Goal: Information Seeking & Learning: Learn about a topic

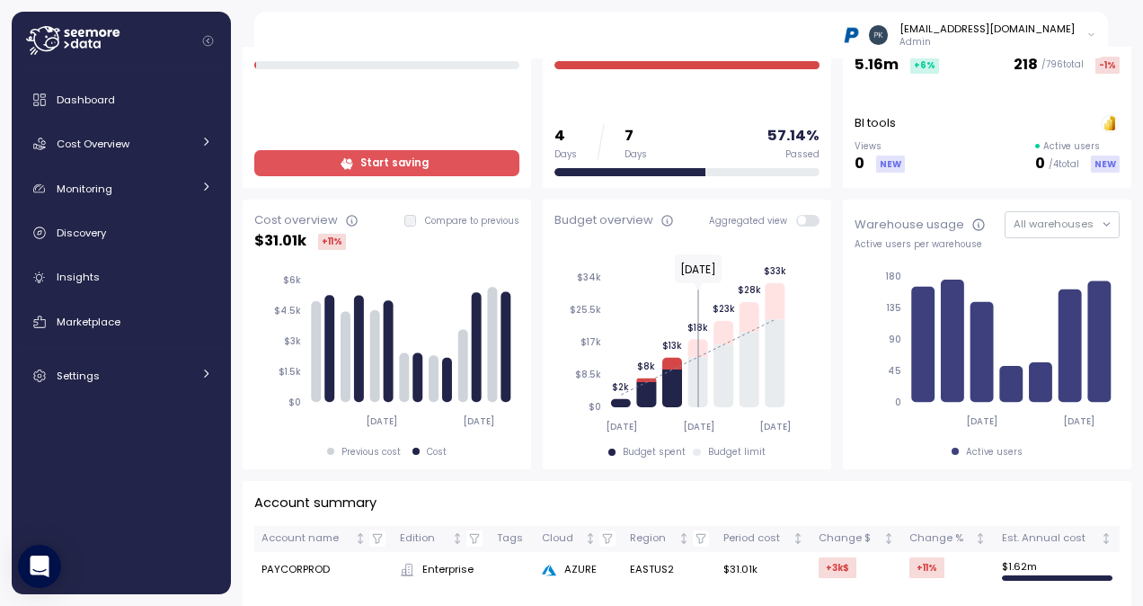
scroll to position [180, 0]
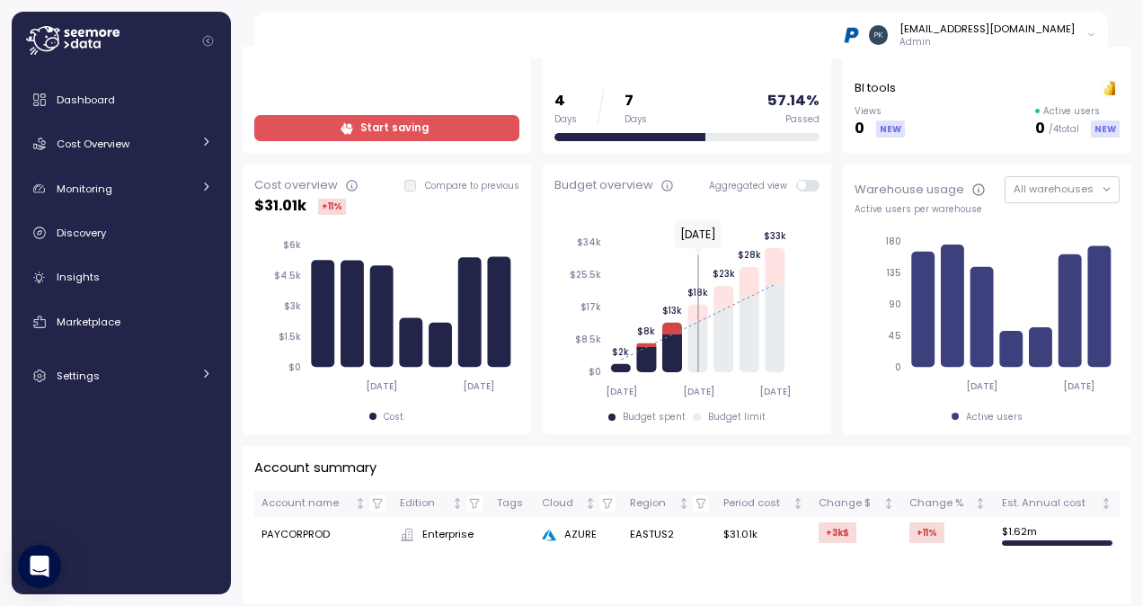
click at [425, 228] on icon "2025-09-05 2025-09-09 $0 $1.5k $3k $4.5k $6k" at bounding box center [384, 315] width 261 height 176
click at [288, 187] on div "Cost overview" at bounding box center [296, 185] width 84 height 18
click at [401, 340] on icon at bounding box center [411, 342] width 23 height 49
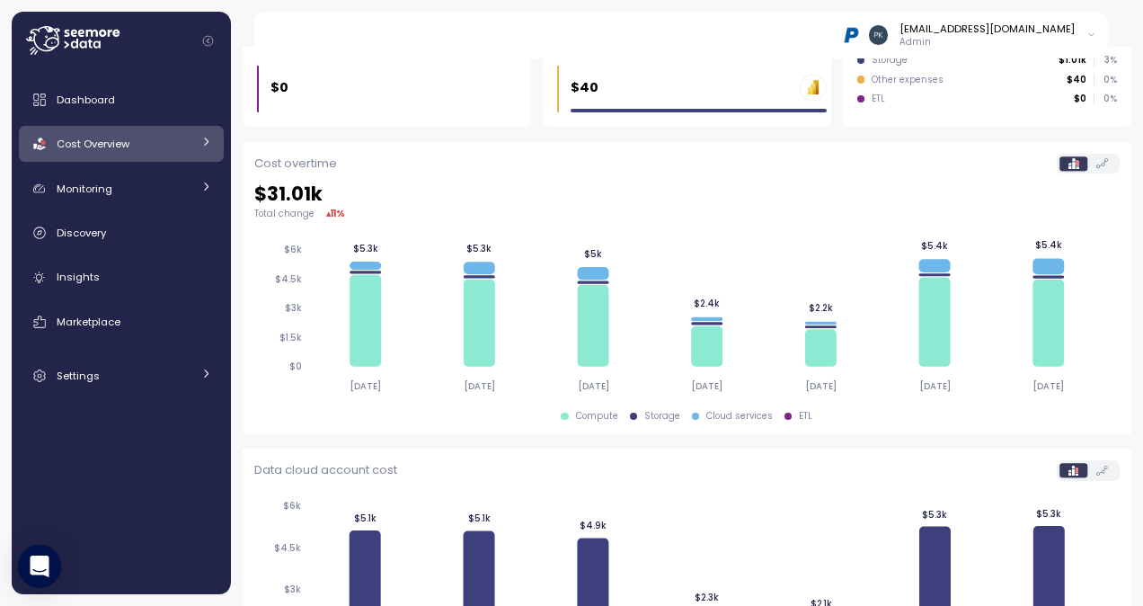
scroll to position [539, 0]
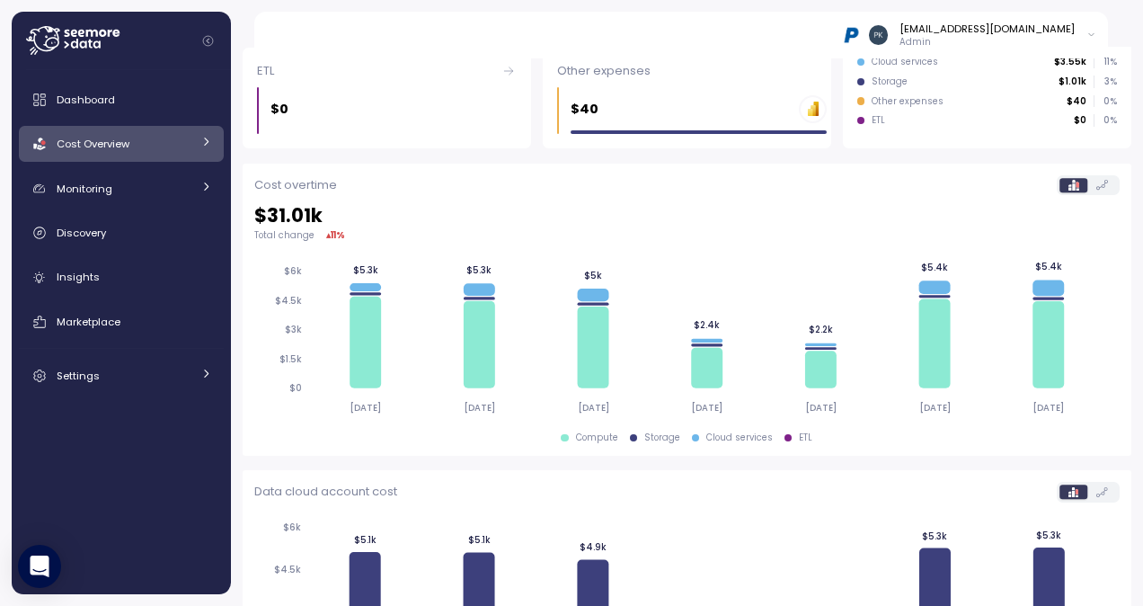
click at [799, 436] on div "ETL" at bounding box center [805, 437] width 13 height 13
click at [785, 435] on div at bounding box center [788, 437] width 7 height 7
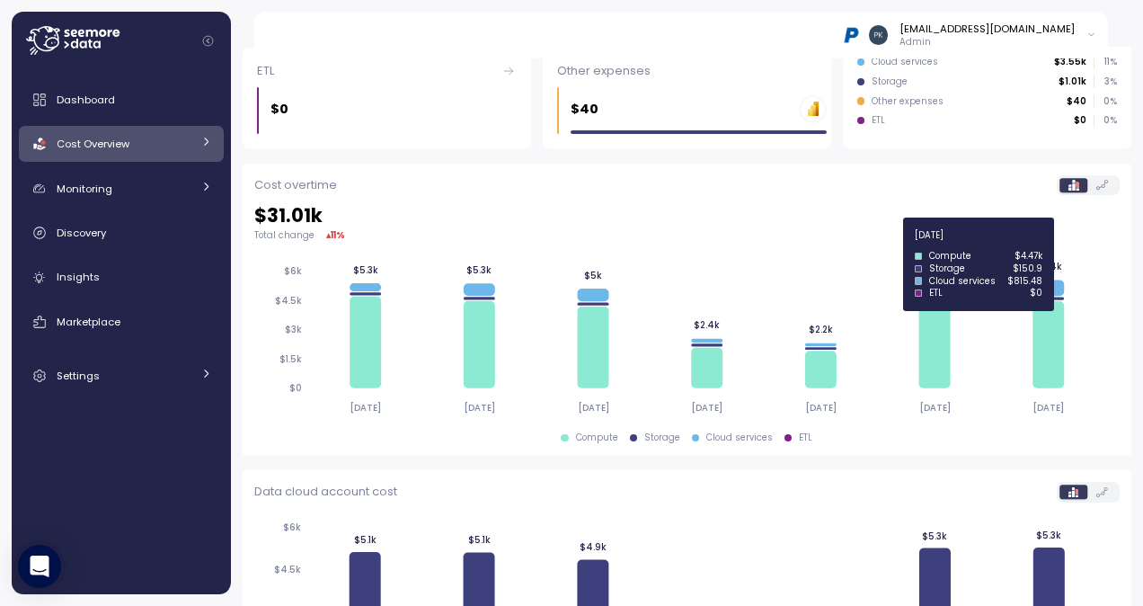
click at [1051, 297] on icon at bounding box center [1048, 298] width 31 height 3
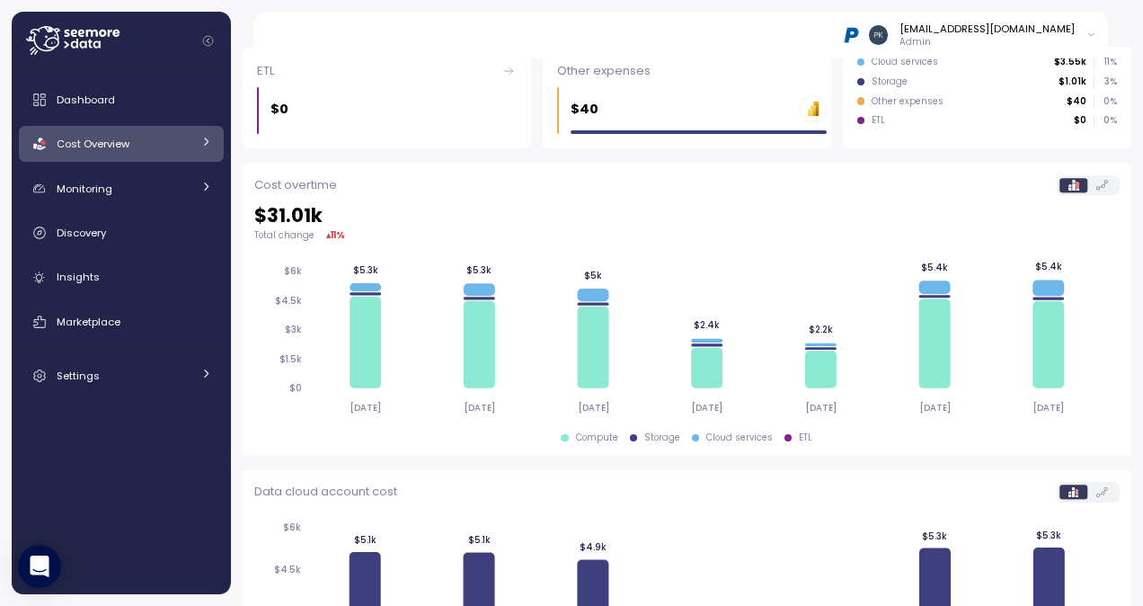
click at [1069, 188] on icon at bounding box center [1074, 185] width 10 height 10
click at [1095, 185] on label at bounding box center [1102, 185] width 30 height 14
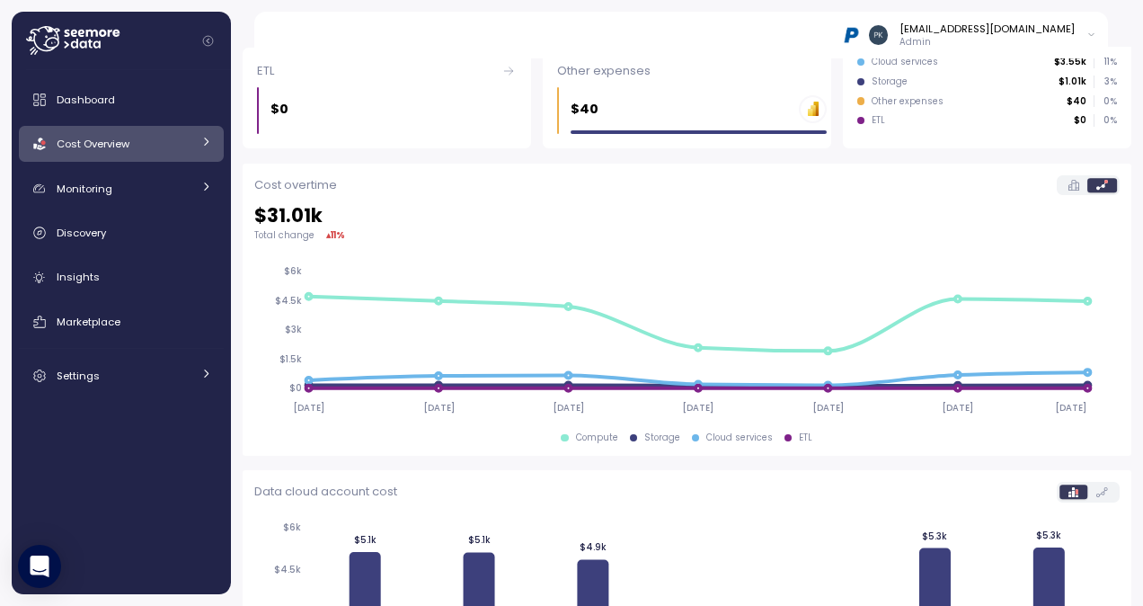
click at [1069, 189] on icon at bounding box center [1074, 185] width 10 height 10
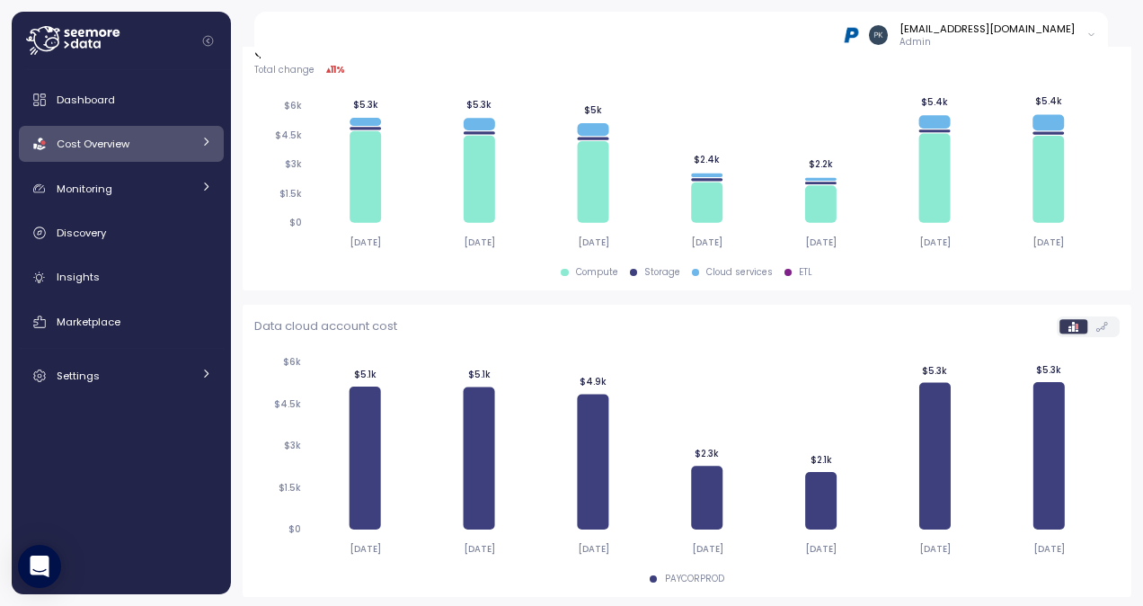
scroll to position [706, 0]
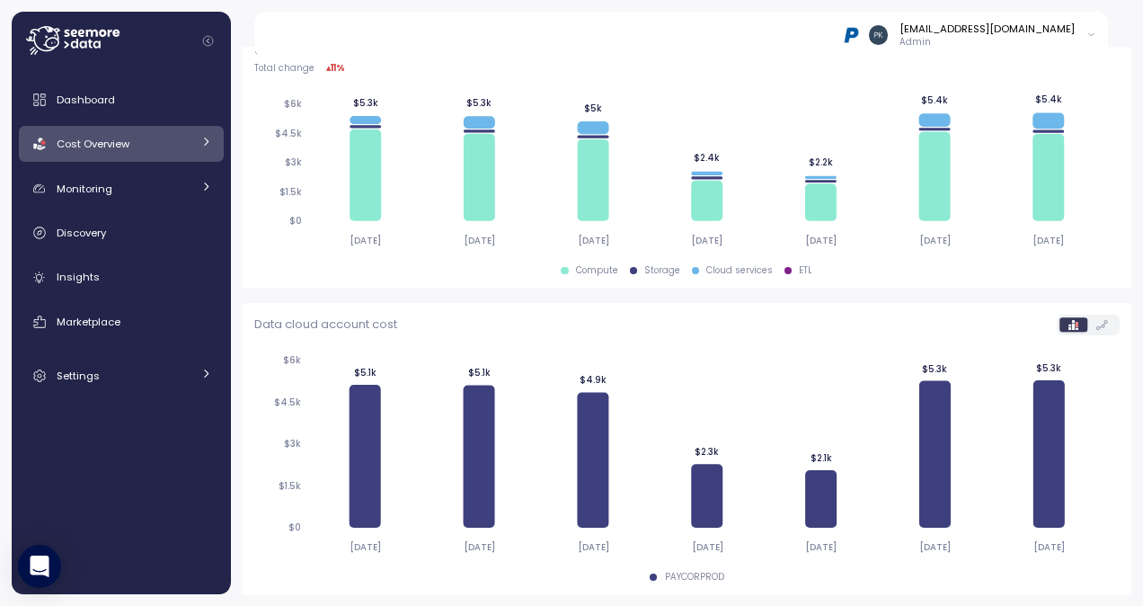
click at [1096, 321] on icon at bounding box center [1102, 325] width 12 height 10
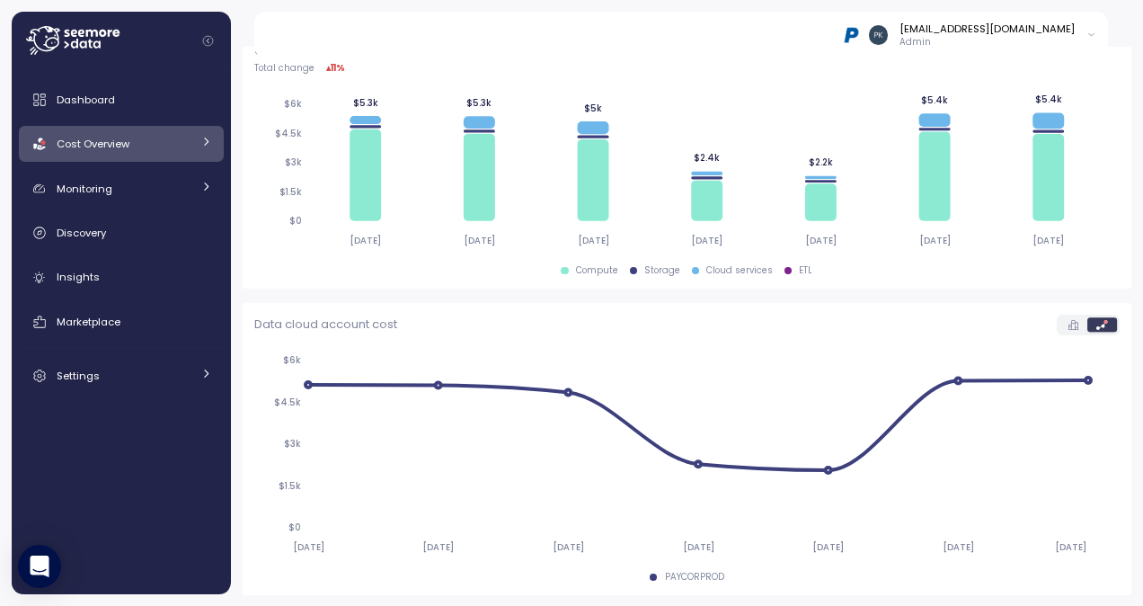
click at [1060, 324] on label at bounding box center [1074, 324] width 28 height 14
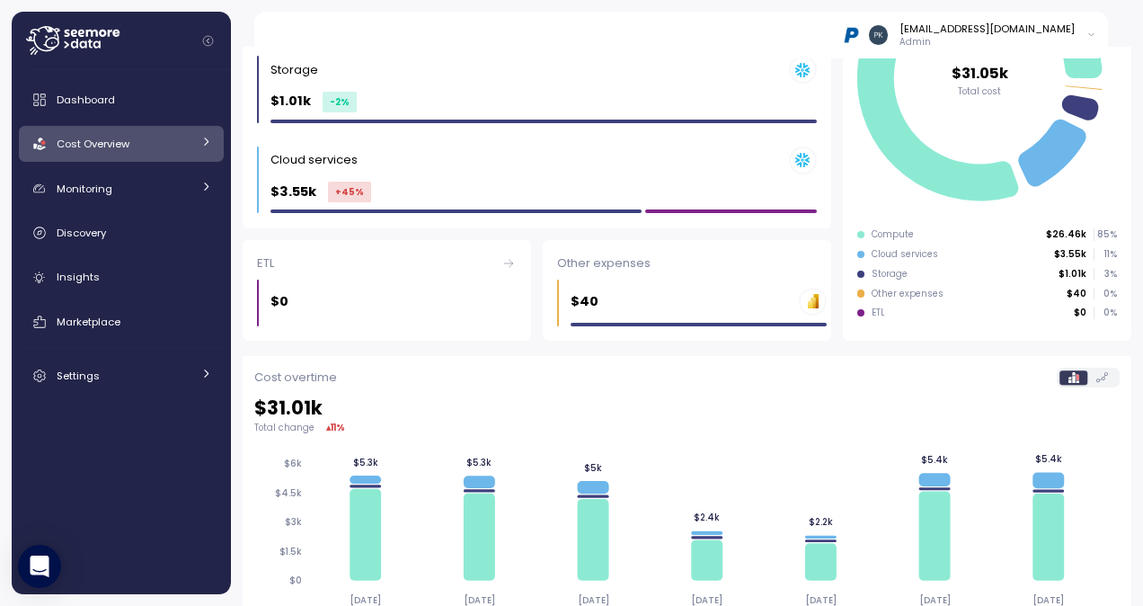
scroll to position [257, 0]
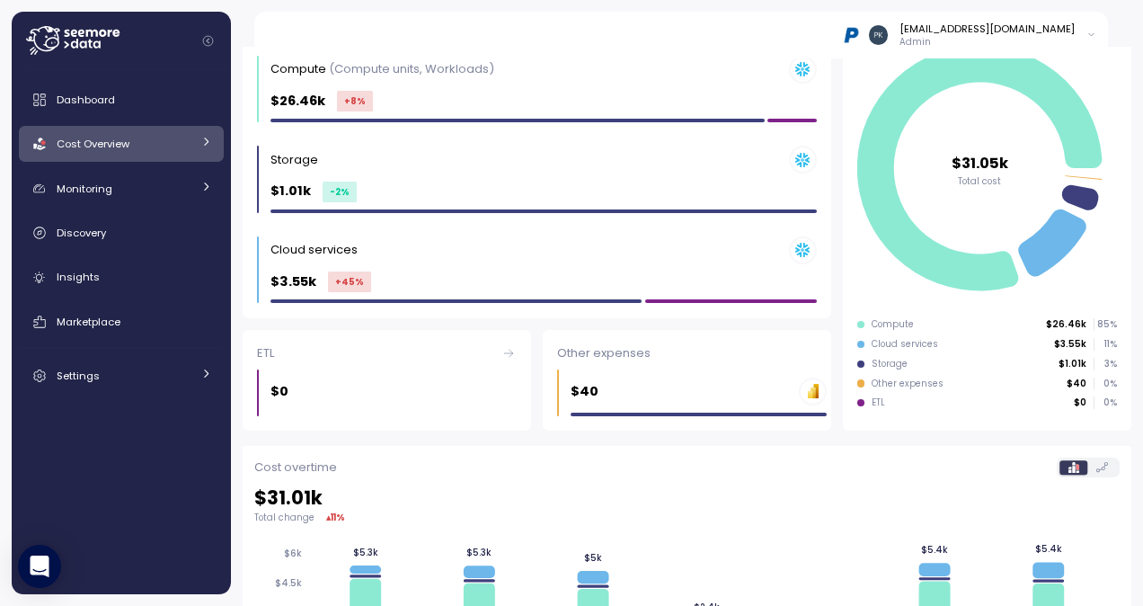
click at [621, 390] on div "$40 PBI Logo Created with Sketch." at bounding box center [699, 391] width 256 height 28
click at [823, 394] on div "Data cloud 2 Poor Compute (Compute units, Workloads) $26.46k +8 % Storage $1.01…" at bounding box center [536, 207] width 600 height 457
click at [811, 394] on use at bounding box center [813, 392] width 5 height 11
click at [593, 350] on div "Other expenses" at bounding box center [687, 353] width 260 height 18
click at [630, 386] on div "$40 PBI Logo Created with Sketch." at bounding box center [699, 391] width 256 height 28
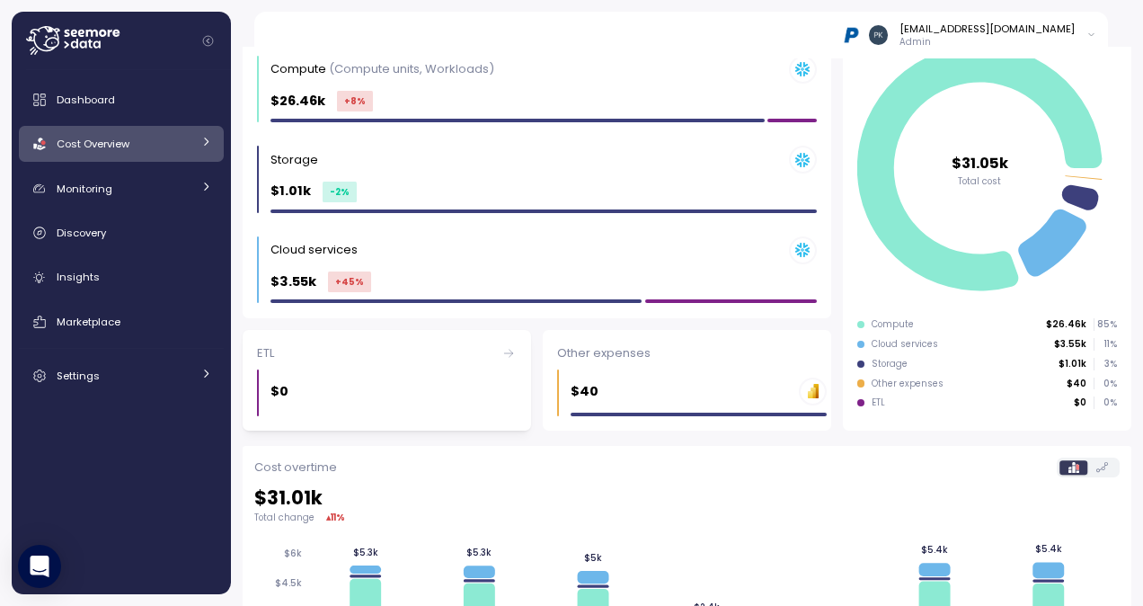
click at [506, 353] on icon at bounding box center [508, 353] width 14 height 14
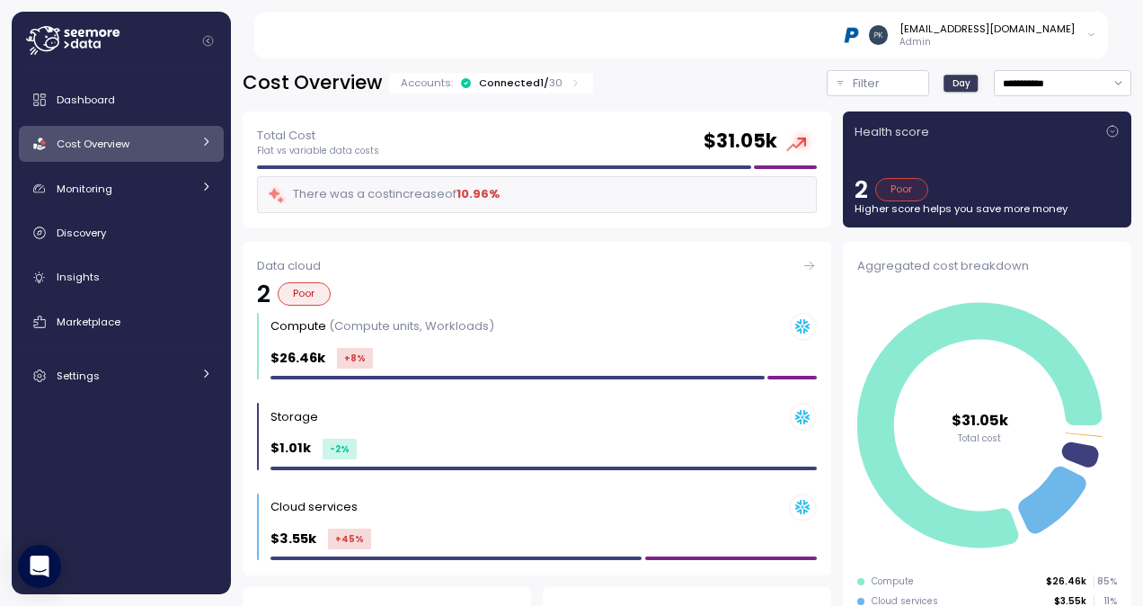
click at [383, 191] on div "There was a cost increase of 10.96 %" at bounding box center [383, 194] width 233 height 21
click at [492, 151] on div "Total Cost Flat vs variable data costs $ 31.05k" at bounding box center [537, 142] width 560 height 32
click at [514, 83] on div "Connected 1 / 30" at bounding box center [521, 82] width 84 height 14
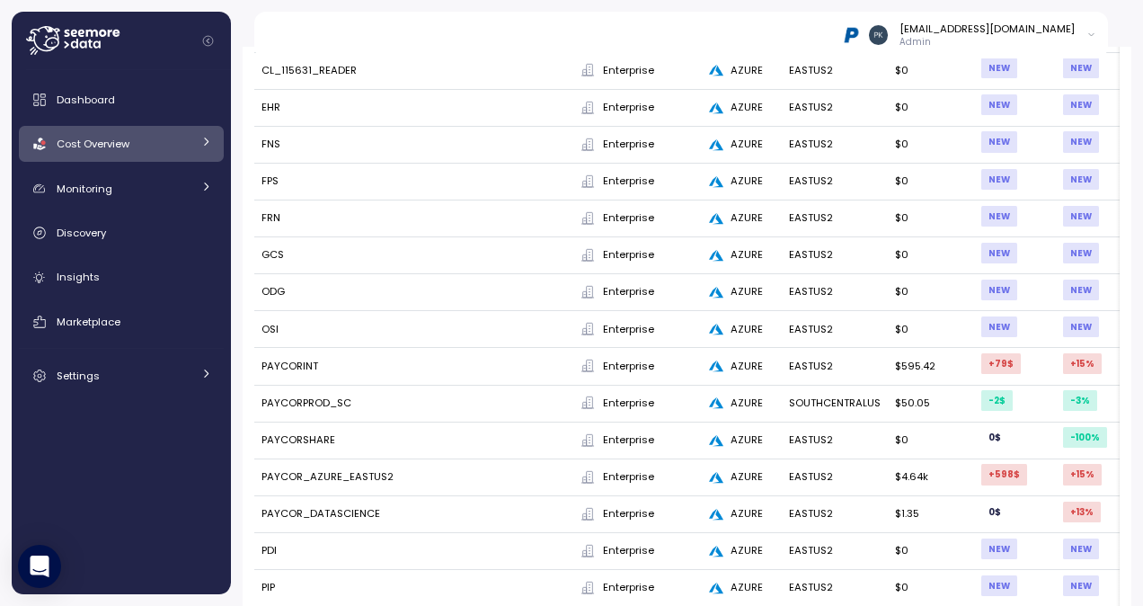
scroll to position [359, 0]
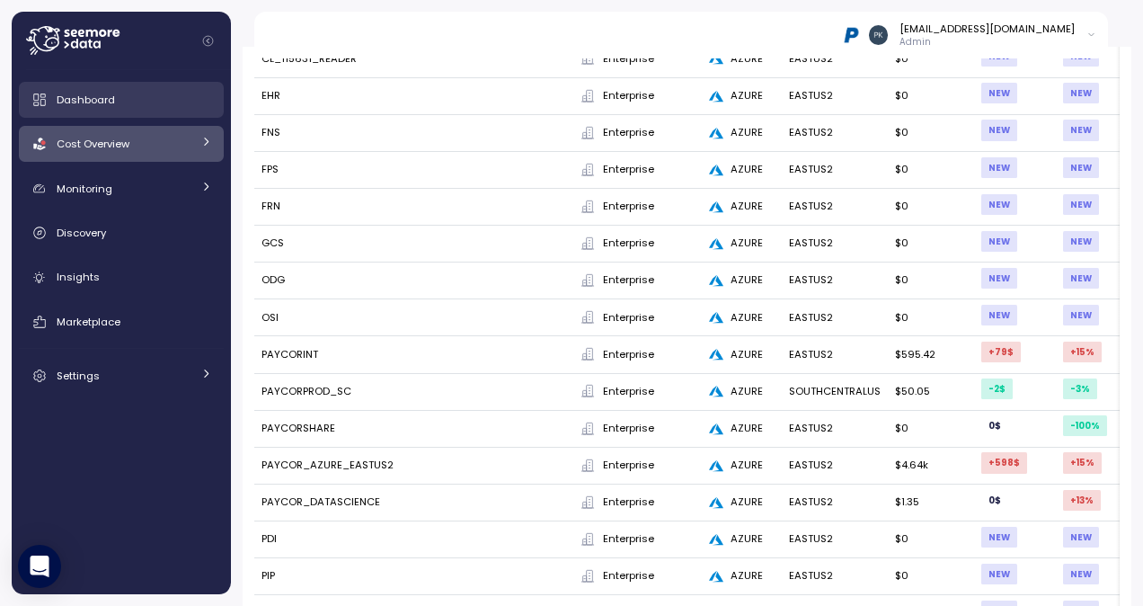
click at [108, 102] on span "Dashboard" at bounding box center [86, 100] width 58 height 14
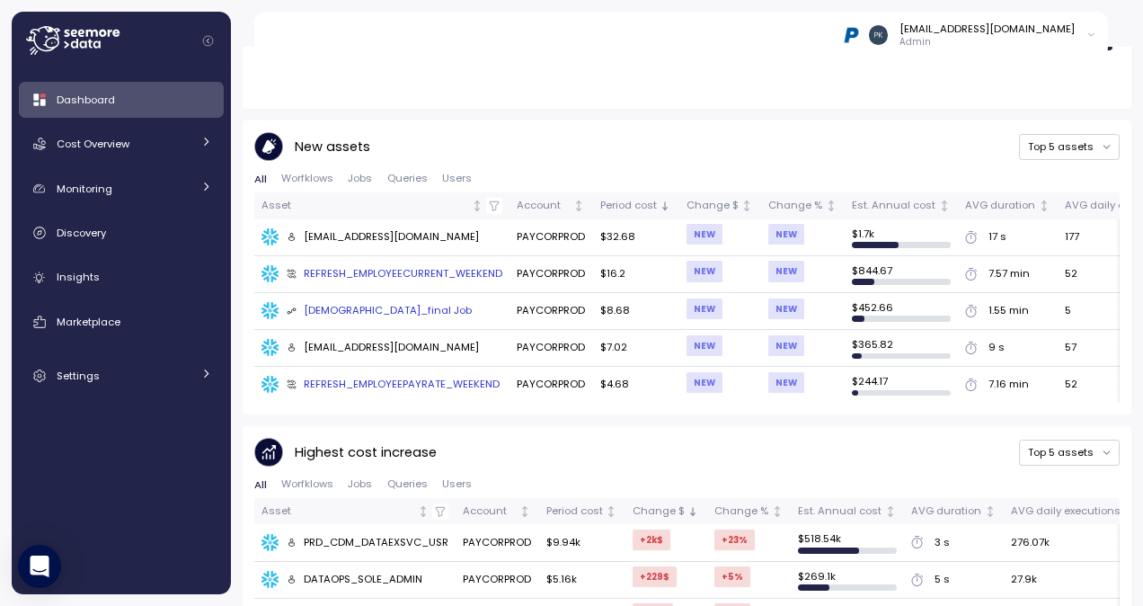
scroll to position [719, 0]
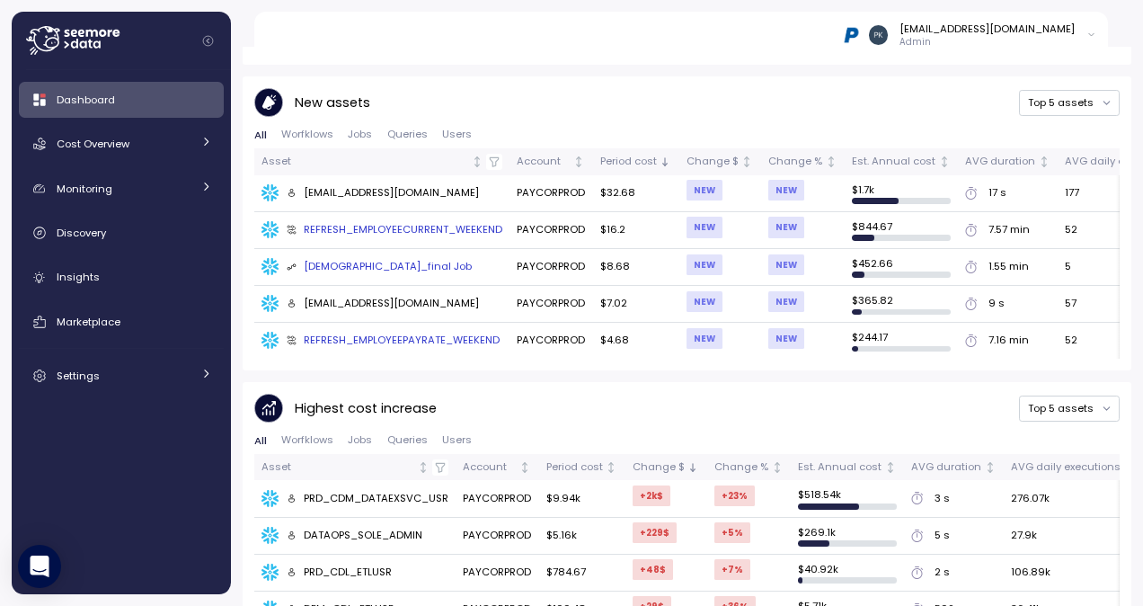
click at [1032, 30] on div "[EMAIL_ADDRESS][DOMAIN_NAME]" at bounding box center [987, 29] width 175 height 14
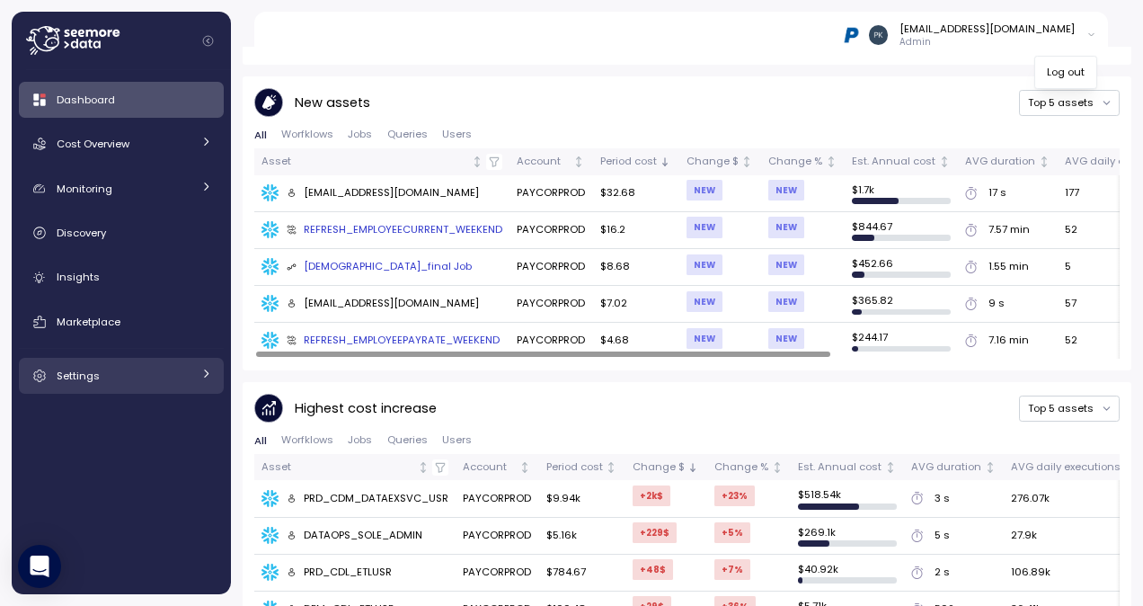
click at [108, 376] on div "Settings" at bounding box center [124, 376] width 135 height 18
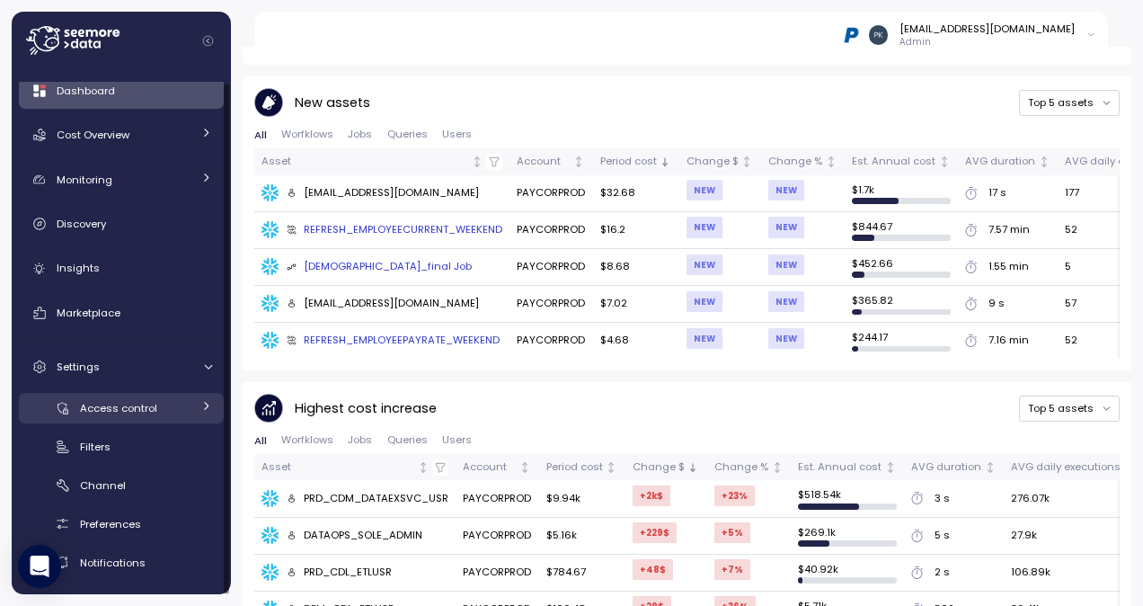
scroll to position [12, 0]
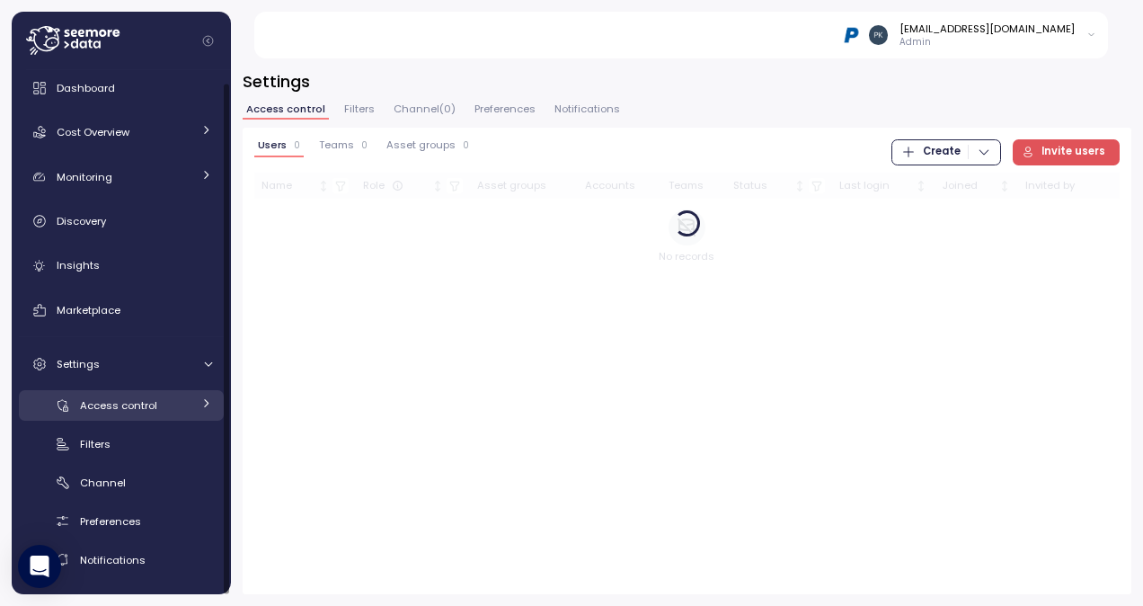
click at [115, 403] on span "Access control" at bounding box center [118, 405] width 77 height 14
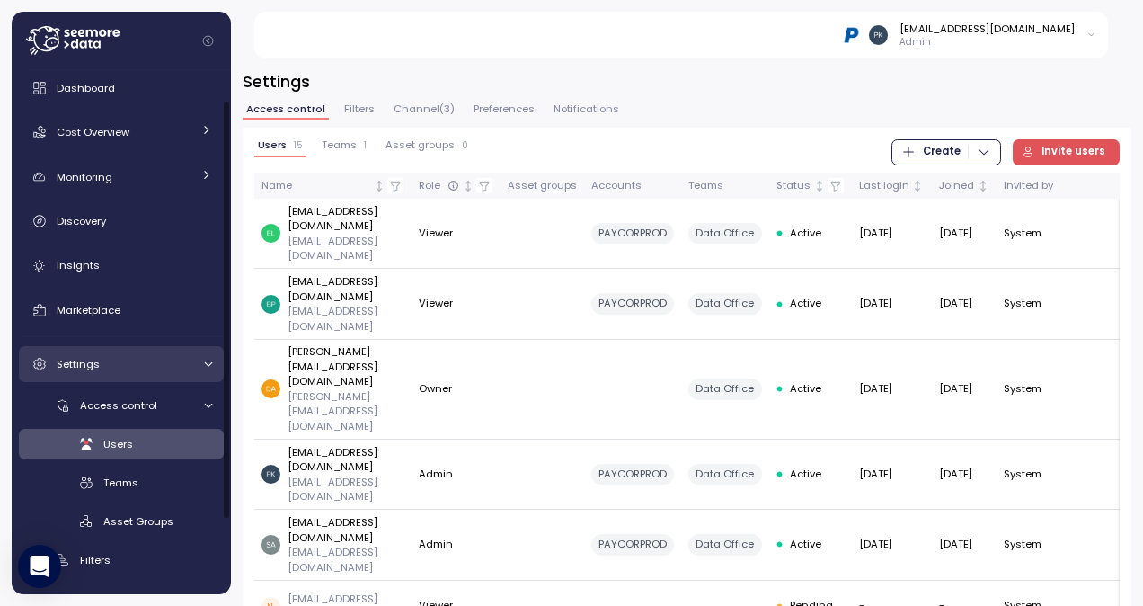
scroll to position [102, 0]
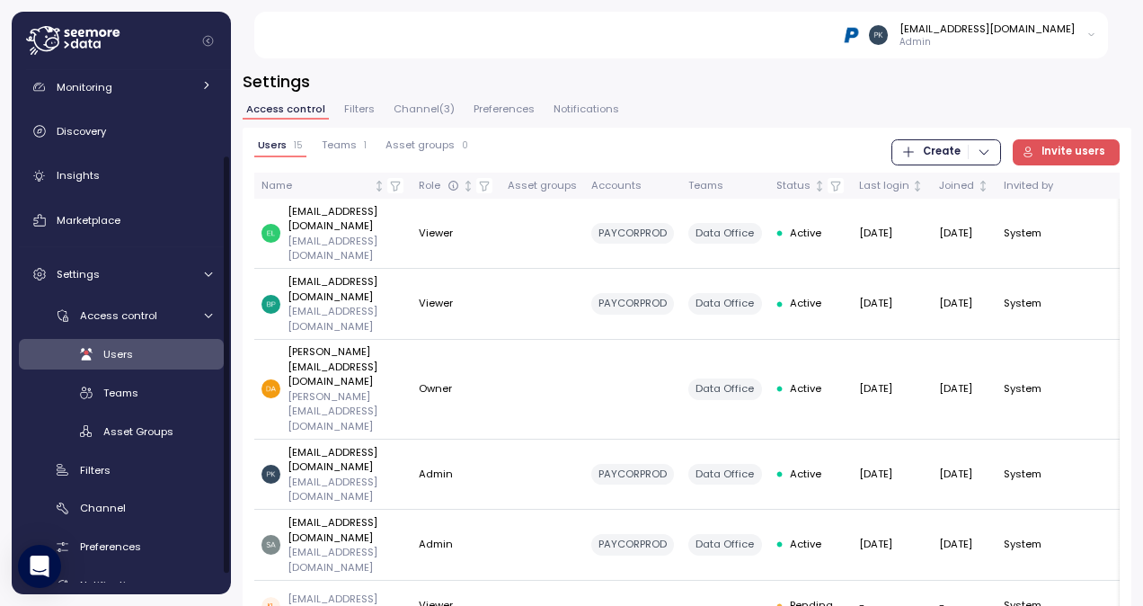
click at [342, 141] on span "Teams" at bounding box center [339, 145] width 35 height 10
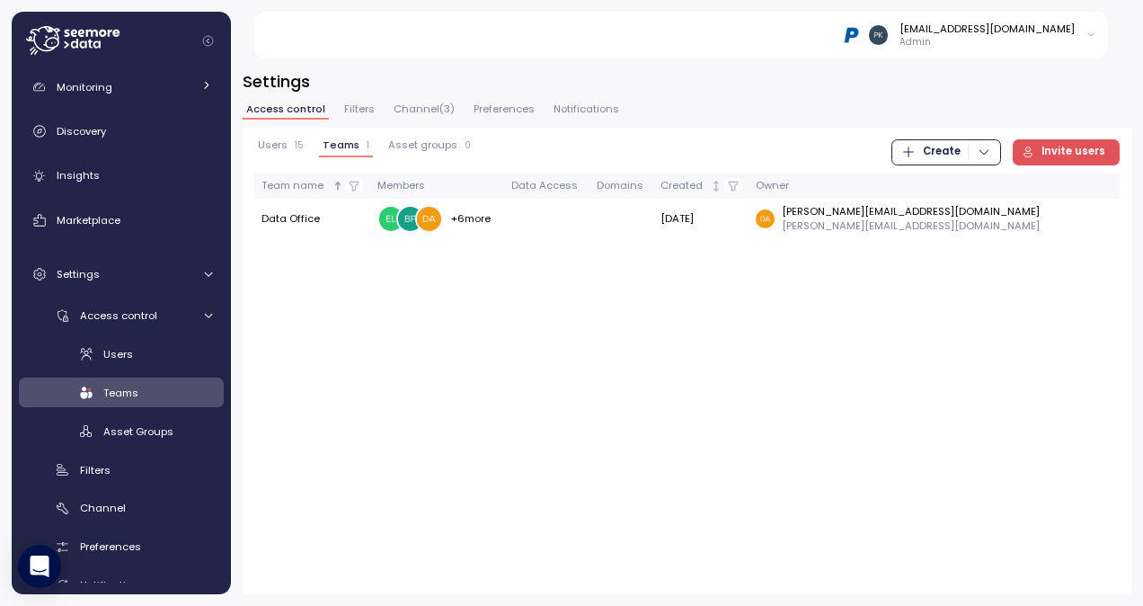
click at [287, 142] on div "Users 15" at bounding box center [281, 145] width 46 height 13
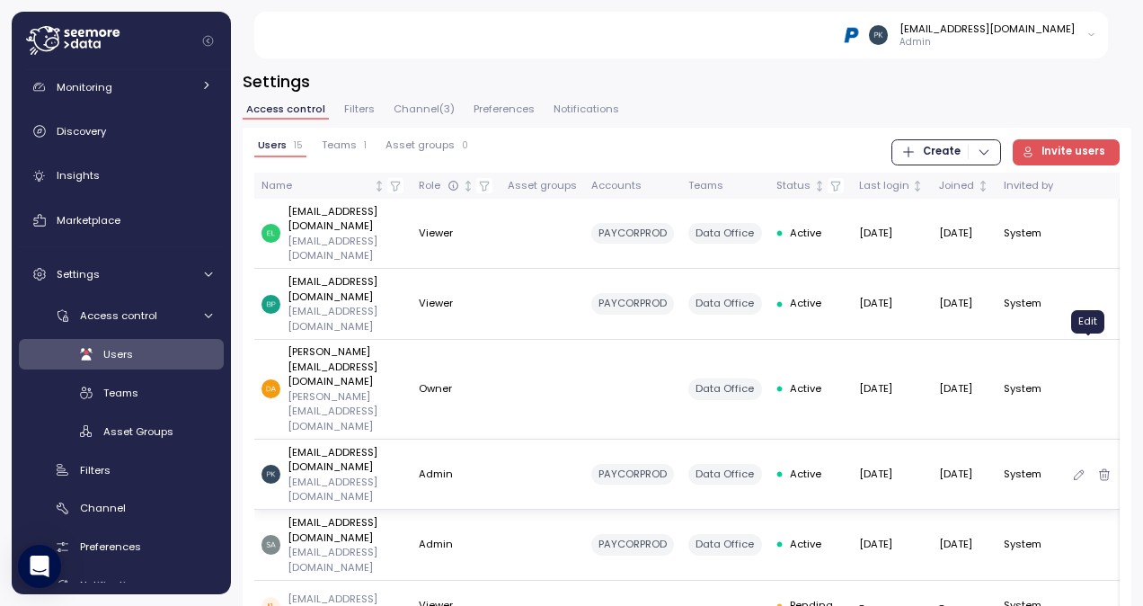
click at [1086, 464] on icon "button" at bounding box center [1079, 475] width 14 height 22
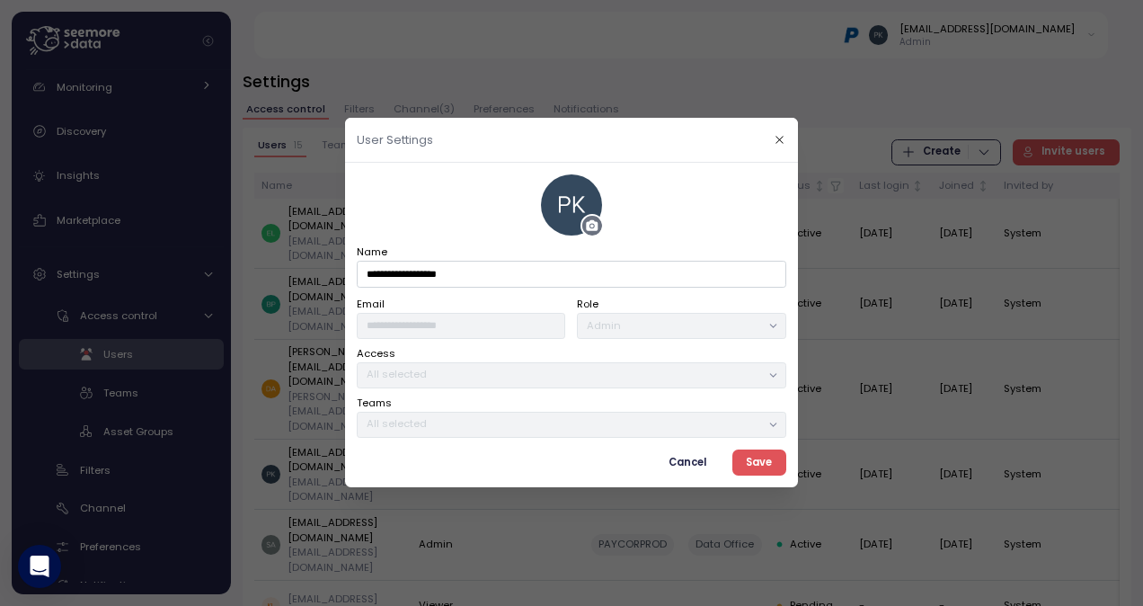
click at [688, 456] on span "Cancel" at bounding box center [688, 462] width 38 height 24
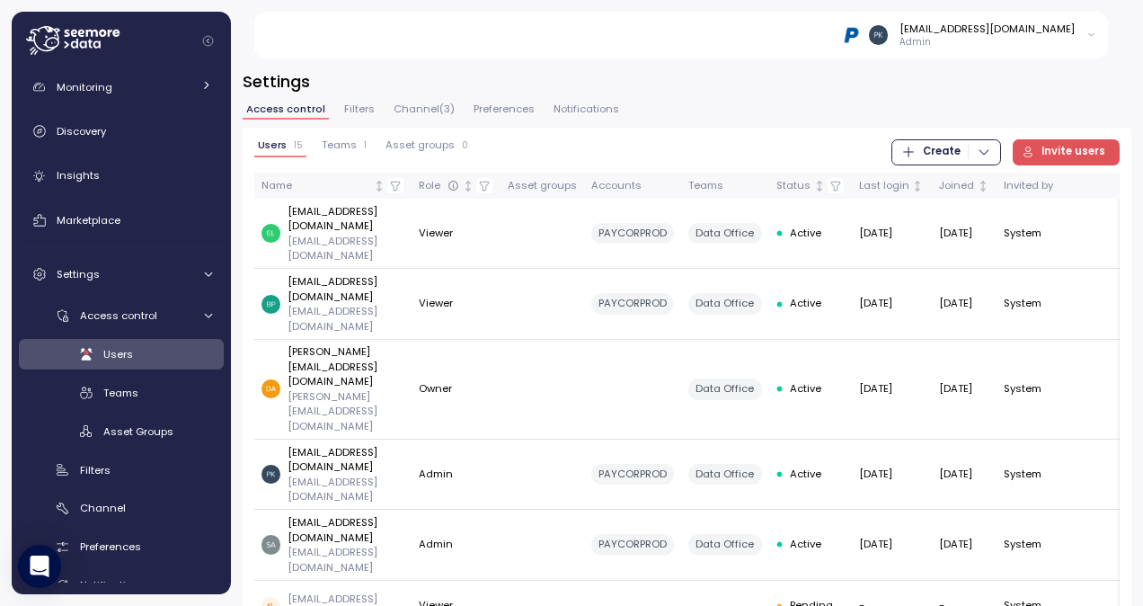
click at [356, 110] on span "Filters" at bounding box center [359, 109] width 31 height 10
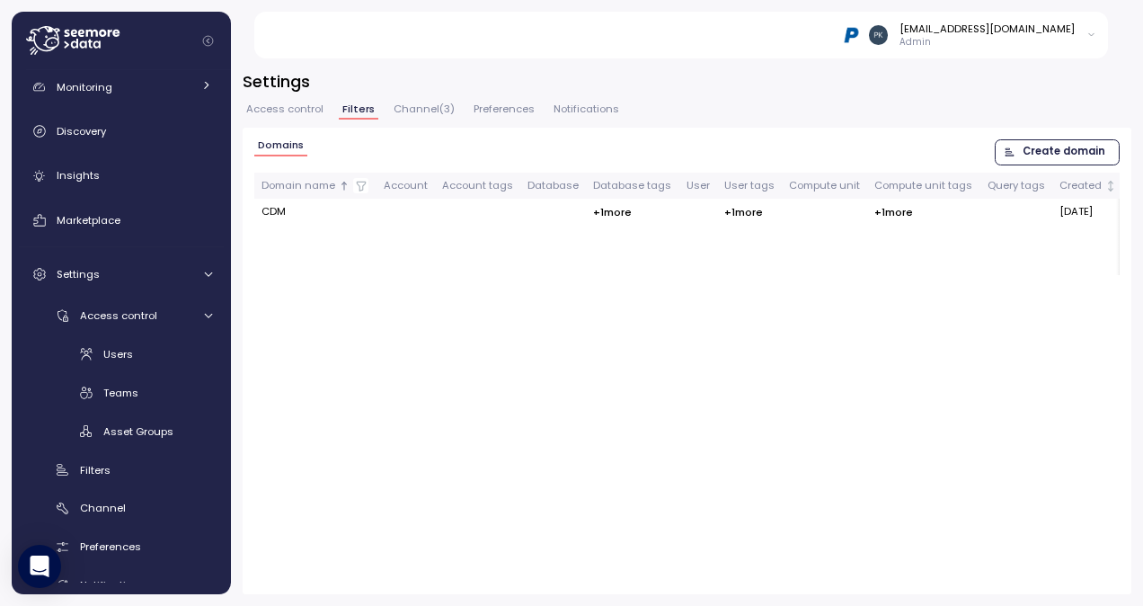
drag, startPoint x: 484, startPoint y: 108, endPoint x: 602, endPoint y: 111, distance: 118.7
click at [484, 108] on span "Preferences" at bounding box center [504, 109] width 61 height 10
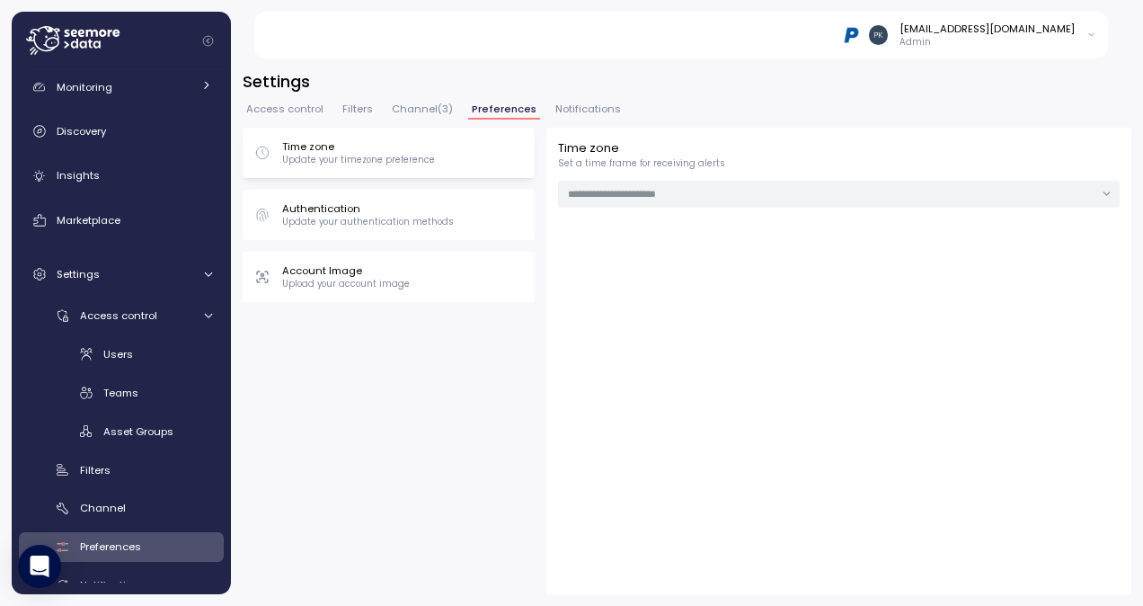
type input "**********"
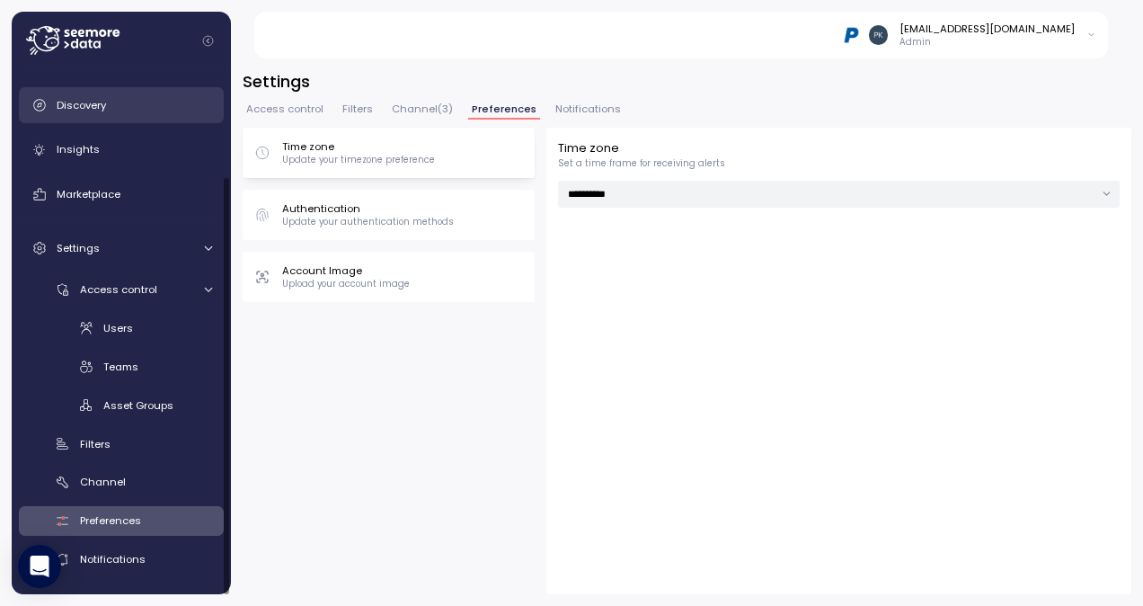
click at [67, 106] on span "Discovery" at bounding box center [81, 105] width 49 height 14
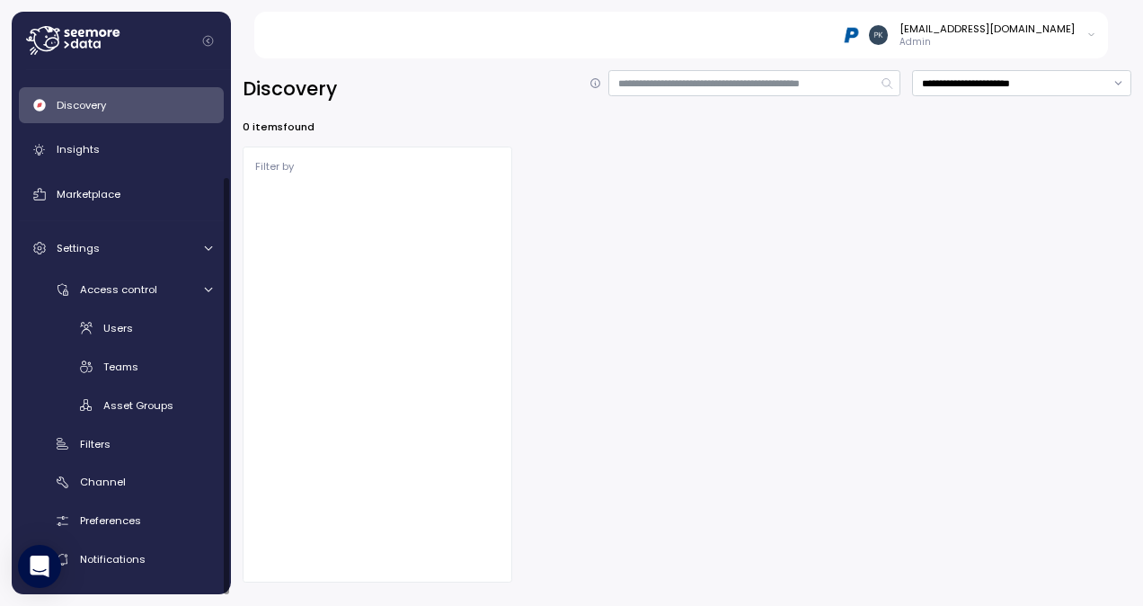
click at [91, 40] on icon at bounding box center [72, 40] width 93 height 29
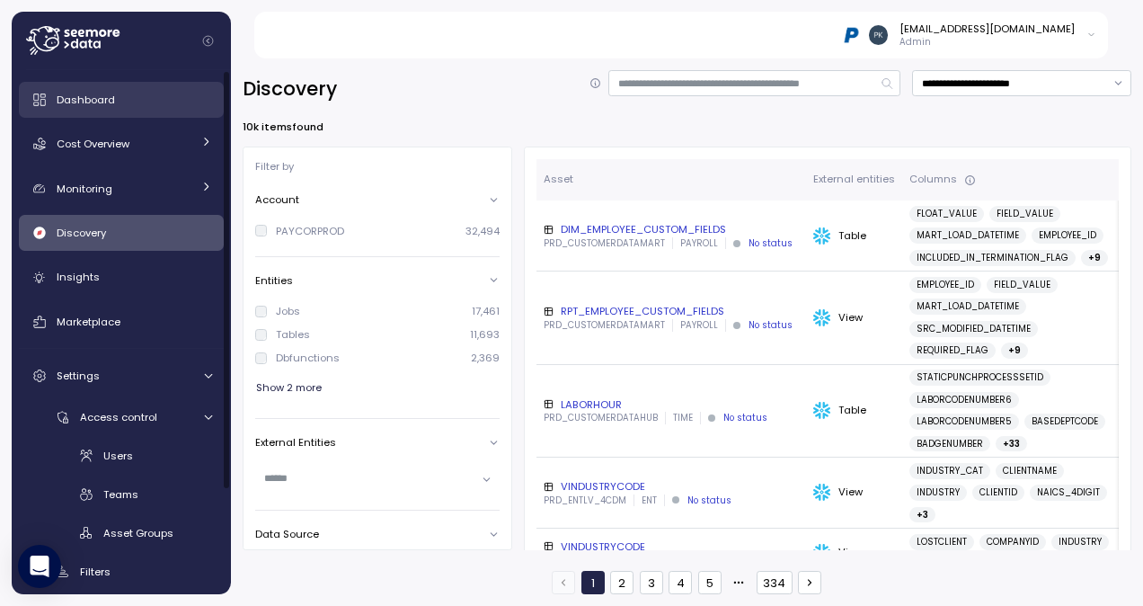
click at [88, 102] on span "Dashboard" at bounding box center [86, 100] width 58 height 14
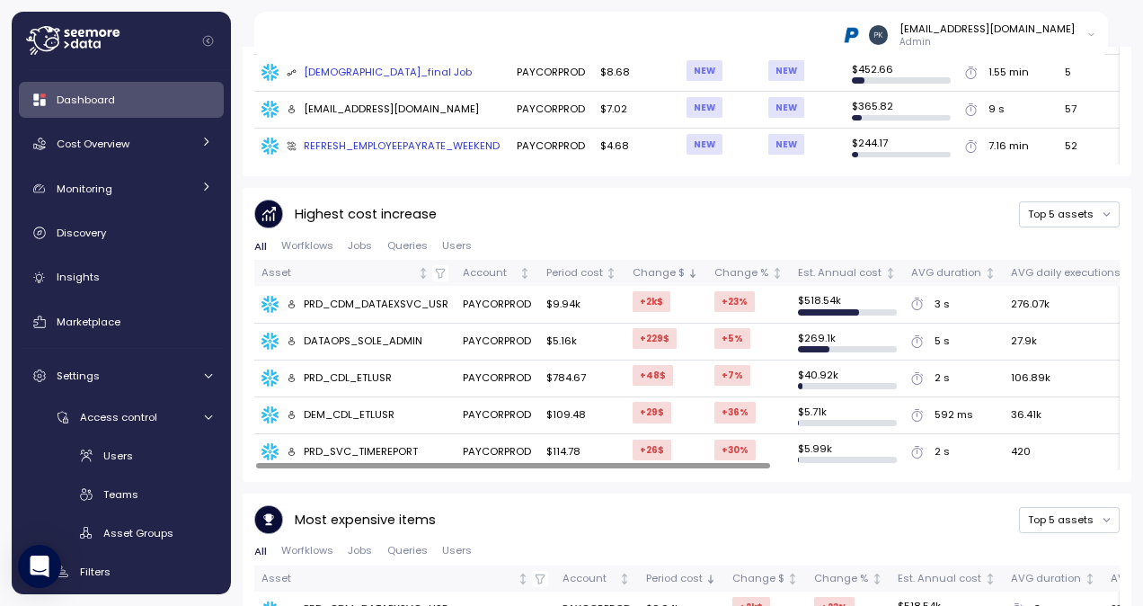
scroll to position [1093, 0]
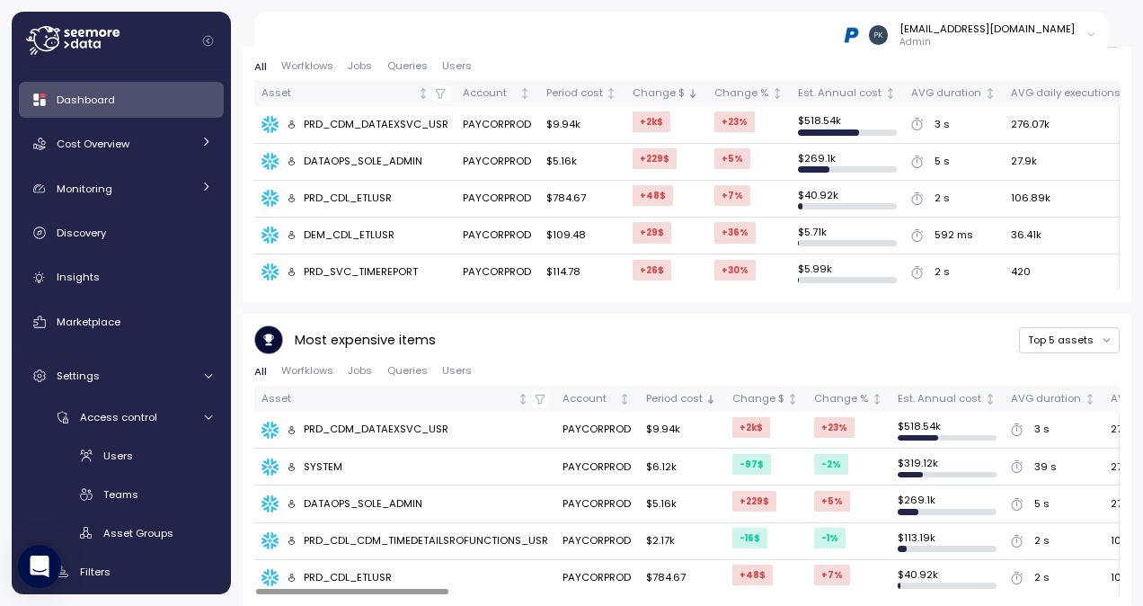
click at [395, 421] on div "PRD_CDM_DATAEXSVC_USR" at bounding box center [368, 429] width 163 height 16
click at [388, 426] on div "PRD_CDM_DATAEXSVC_USR" at bounding box center [368, 429] width 163 height 16
click at [555, 428] on td "PAYCORPROD" at bounding box center [596, 430] width 83 height 37
click at [629, 424] on td "PAYCORPROD" at bounding box center [596, 430] width 83 height 37
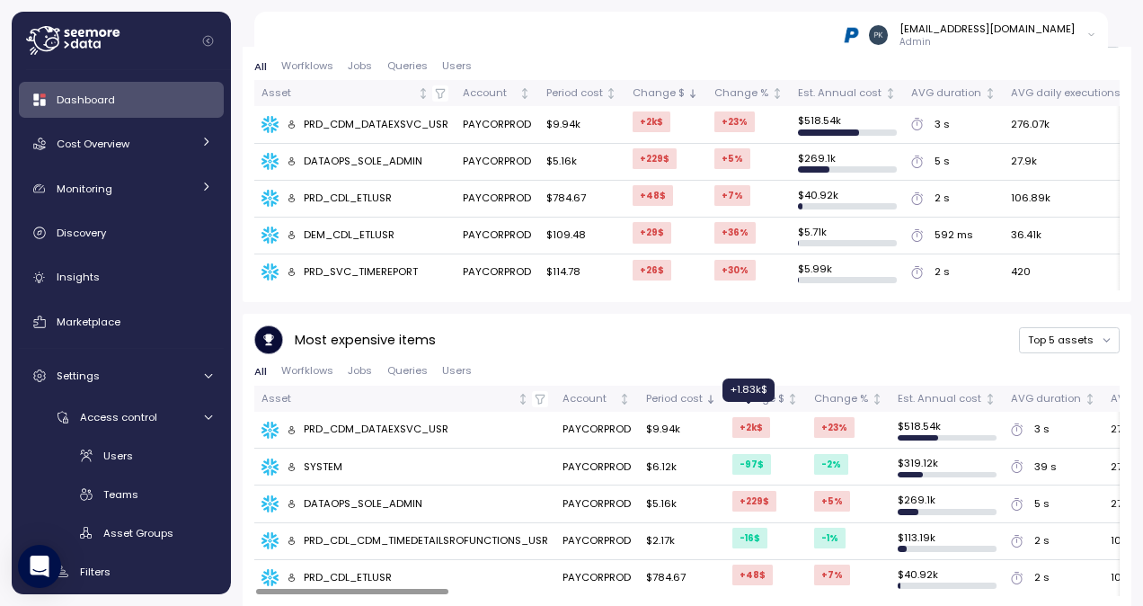
click at [734, 419] on div "+2k $" at bounding box center [751, 427] width 38 height 21
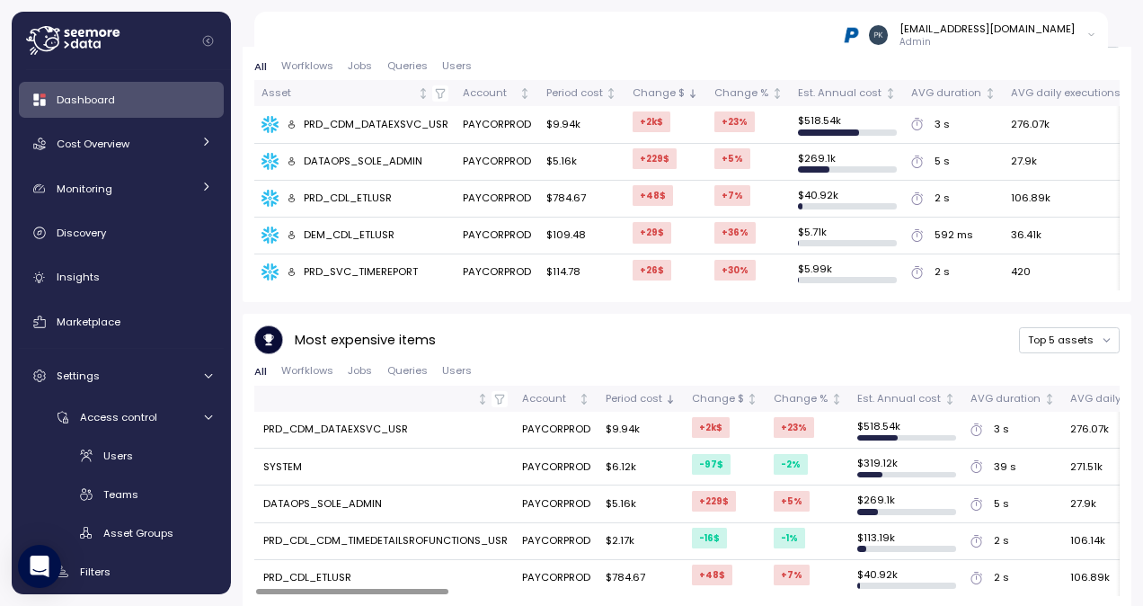
scroll to position [0, 0]
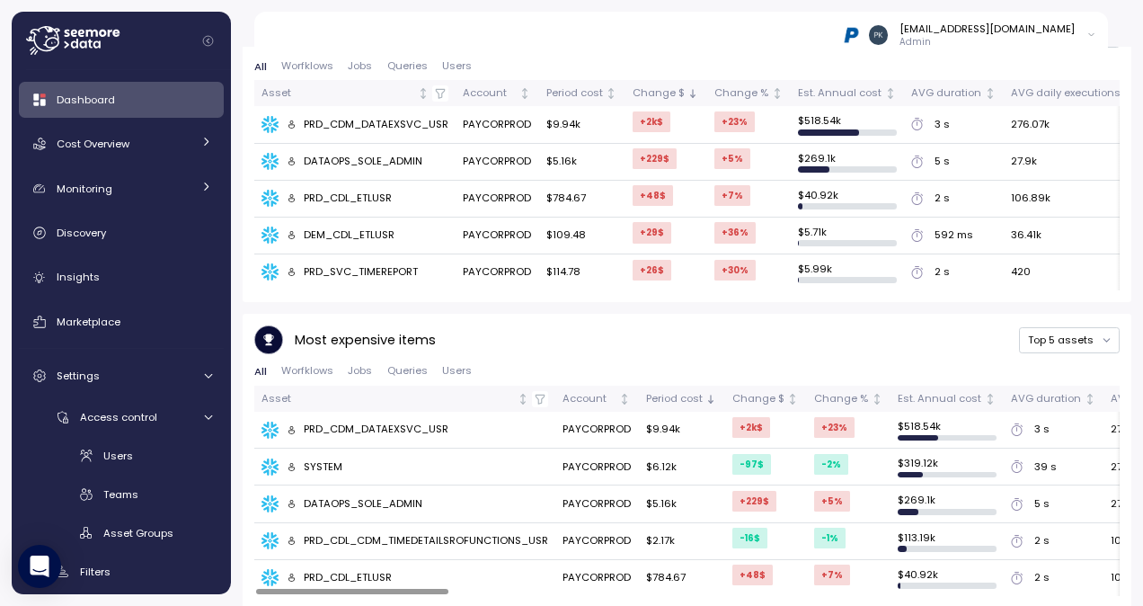
click at [279, 589] on div at bounding box center [352, 591] width 193 height 5
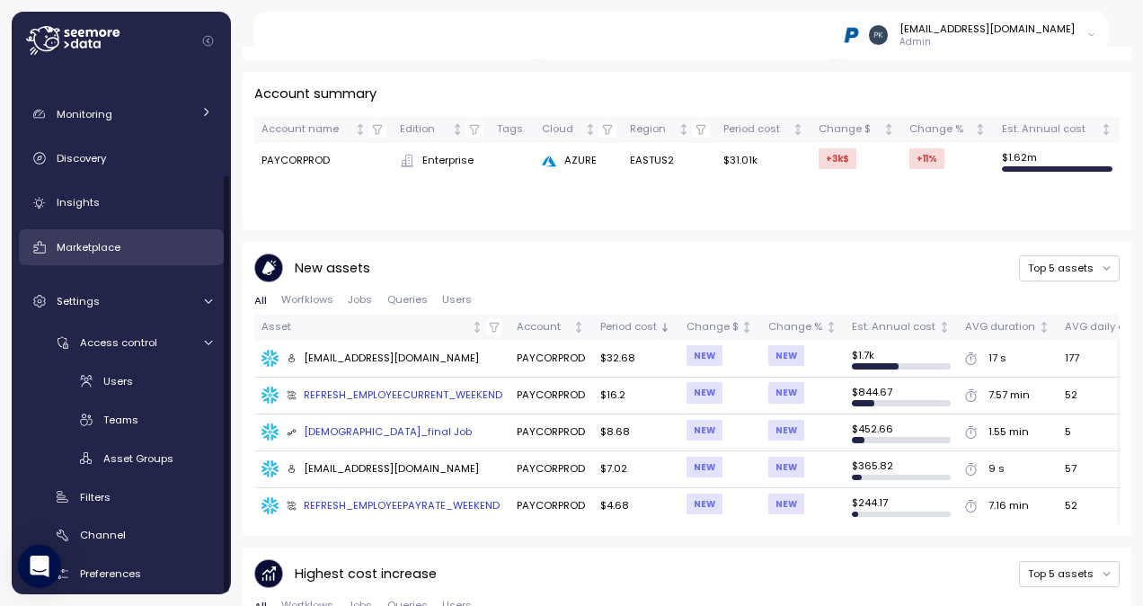
scroll to position [128, 0]
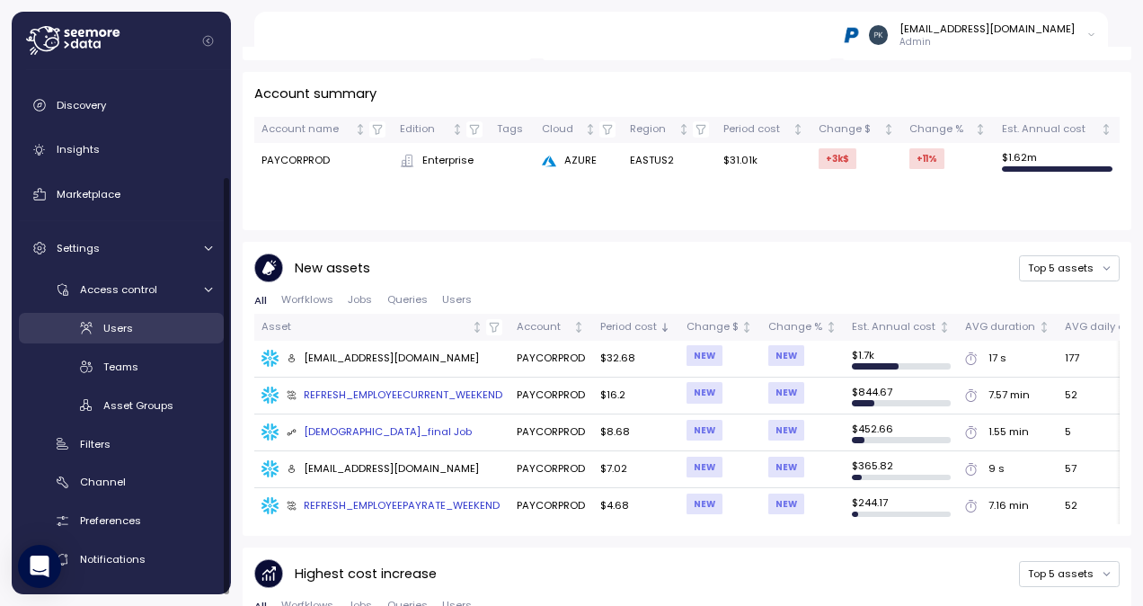
drag, startPoint x: 124, startPoint y: 333, endPoint x: 147, endPoint y: 330, distance: 23.5
click at [124, 333] on span "Users" at bounding box center [118, 328] width 30 height 14
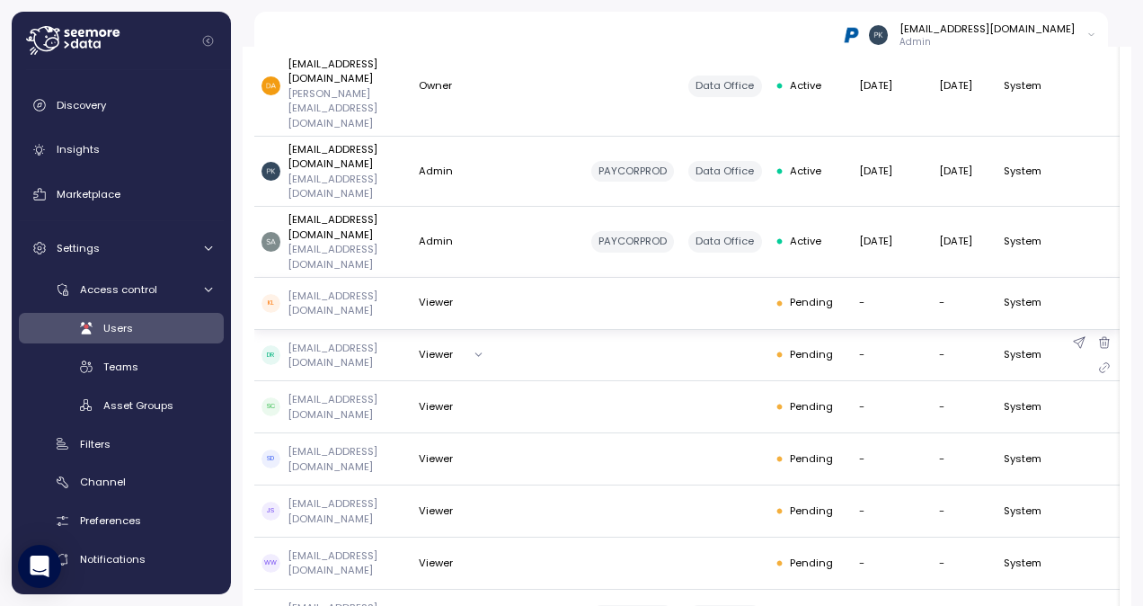
scroll to position [314, 0]
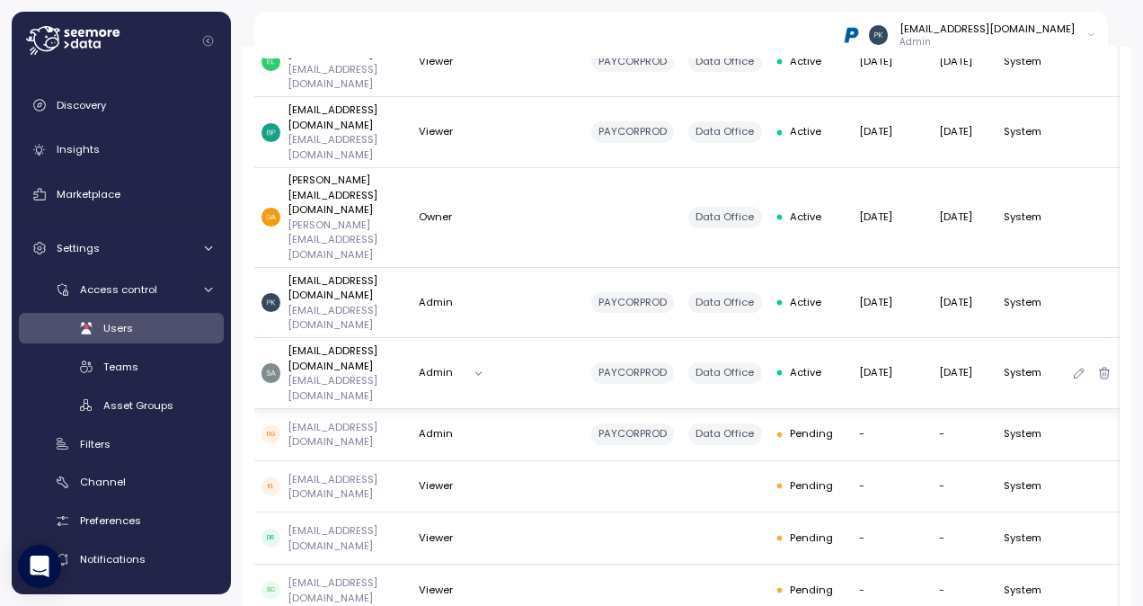
scroll to position [180, 0]
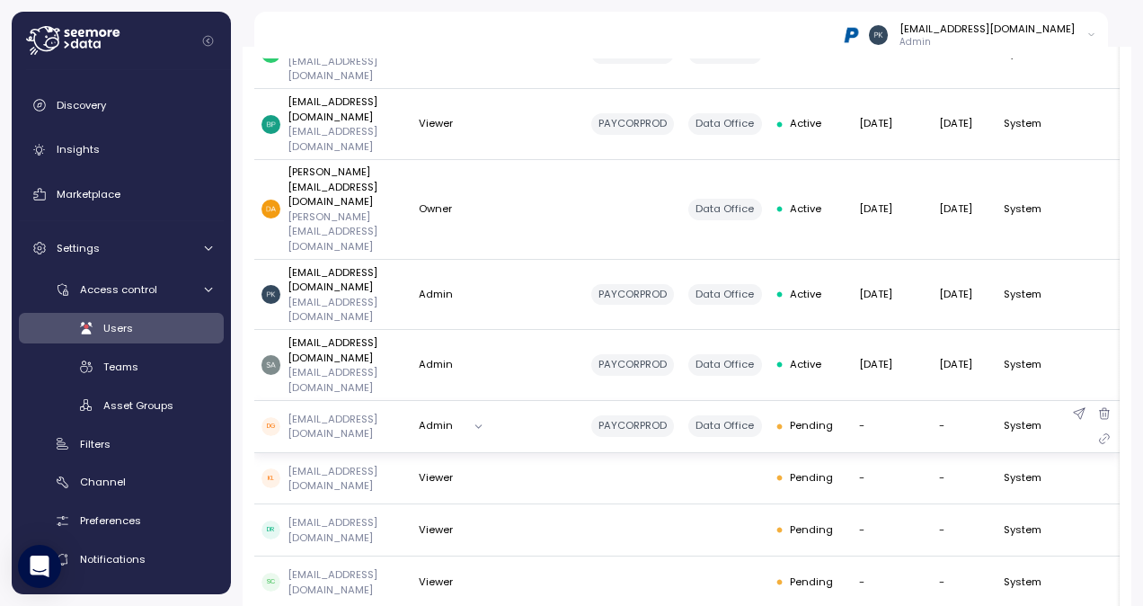
click at [492, 413] on button "Admin" at bounding box center [455, 426] width 73 height 26
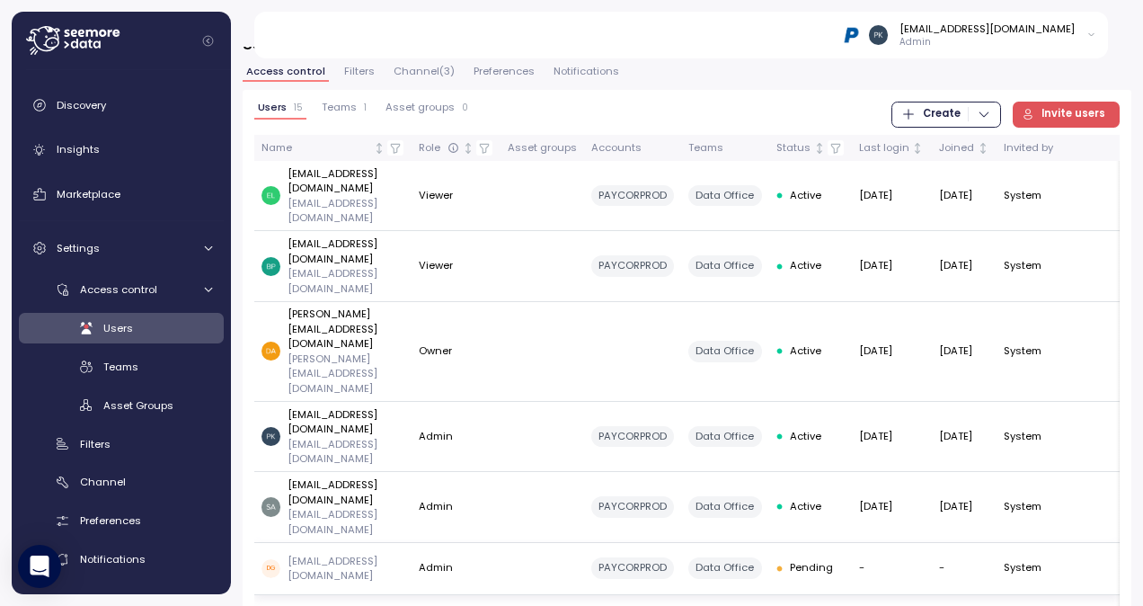
scroll to position [0, 0]
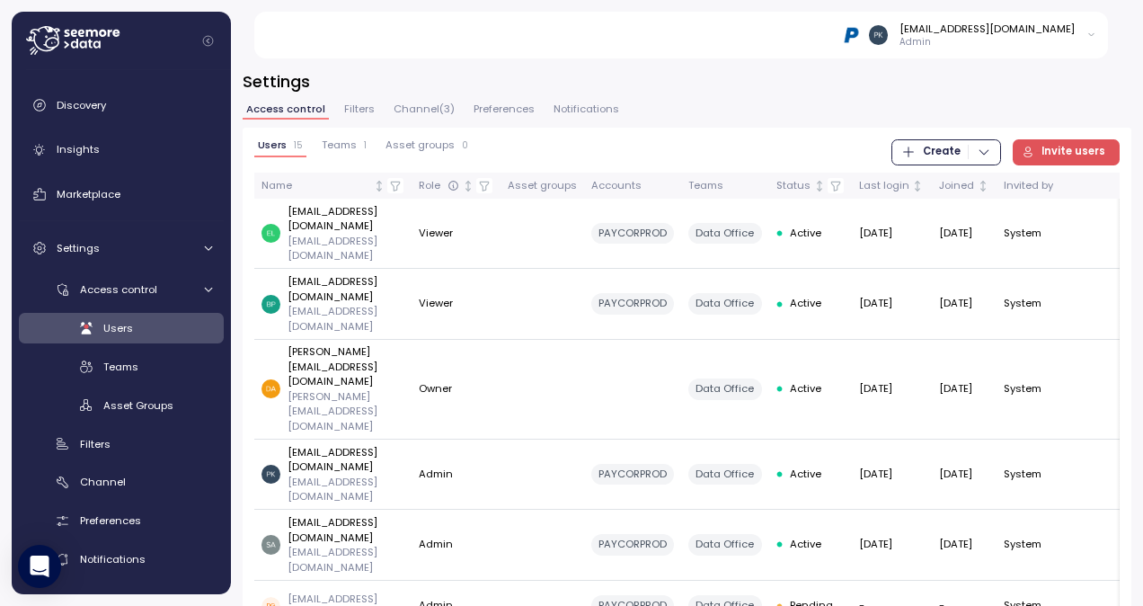
click at [340, 144] on span "Teams" at bounding box center [339, 145] width 35 height 10
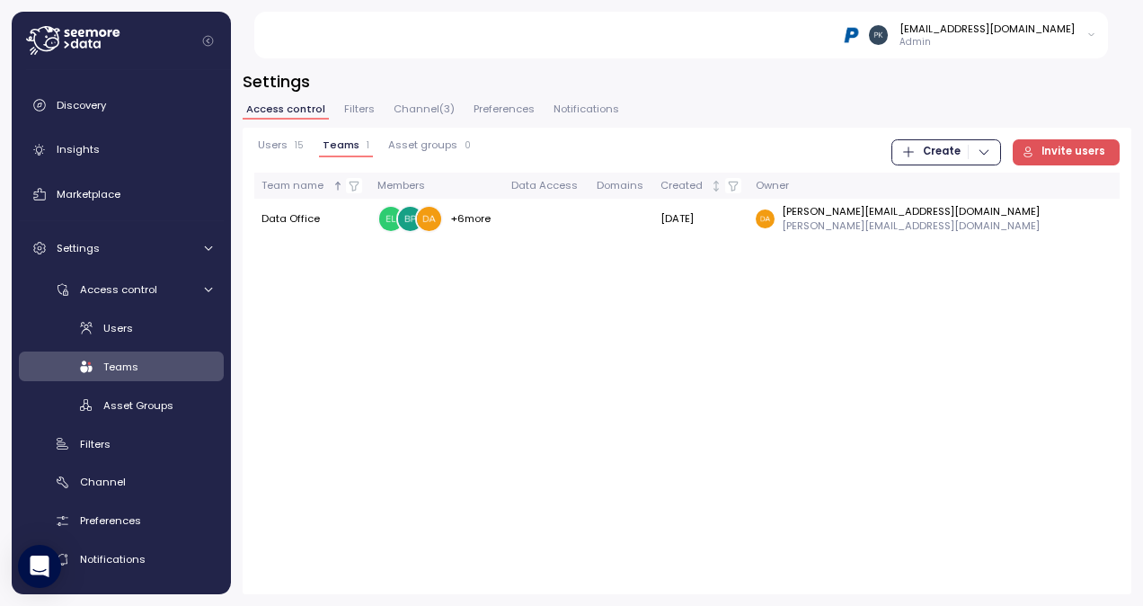
drag, startPoint x: 437, startPoint y: 144, endPoint x: 426, endPoint y: 146, distance: 10.9
click at [437, 144] on span "Asset groups" at bounding box center [422, 145] width 69 height 10
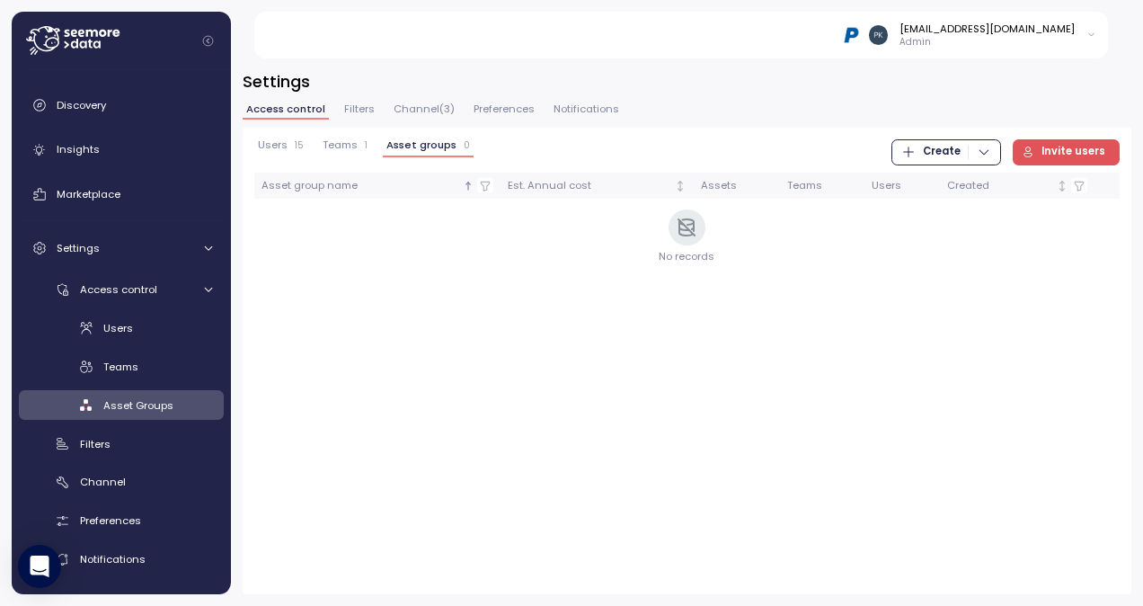
click at [271, 142] on span "Users" at bounding box center [273, 145] width 30 height 10
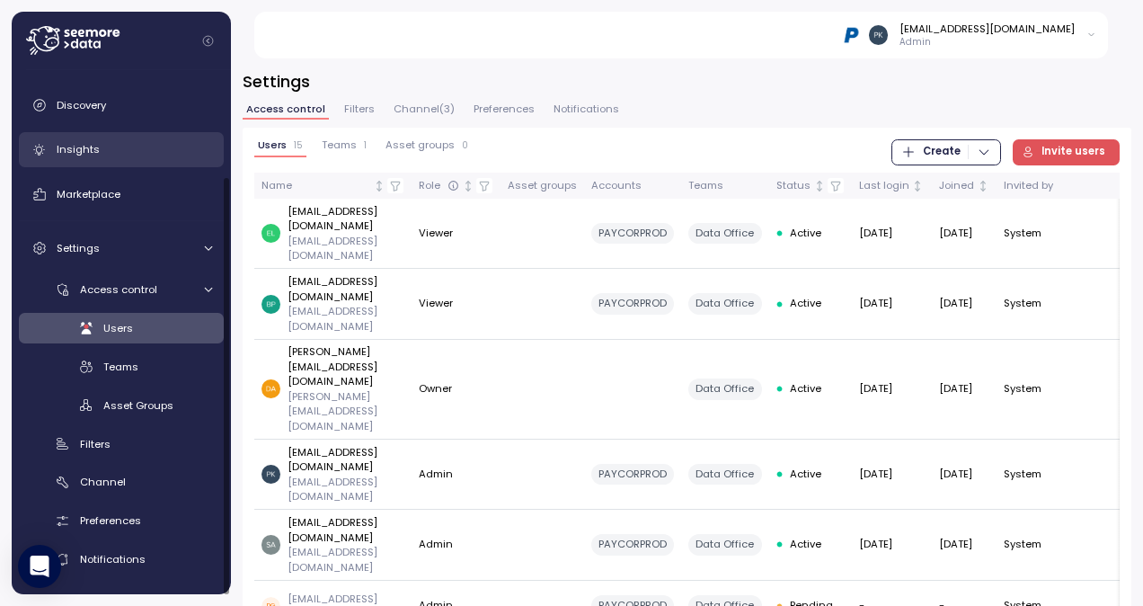
click at [68, 147] on span "Insights" at bounding box center [78, 149] width 43 height 14
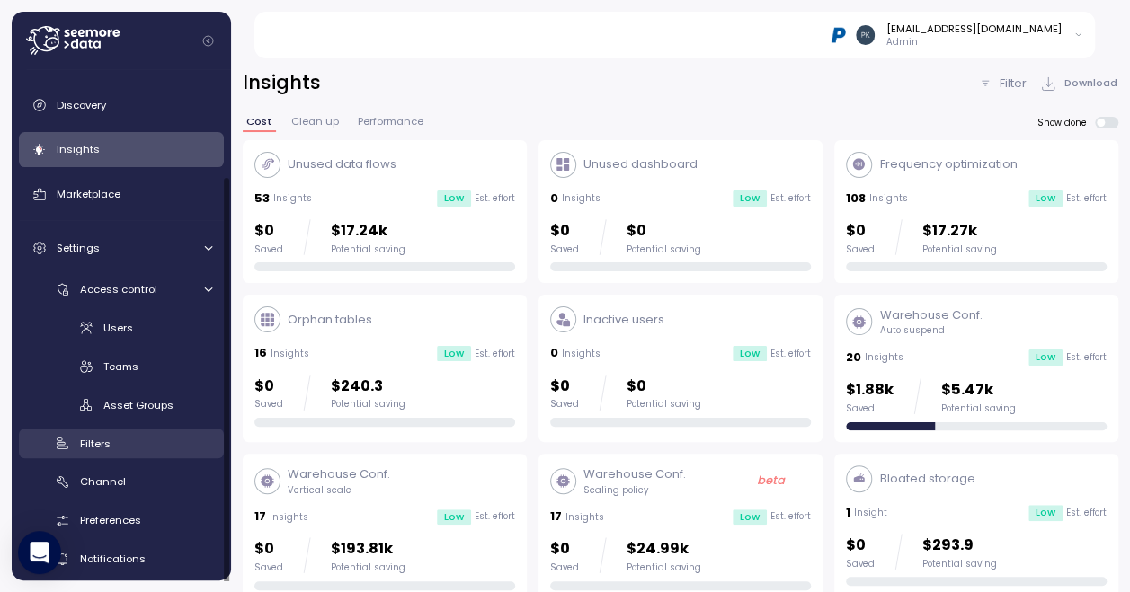
click at [102, 435] on div "Filters" at bounding box center [146, 444] width 132 height 18
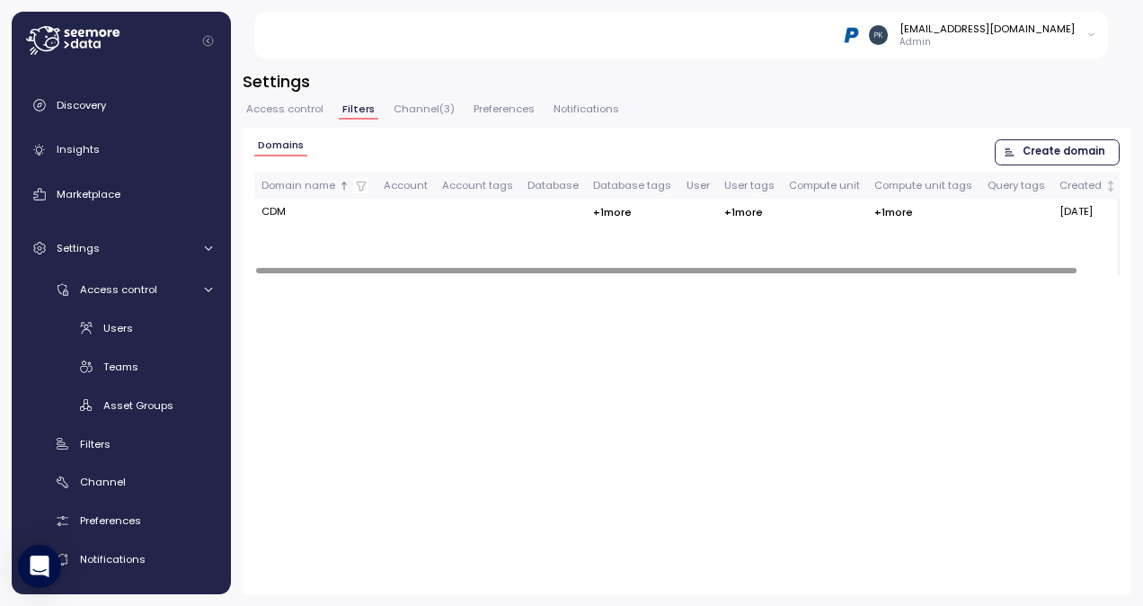
click at [1050, 149] on span "Create domain" at bounding box center [1064, 152] width 83 height 24
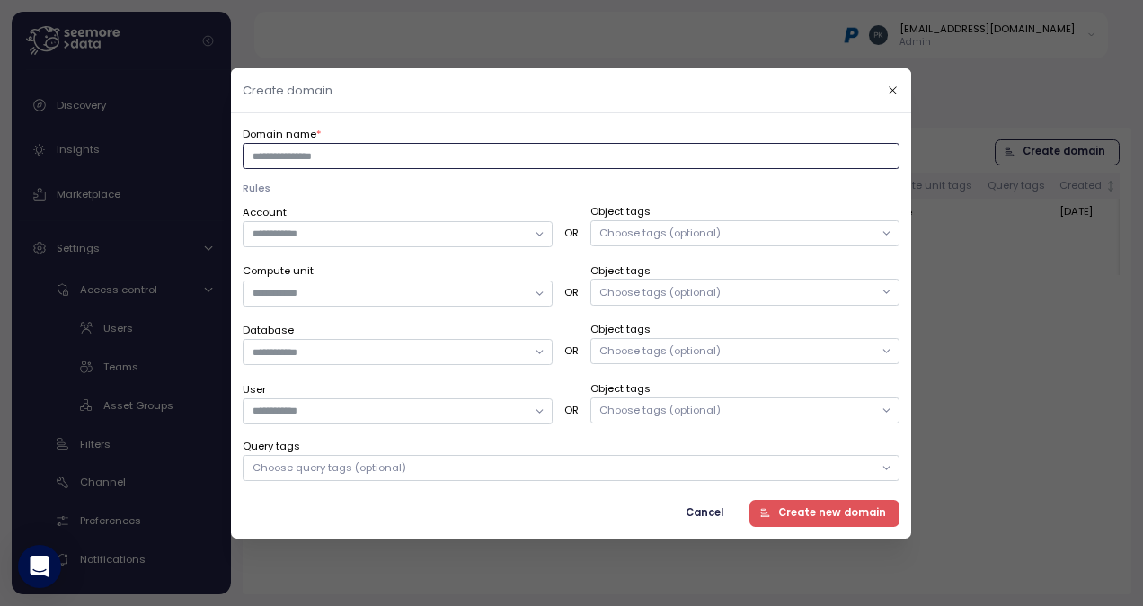
click at [459, 151] on input "Domain name *" at bounding box center [571, 156] width 657 height 26
type input "**********"
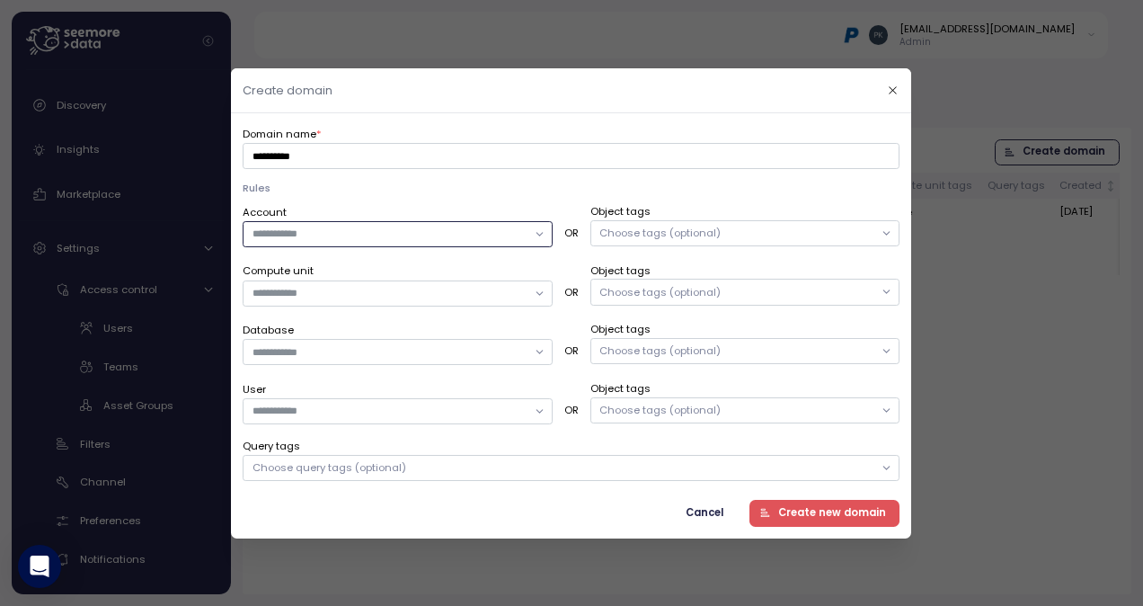
click at [501, 238] on input "Account" at bounding box center [390, 234] width 274 height 16
click at [306, 264] on div "PAYCORPROD" at bounding box center [309, 269] width 68 height 14
click at [498, 194] on p "Rules" at bounding box center [571, 188] width 657 height 14
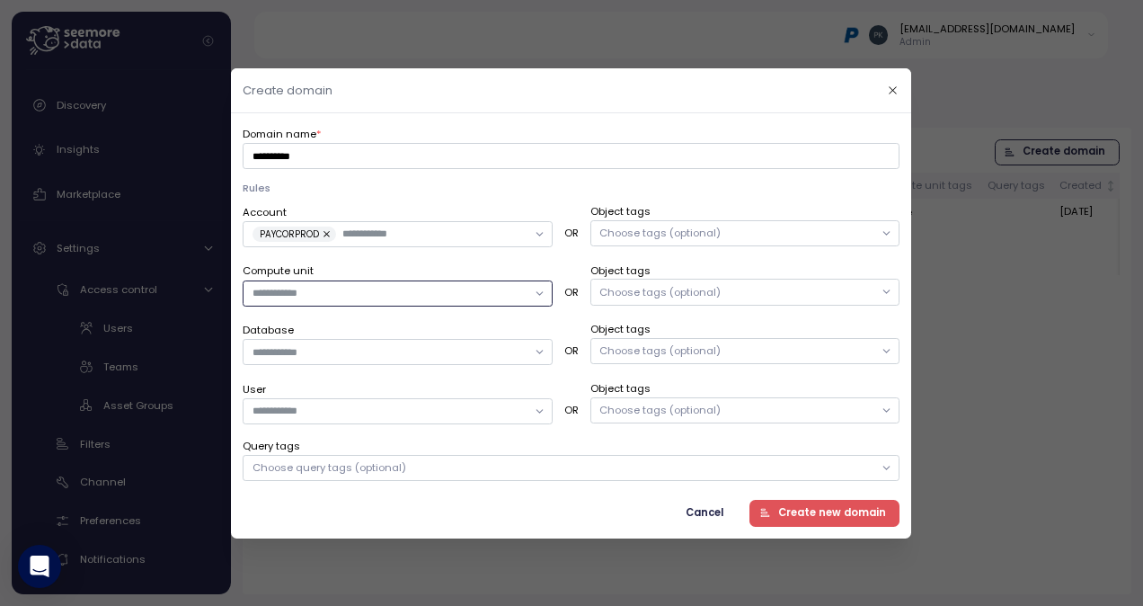
click at [518, 291] on input "Compute unit" at bounding box center [390, 293] width 274 height 16
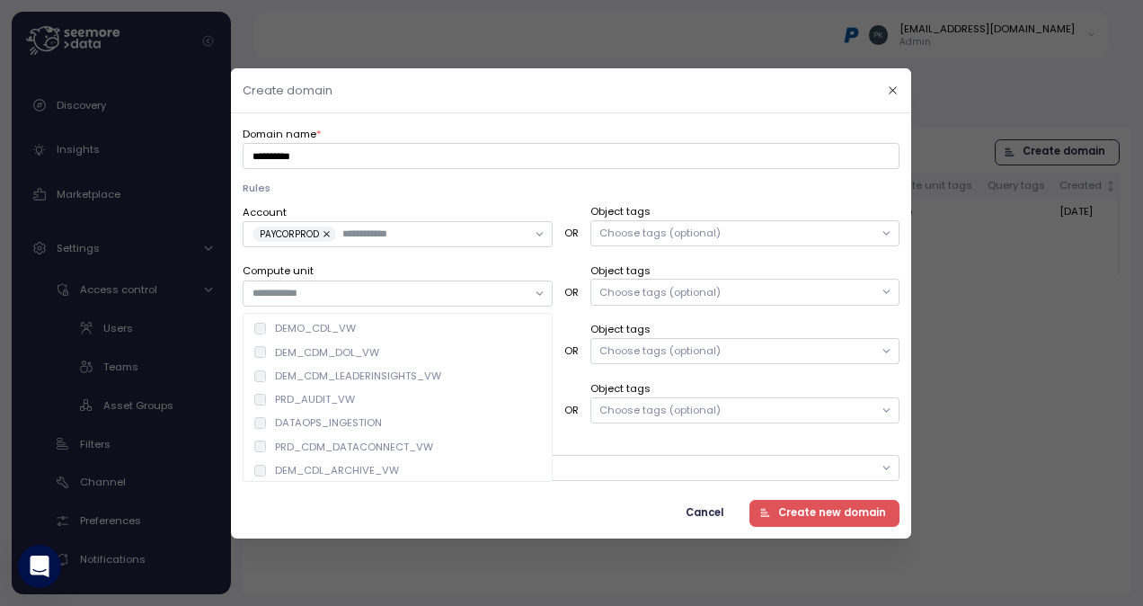
click at [543, 197] on div "Rules Account PAYCORPROD OR Object tags Choose tags (optional) Compute unit OR …" at bounding box center [571, 331] width 657 height 300
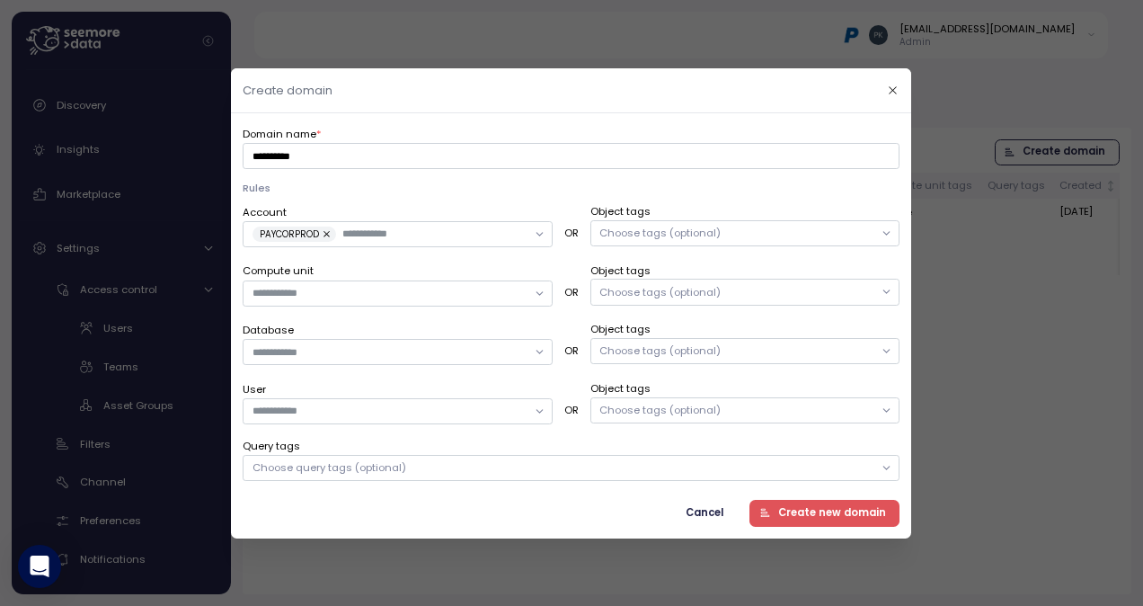
click at [742, 231] on div "Choose tags (optional)" at bounding box center [745, 232] width 310 height 26
click at [517, 191] on p "Rules" at bounding box center [571, 188] width 657 height 14
click at [723, 514] on span "Cancel" at bounding box center [706, 513] width 38 height 24
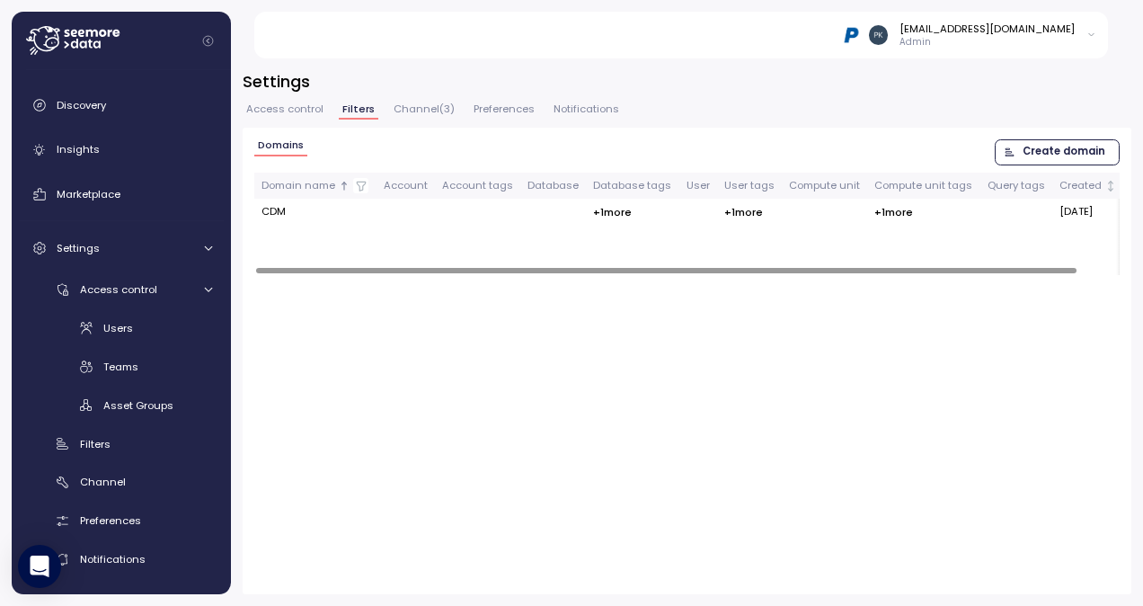
click at [280, 104] on span "Access control" at bounding box center [284, 109] width 77 height 10
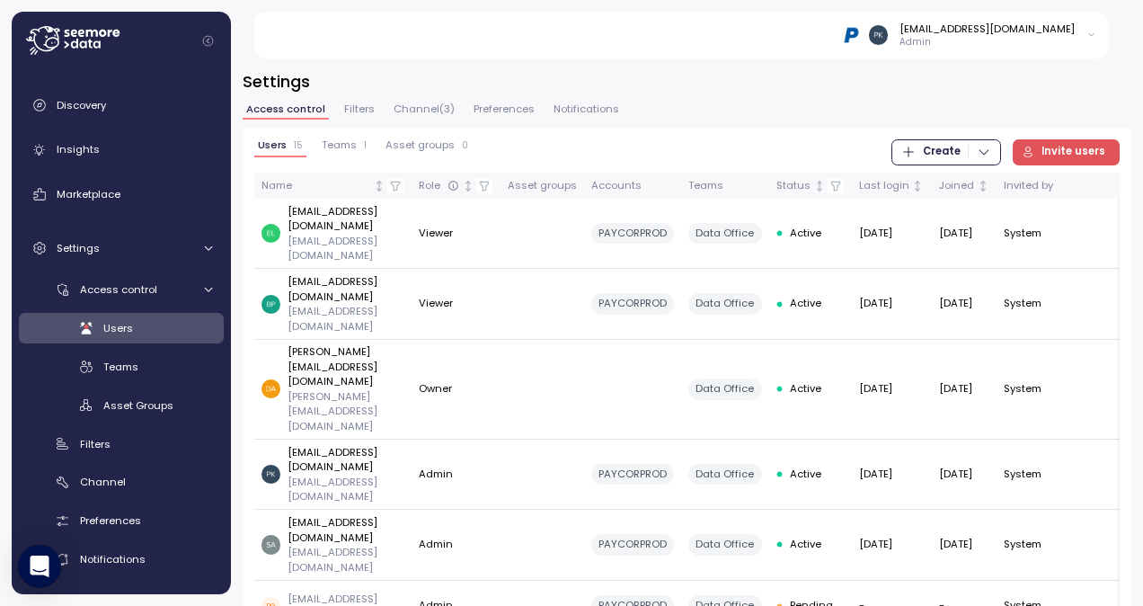
click at [333, 144] on span "Teams" at bounding box center [339, 145] width 35 height 10
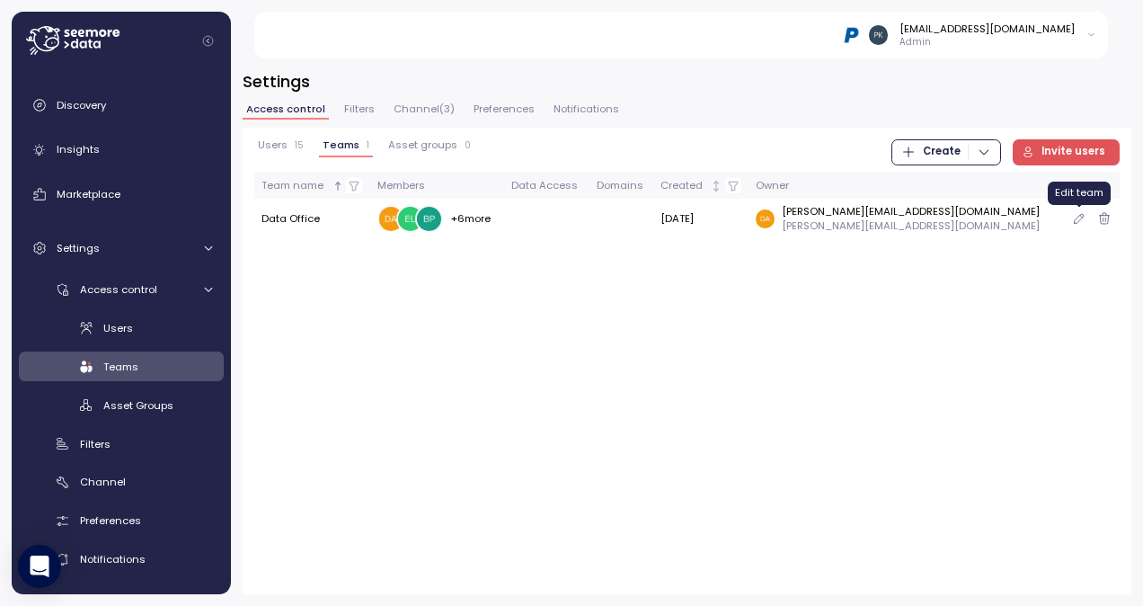
click at [1078, 219] on icon "button" at bounding box center [1079, 219] width 14 height 22
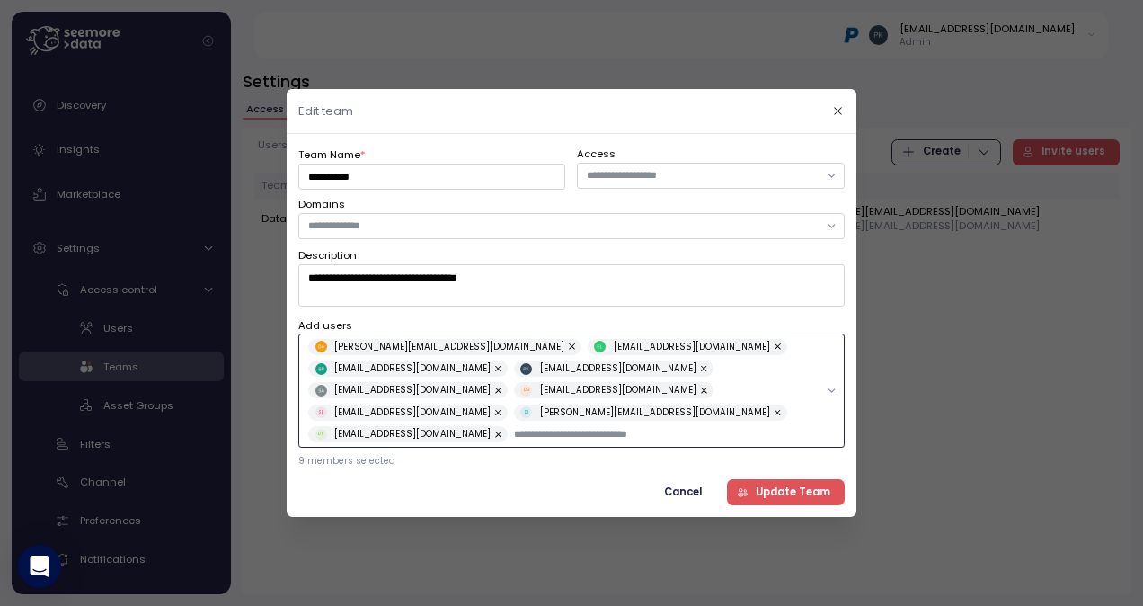
click at [727, 431] on div "dasamuels@paychex.com elohbeck@paychex.com bporada@paychex.com pkansal@paychex.…" at bounding box center [571, 390] width 546 height 114
type input "*"
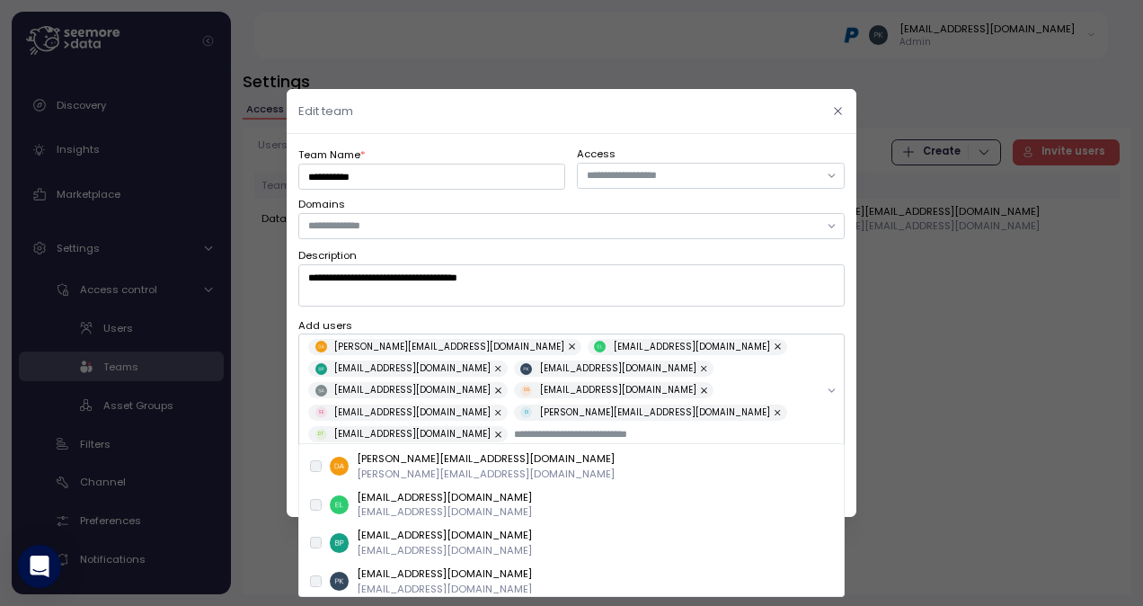
click at [830, 121] on button "button" at bounding box center [838, 111] width 21 height 21
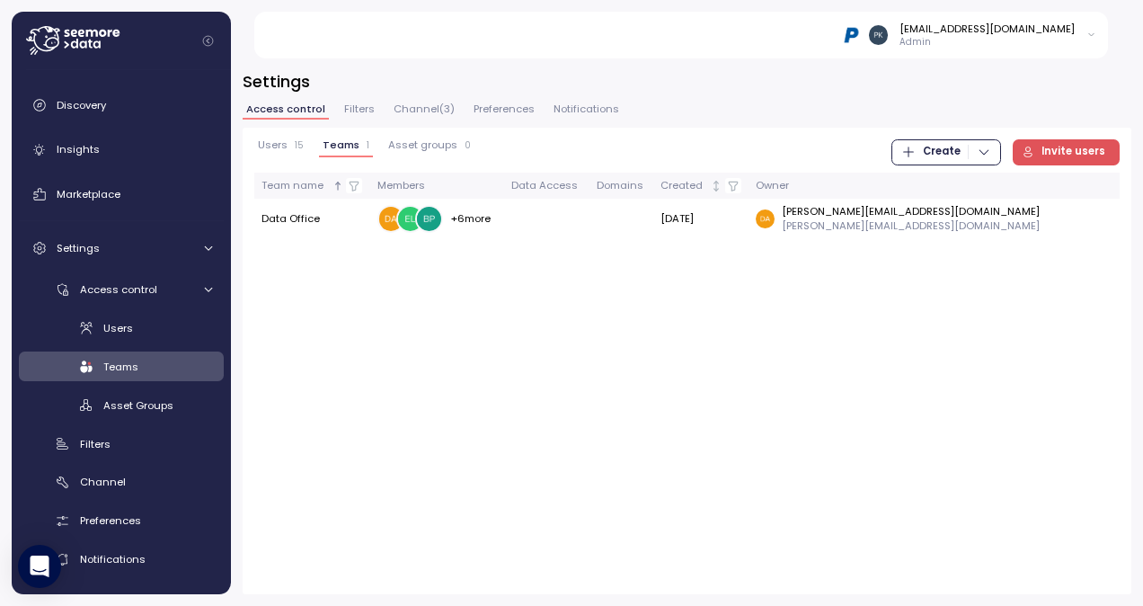
click at [448, 104] on span "Channel ( 3 )" at bounding box center [424, 109] width 61 height 10
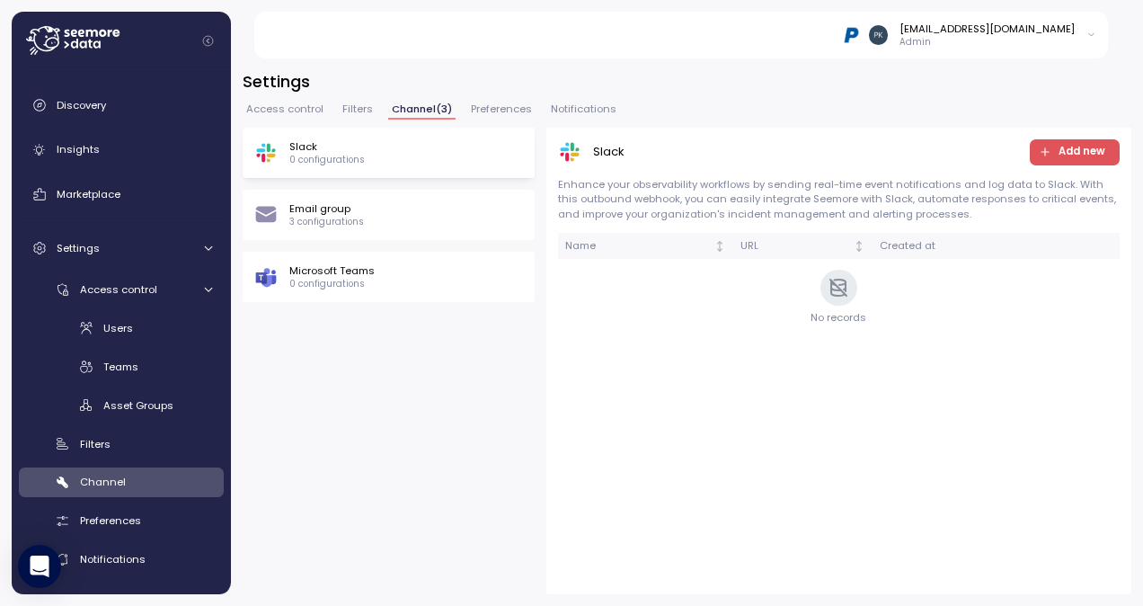
click at [343, 217] on p "3 configurations" at bounding box center [326, 222] width 75 height 13
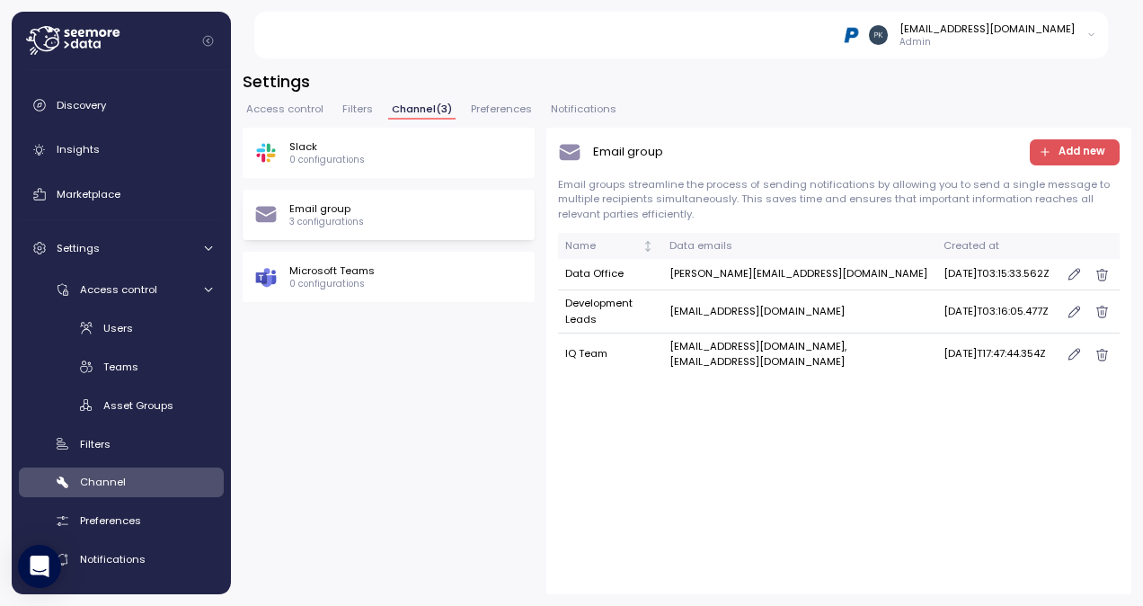
click at [268, 110] on span "Access control" at bounding box center [284, 109] width 77 height 10
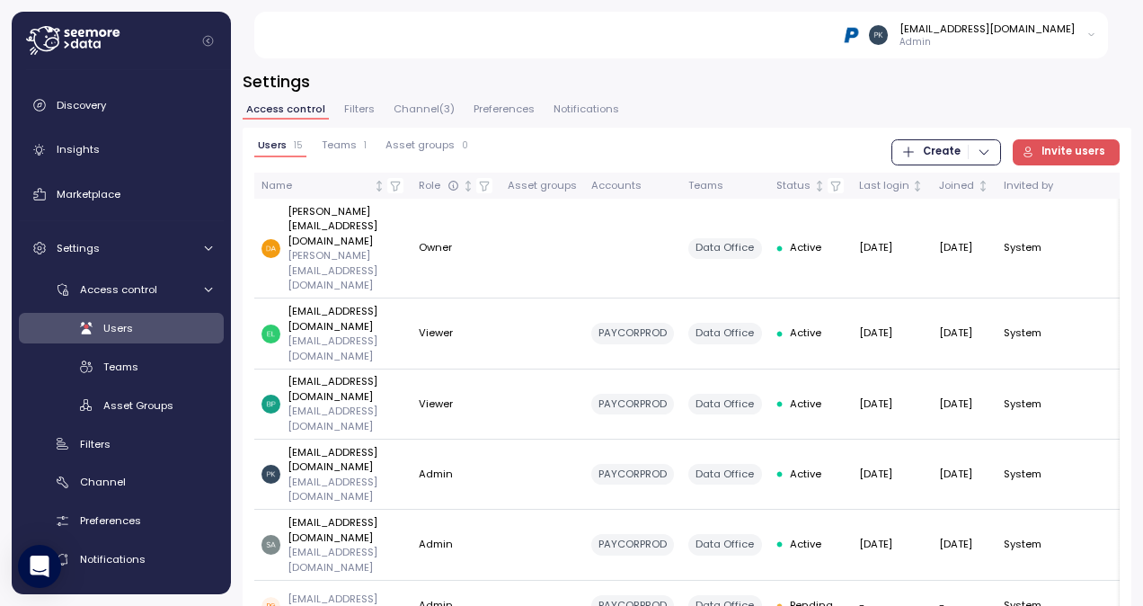
click at [343, 147] on span "Teams" at bounding box center [339, 145] width 35 height 10
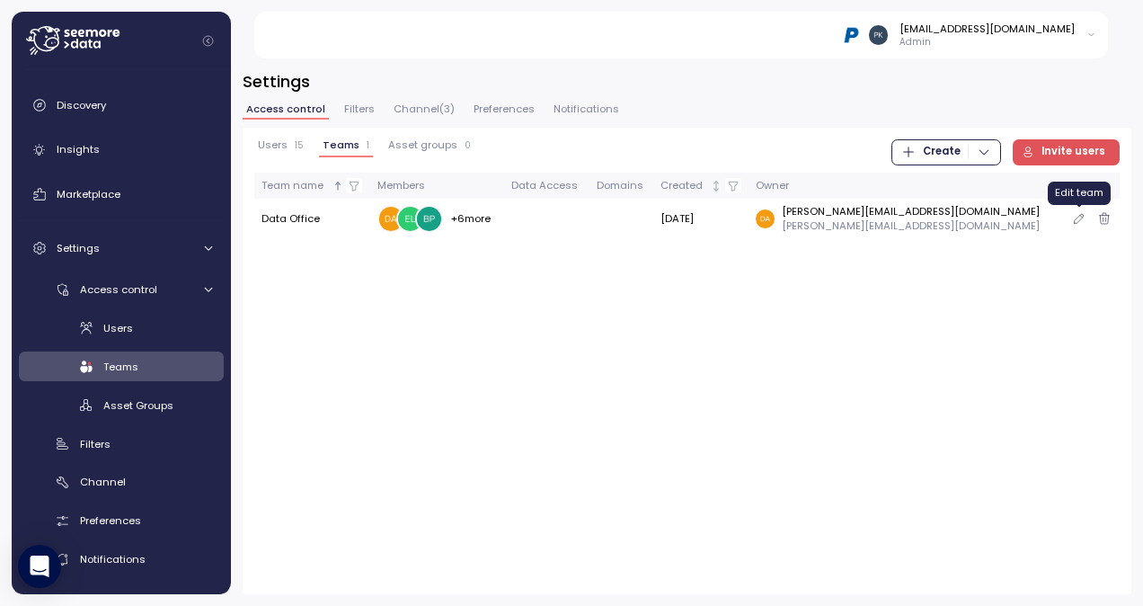
click at [1080, 219] on icon "button" at bounding box center [1079, 219] width 14 height 22
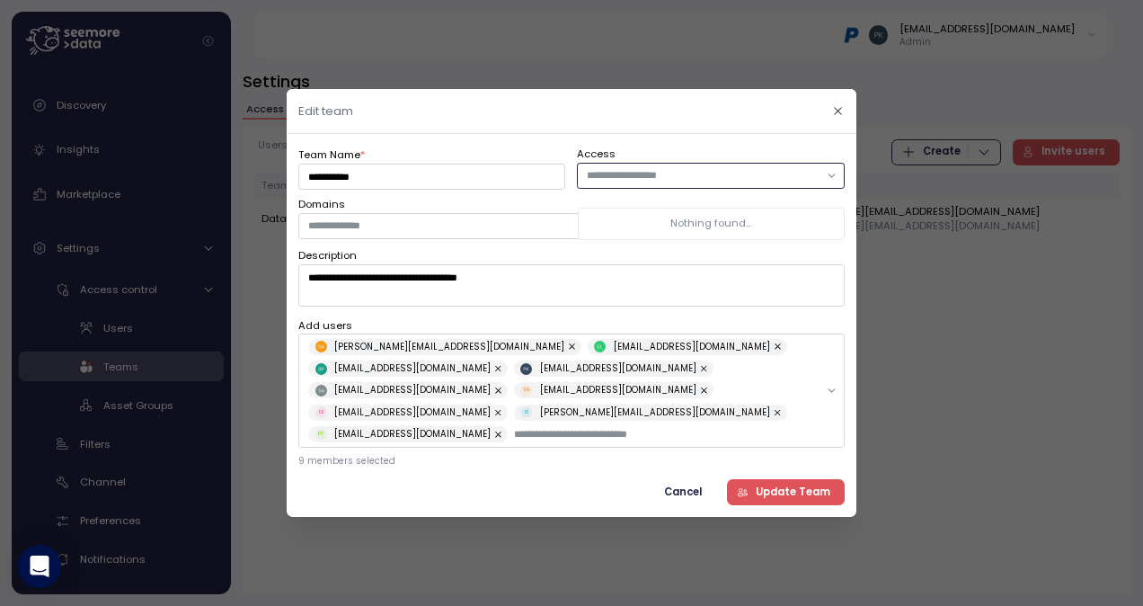
click at [665, 183] on input "text" at bounding box center [703, 175] width 232 height 16
click at [642, 158] on label "Access" at bounding box center [711, 154] width 267 height 16
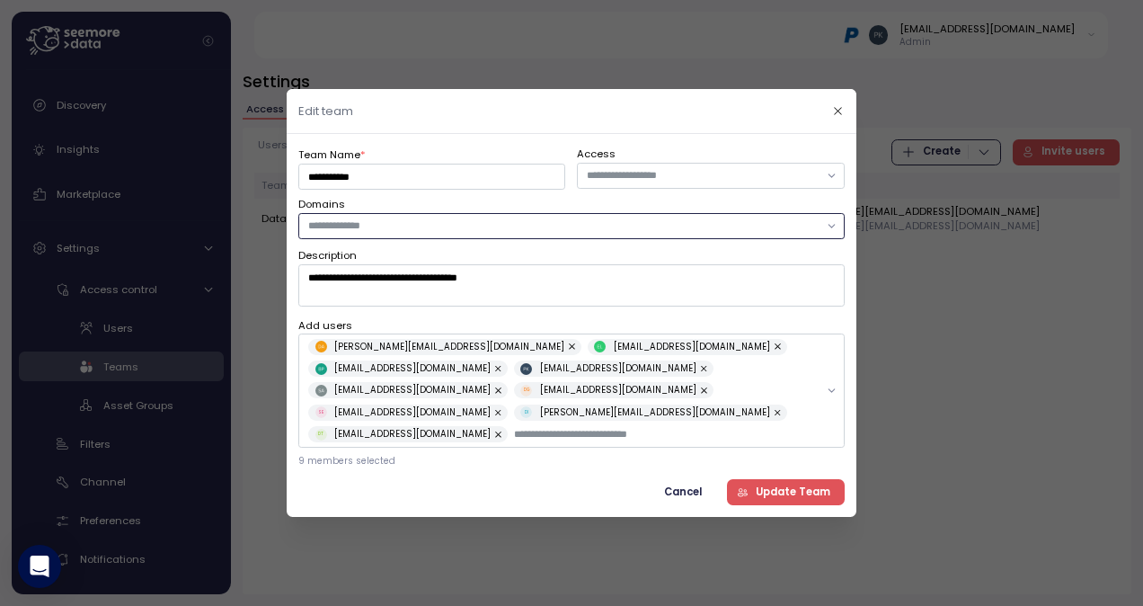
click at [397, 234] on input "text" at bounding box center [563, 225] width 510 height 16
click at [496, 127] on header "Edit team" at bounding box center [572, 111] width 570 height 45
click at [688, 480] on span "Cancel" at bounding box center [683, 492] width 38 height 24
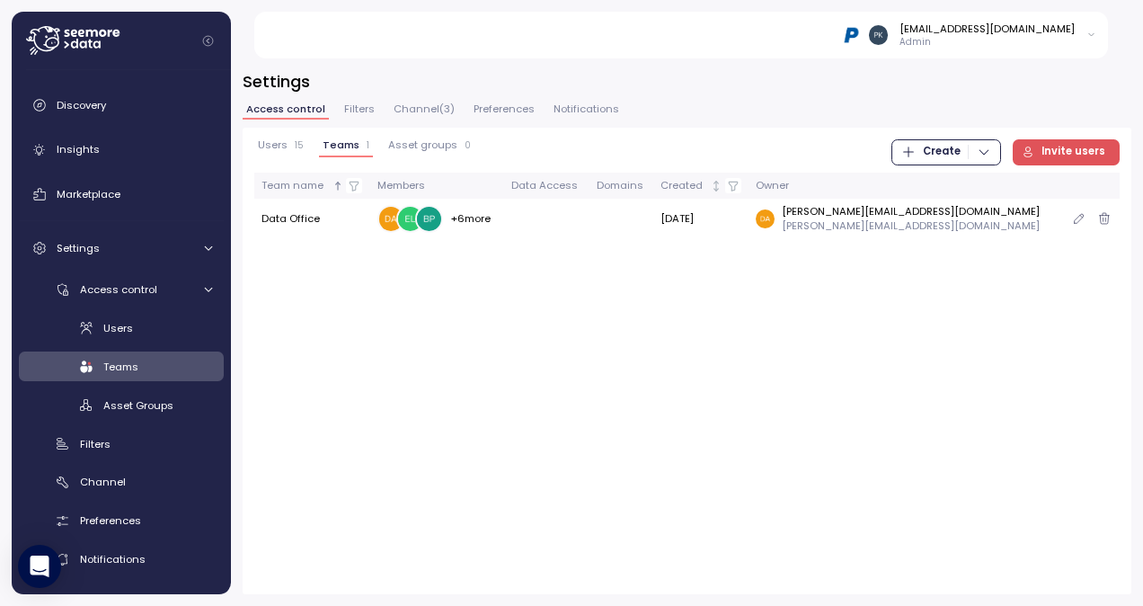
click at [297, 225] on td "Data Office" at bounding box center [312, 219] width 116 height 40
click at [1077, 217] on icon "button" at bounding box center [1079, 219] width 14 height 22
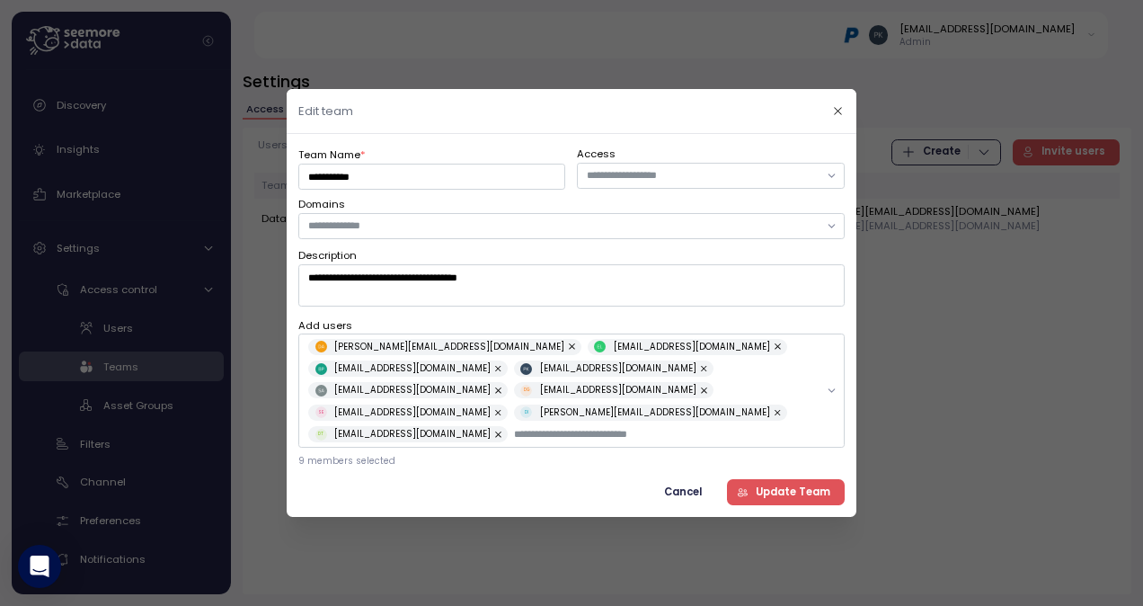
click at [692, 485] on span "Cancel" at bounding box center [683, 492] width 38 height 24
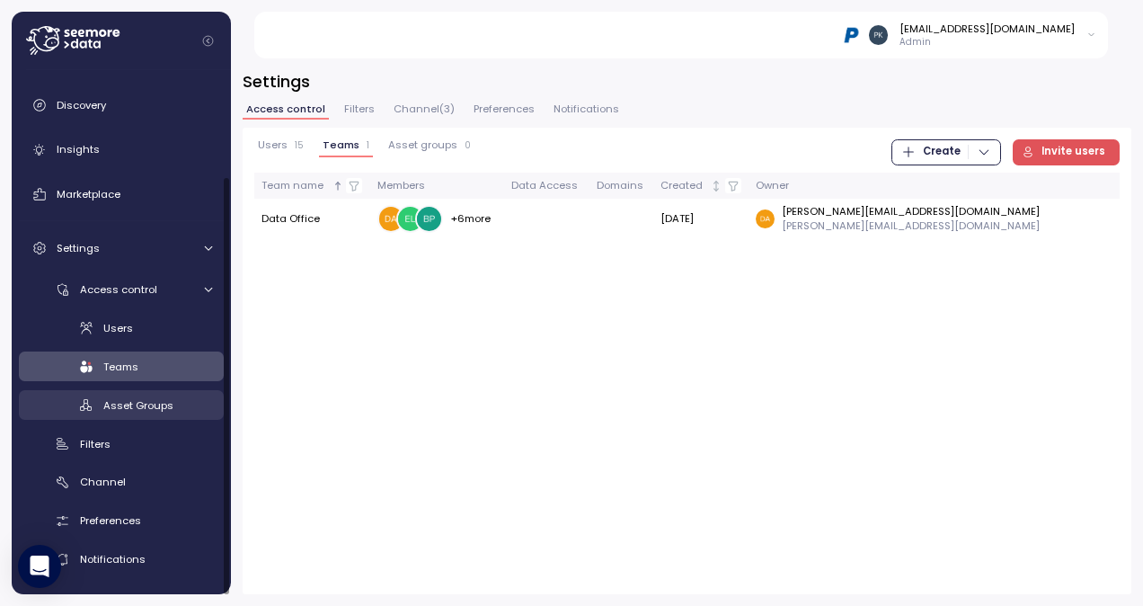
click at [140, 404] on span "Asset Groups" at bounding box center [138, 405] width 70 height 14
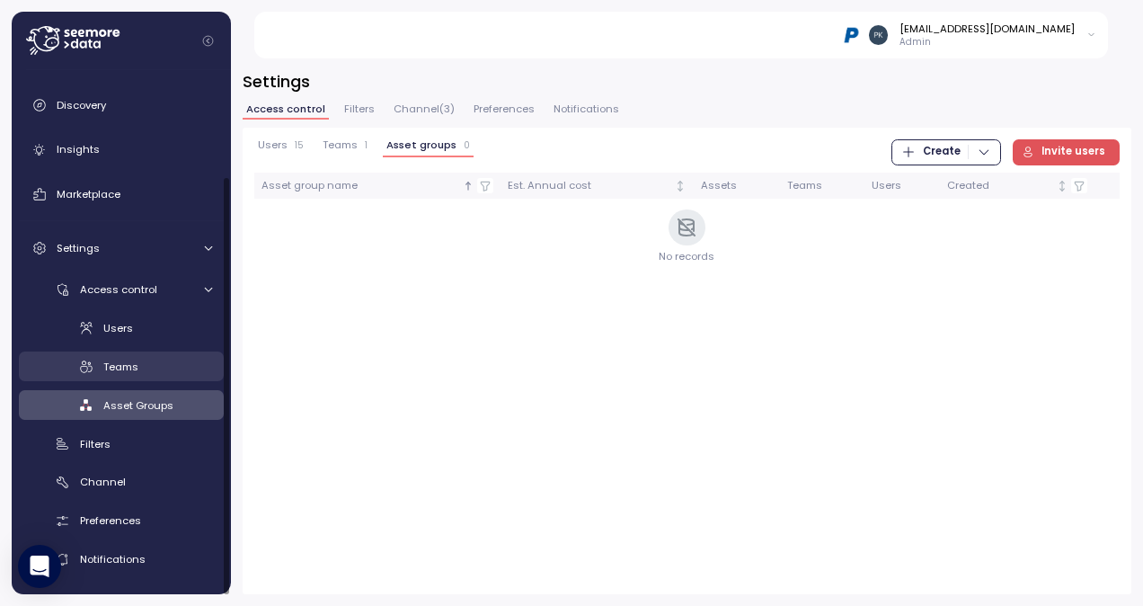
click at [111, 369] on span "Teams" at bounding box center [120, 366] width 35 height 14
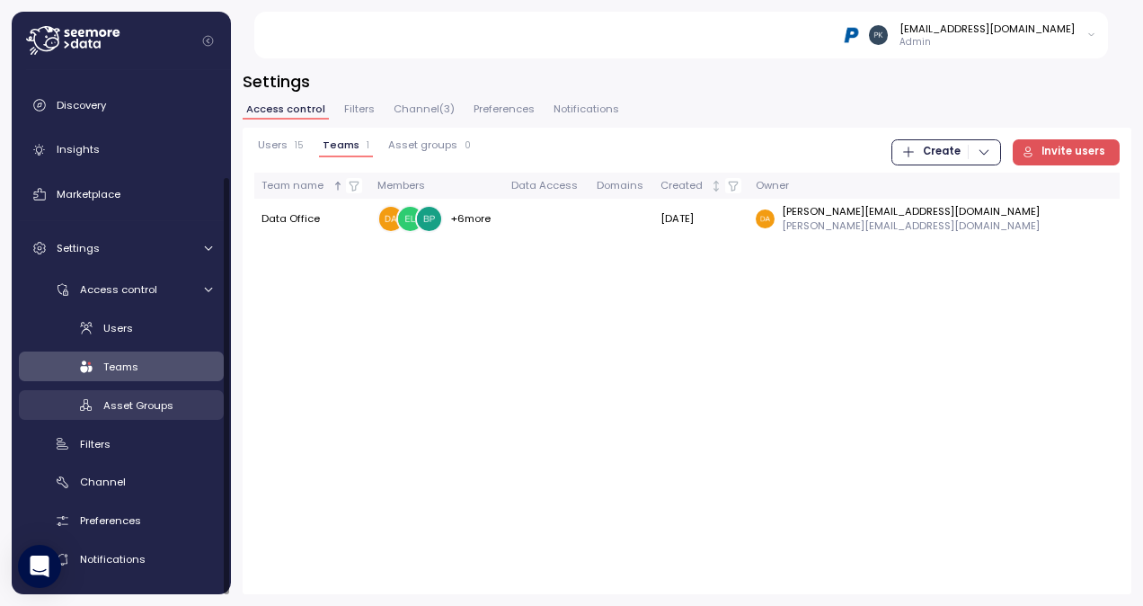
click at [117, 408] on span "Asset Groups" at bounding box center [138, 405] width 70 height 14
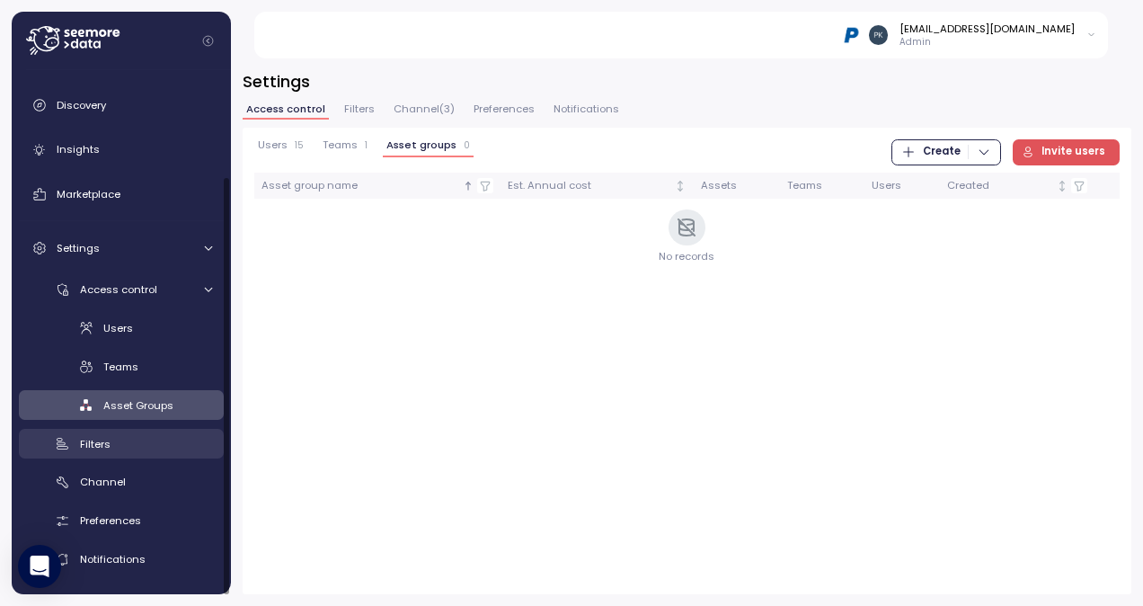
click at [102, 448] on span "Filters" at bounding box center [95, 444] width 31 height 14
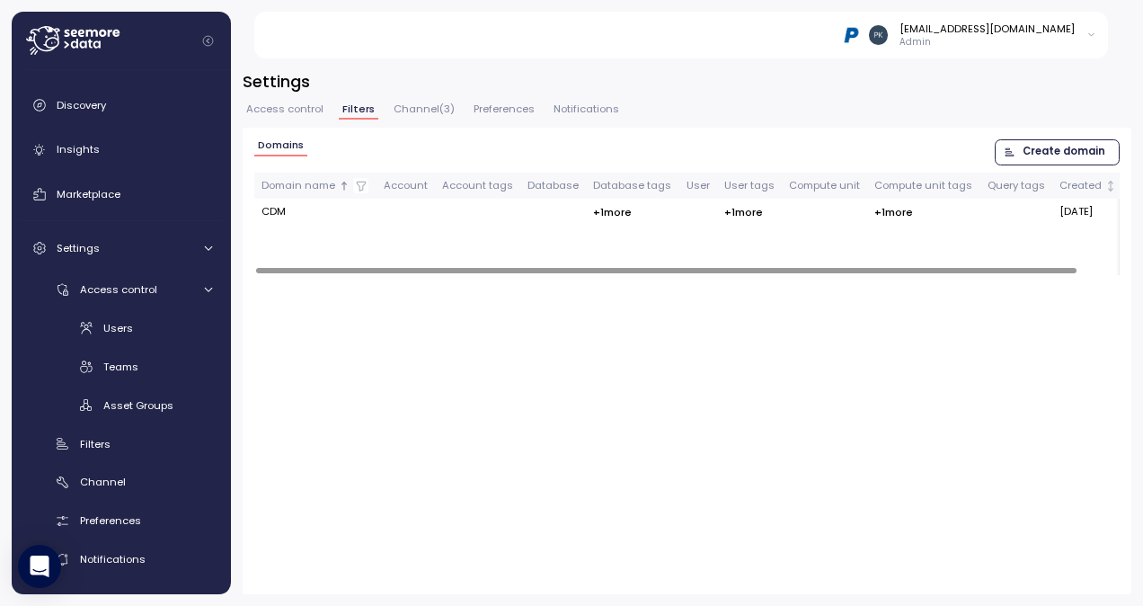
click at [279, 219] on td "CDM" at bounding box center [315, 212] width 122 height 26
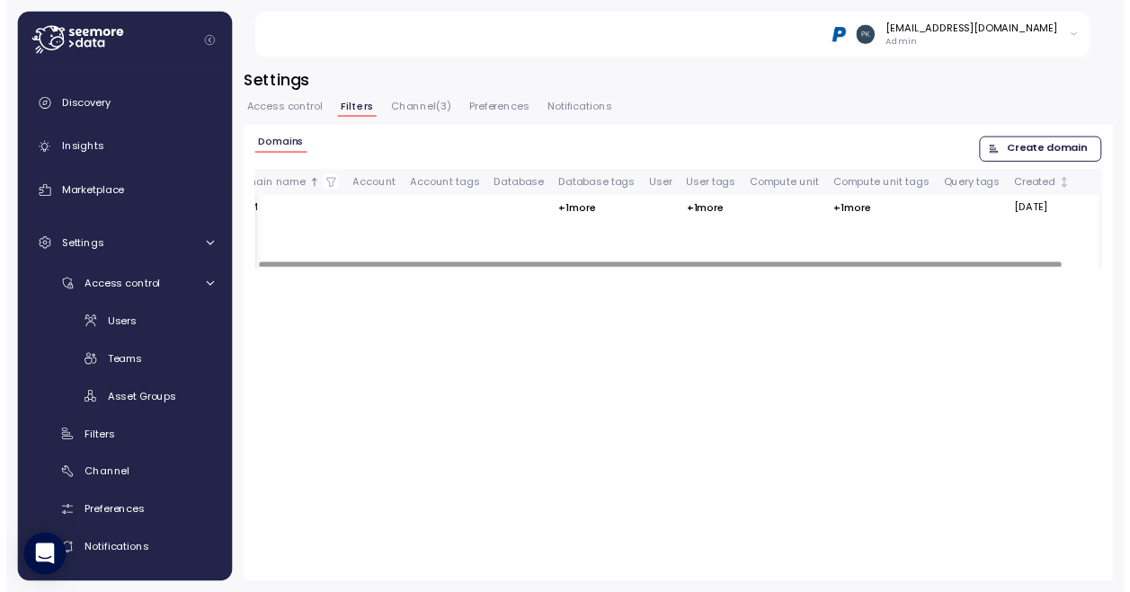
scroll to position [0, 45]
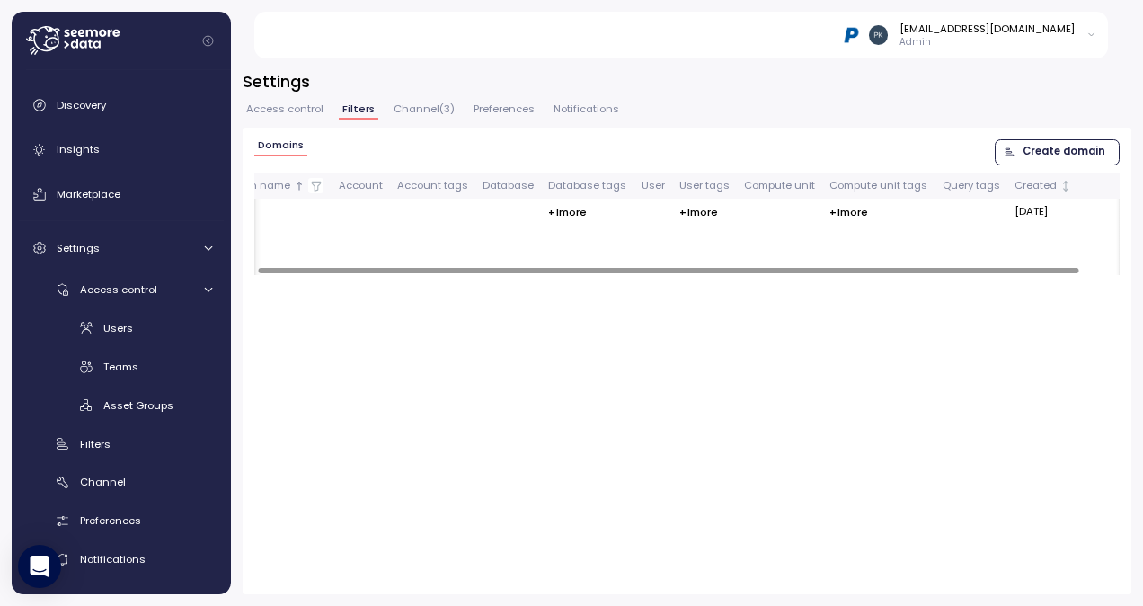
click at [1079, 271] on div at bounding box center [668, 270] width 821 height 5
click at [1087, 219] on icon "button" at bounding box center [1094, 212] width 14 height 22
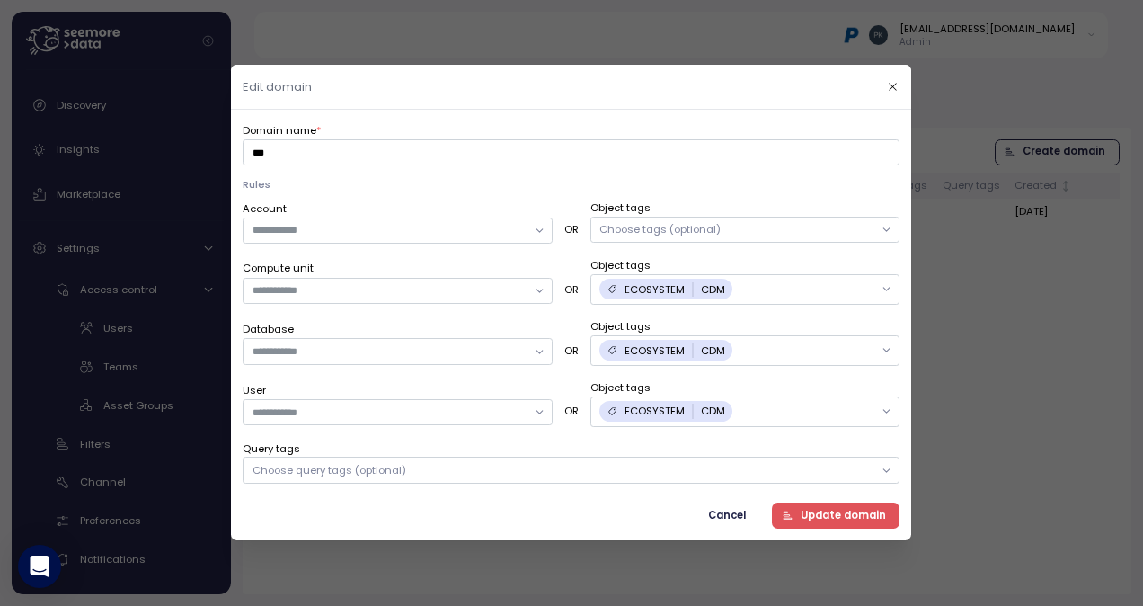
click at [737, 510] on span "Cancel" at bounding box center [728, 515] width 38 height 24
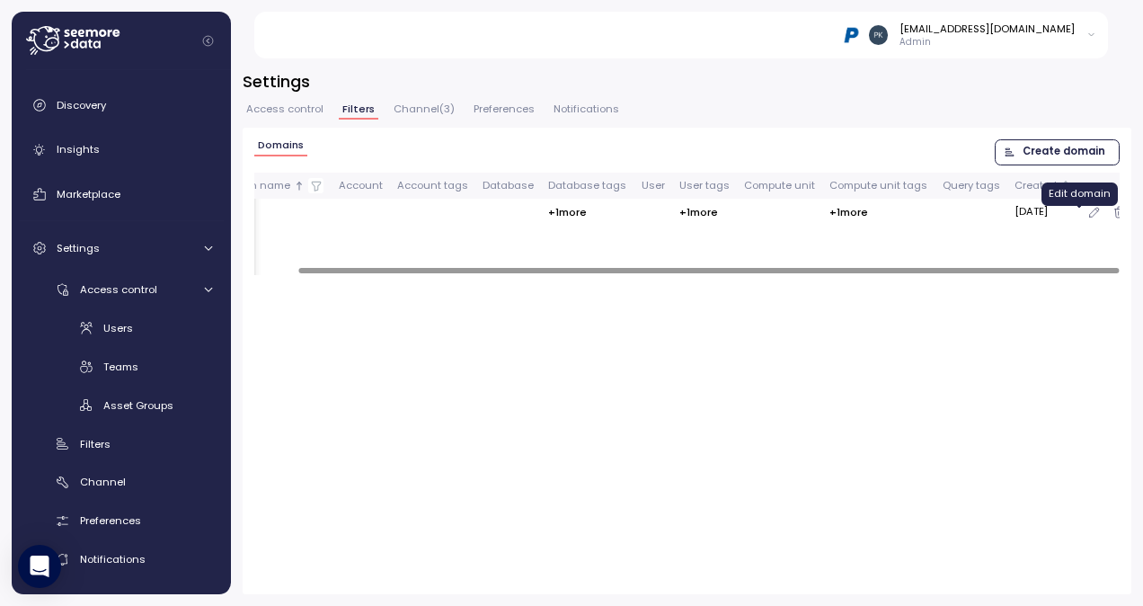
click at [1087, 217] on icon "button" at bounding box center [1094, 212] width 14 height 22
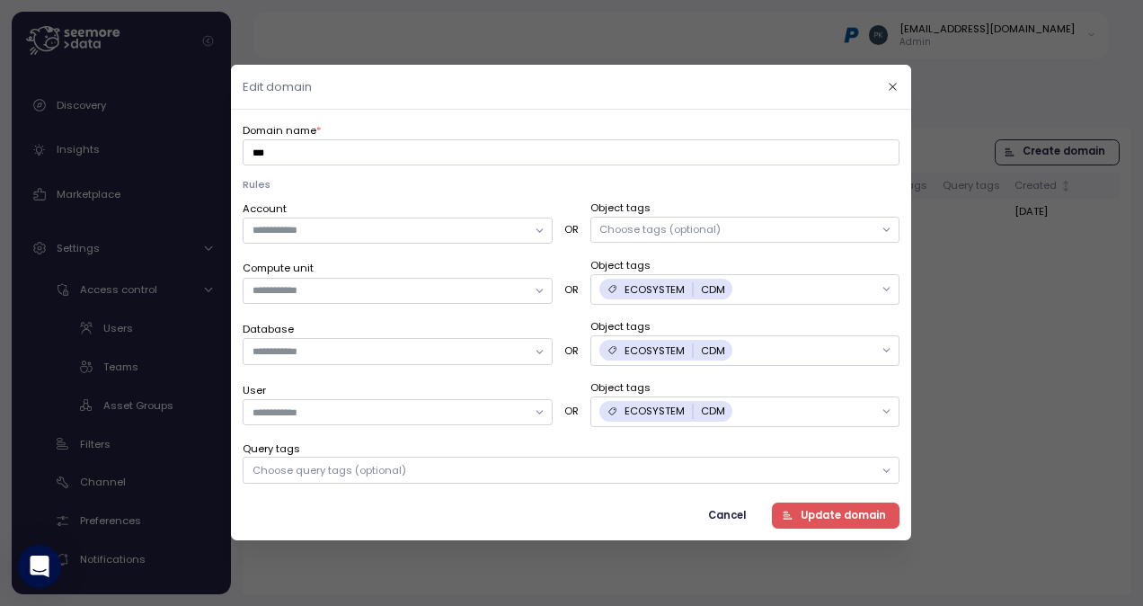
drag, startPoint x: 732, startPoint y: 512, endPoint x: 789, endPoint y: 244, distance: 273.7
click at [732, 511] on span "Cancel" at bounding box center [728, 515] width 38 height 24
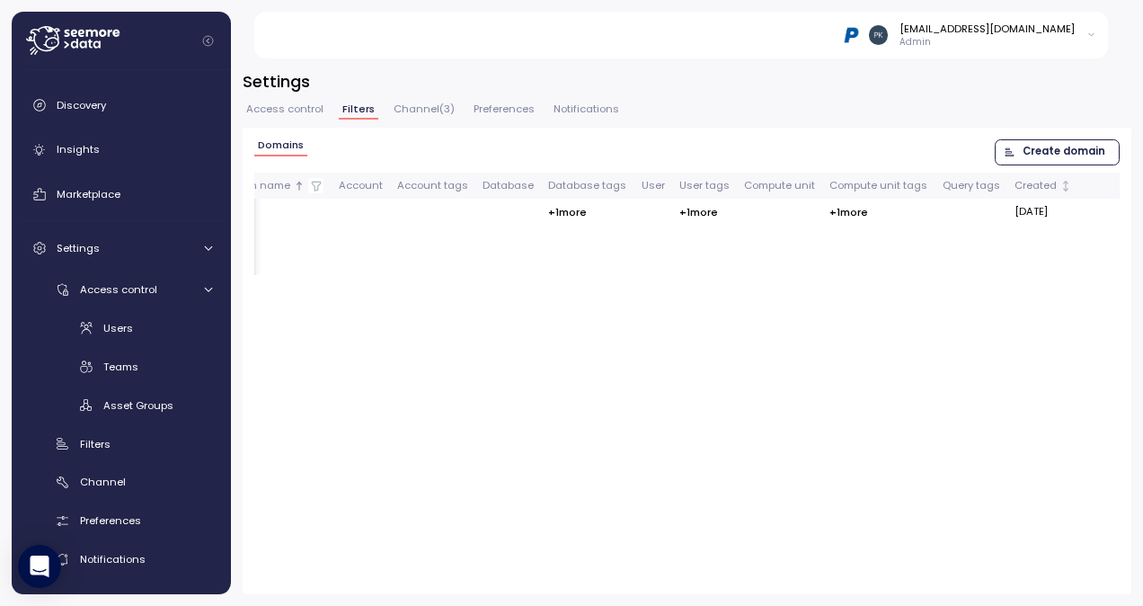
click at [282, 111] on span "Access control" at bounding box center [284, 109] width 77 height 10
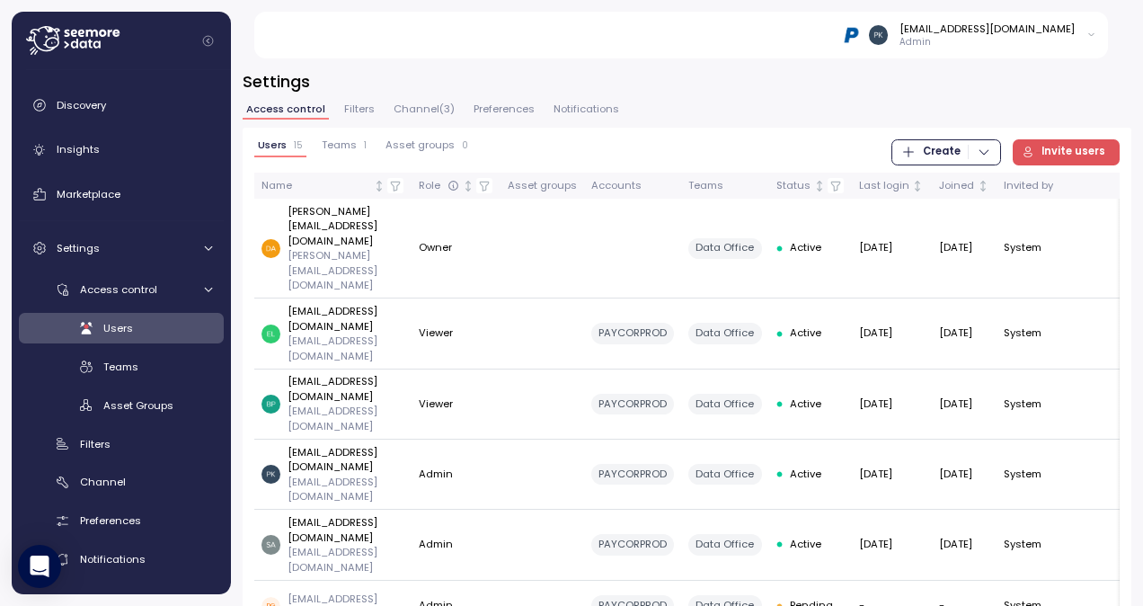
click at [340, 142] on span "Teams" at bounding box center [339, 145] width 35 height 10
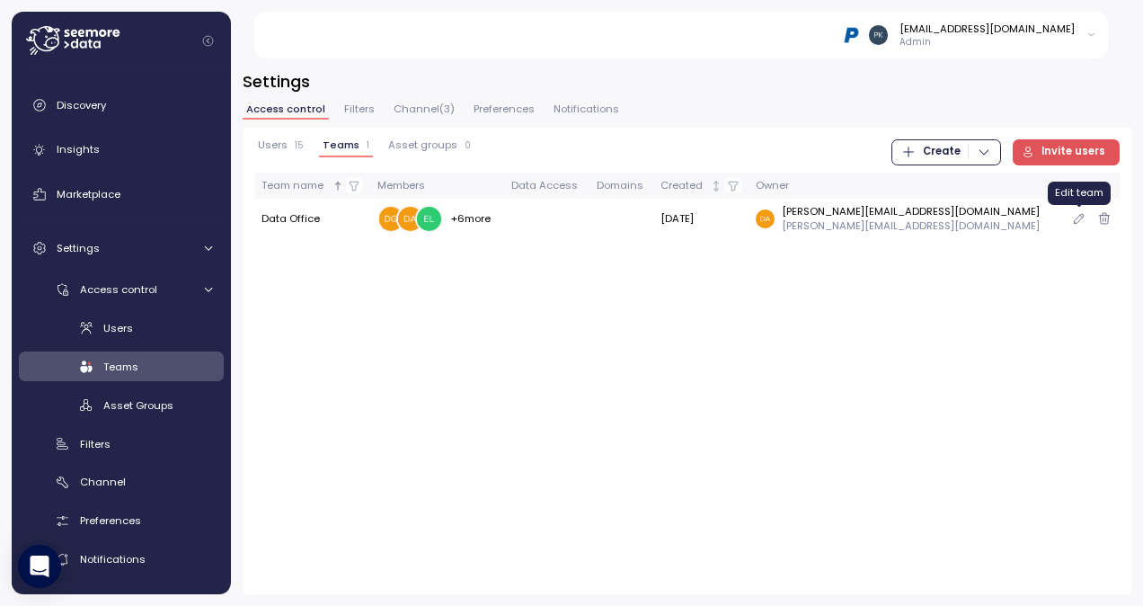
click at [1082, 216] on icon "button" at bounding box center [1079, 219] width 14 height 22
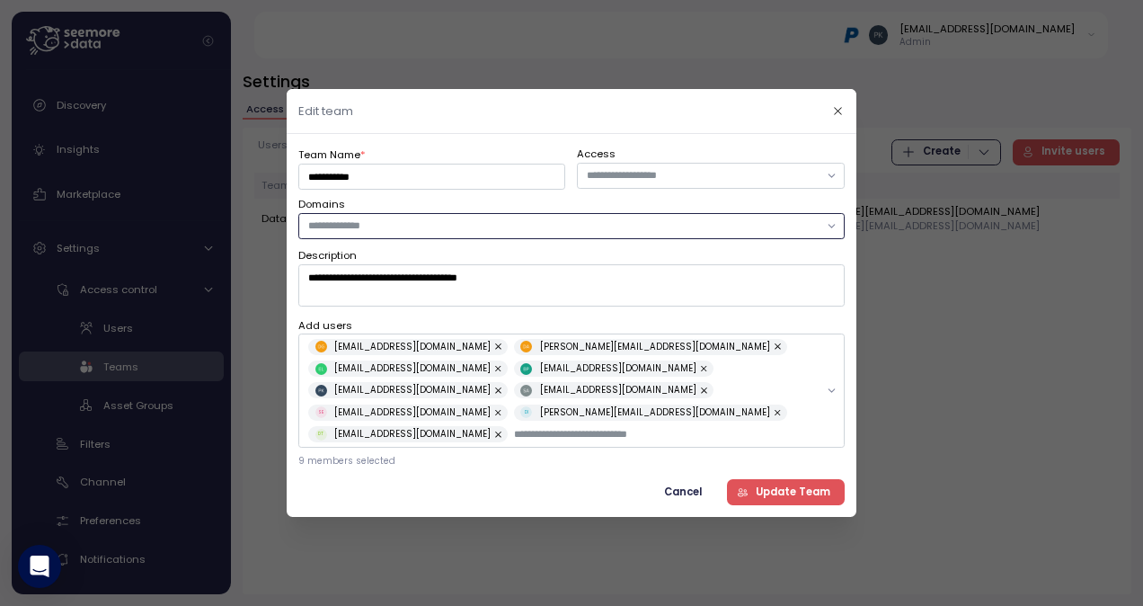
click at [358, 234] on input "text" at bounding box center [563, 225] width 510 height 16
click at [694, 480] on span "Cancel" at bounding box center [683, 492] width 38 height 24
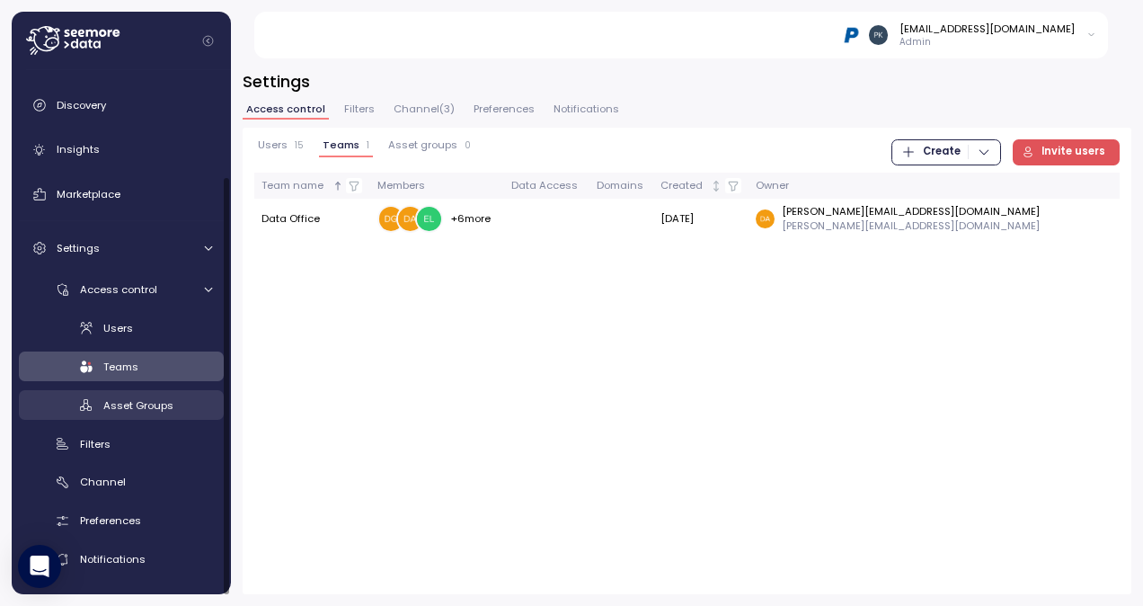
click at [117, 403] on span "Asset Groups" at bounding box center [138, 405] width 70 height 14
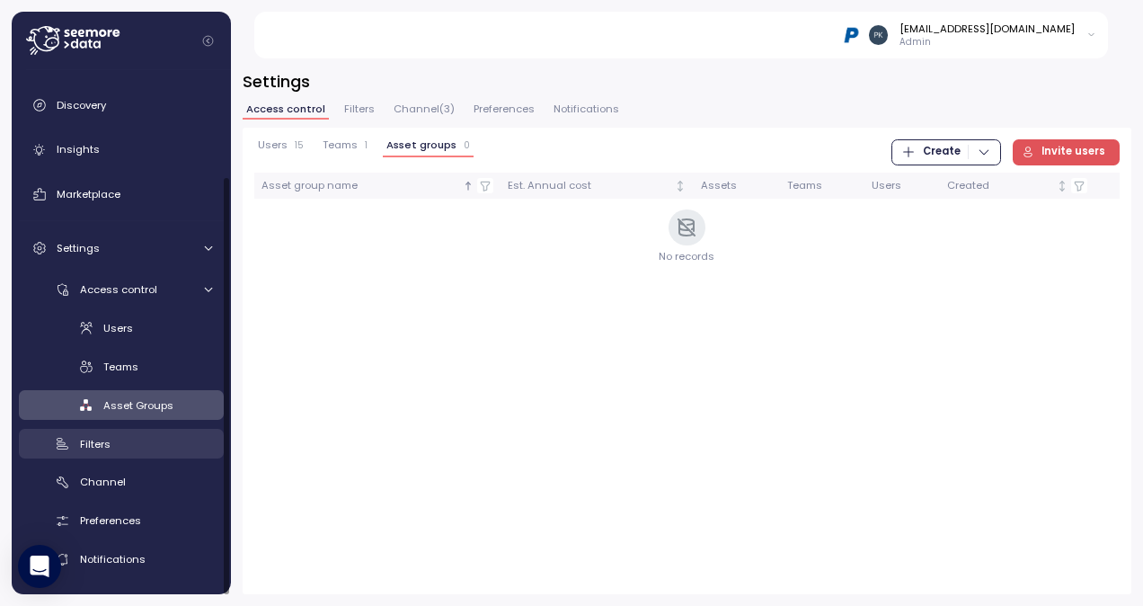
click at [88, 446] on span "Filters" at bounding box center [95, 444] width 31 height 14
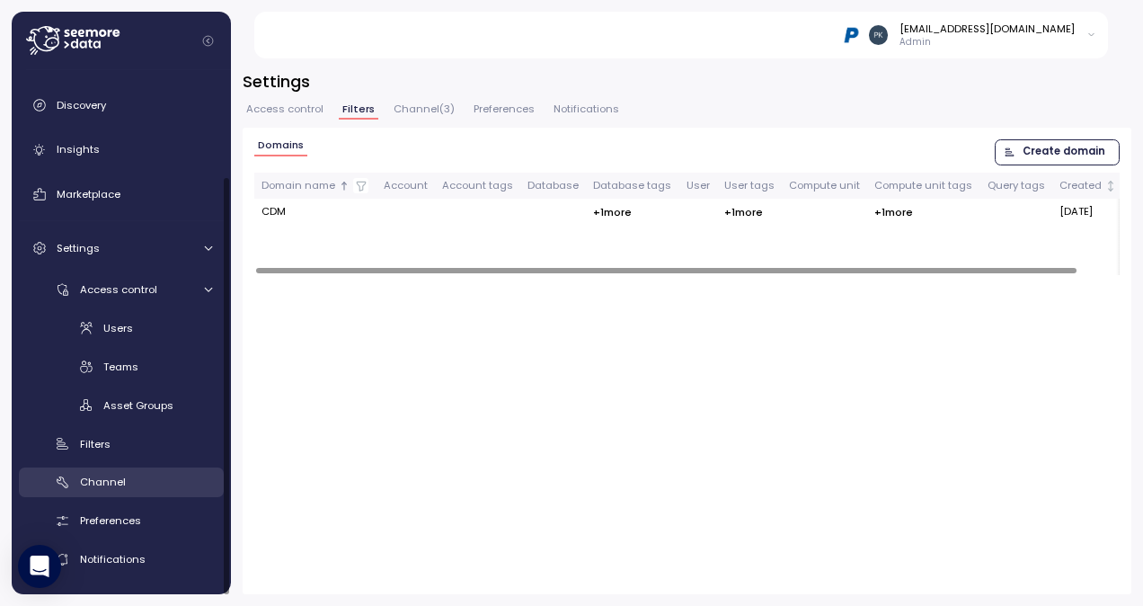
click at [111, 475] on span "Channel" at bounding box center [103, 482] width 46 height 14
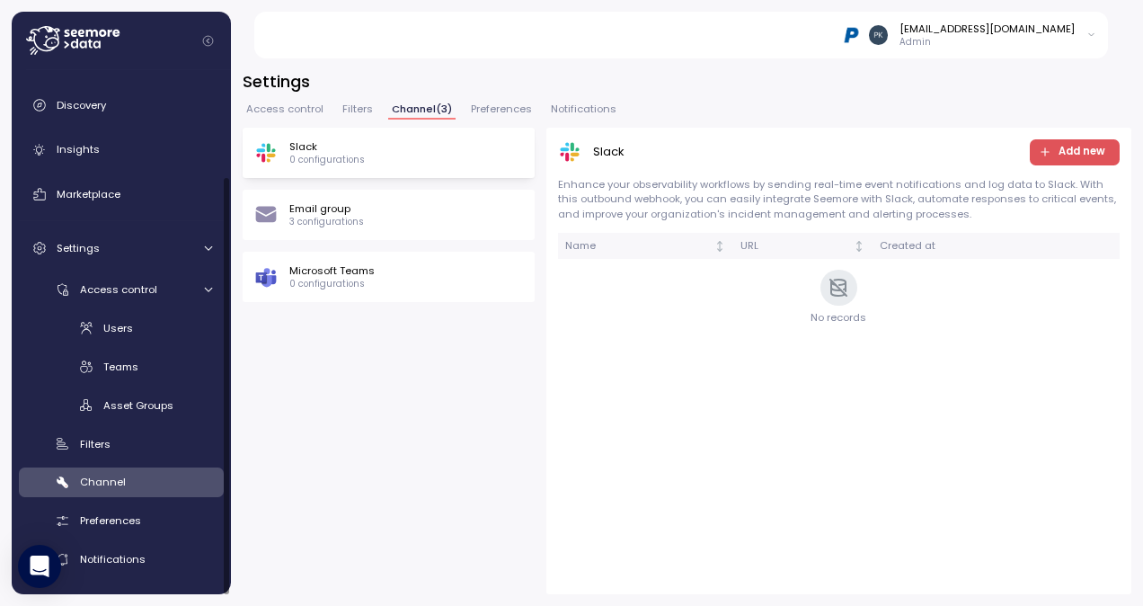
click at [343, 288] on p "0 configurations" at bounding box center [331, 284] width 85 height 13
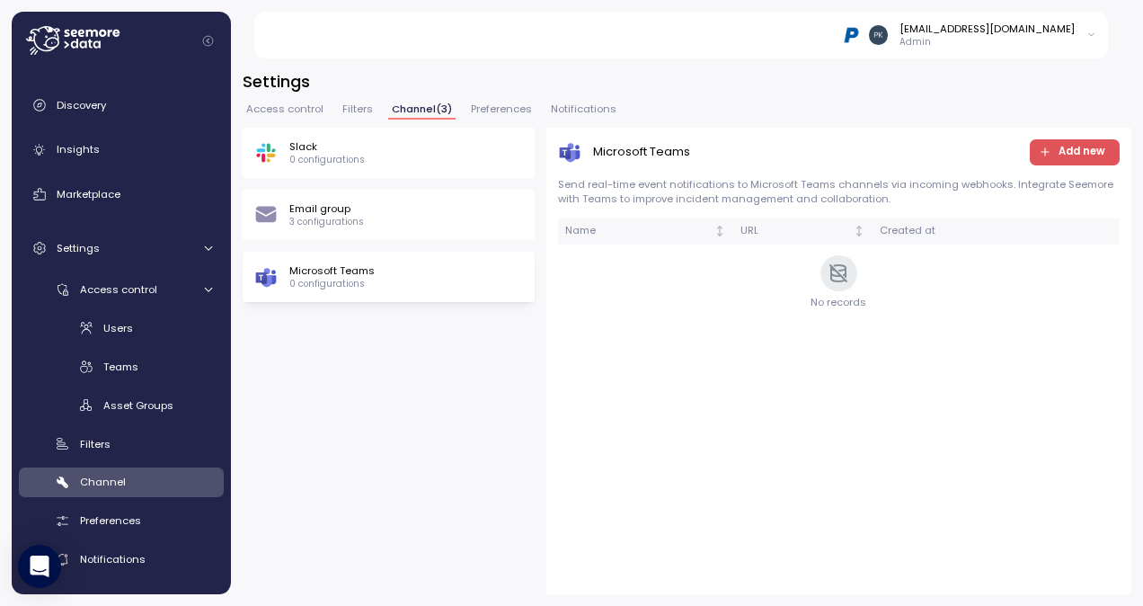
click at [1076, 142] on span "Add new" at bounding box center [1082, 152] width 47 height 24
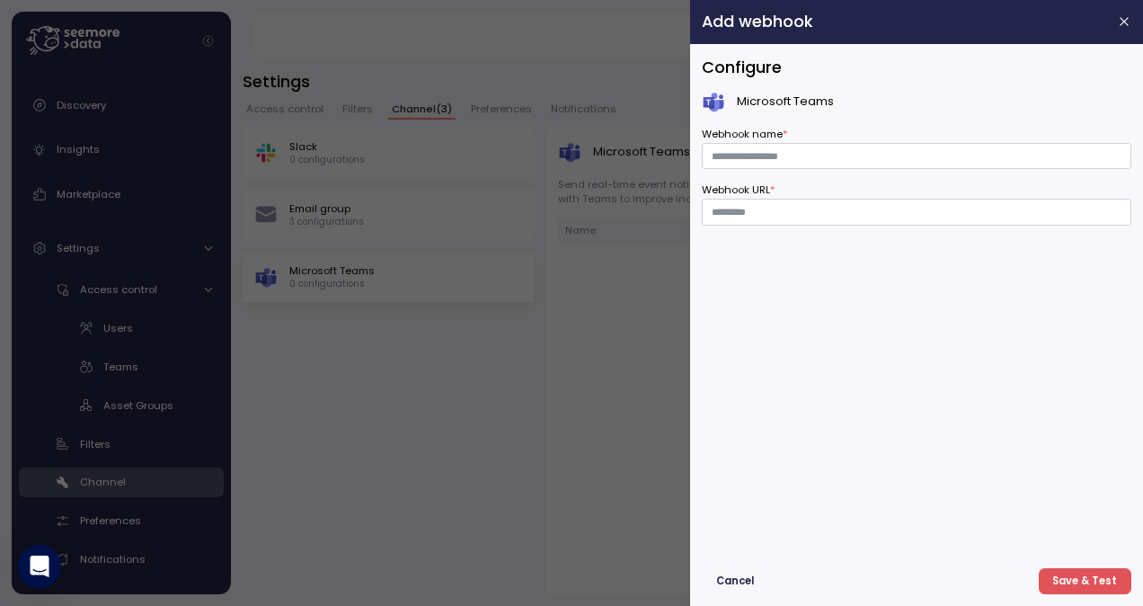
click at [765, 535] on div "Configure Microsoft Teams Webhook name * Webhook URL *" at bounding box center [917, 306] width 430 height 501
click at [745, 569] on span "Cancel" at bounding box center [735, 581] width 38 height 24
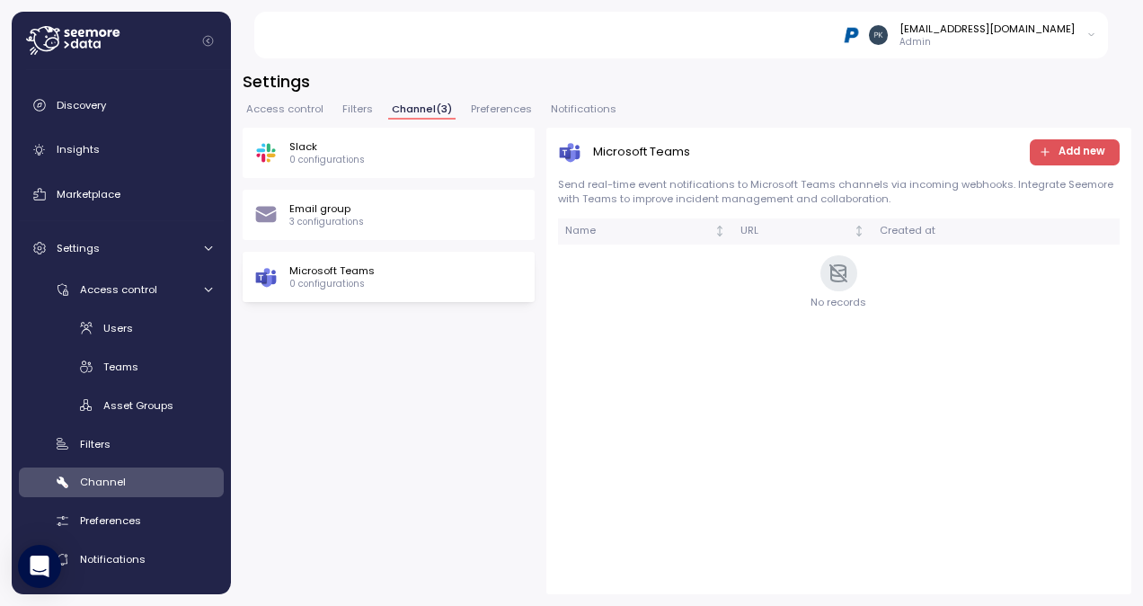
click at [590, 110] on span "Notifications" at bounding box center [584, 109] width 66 height 10
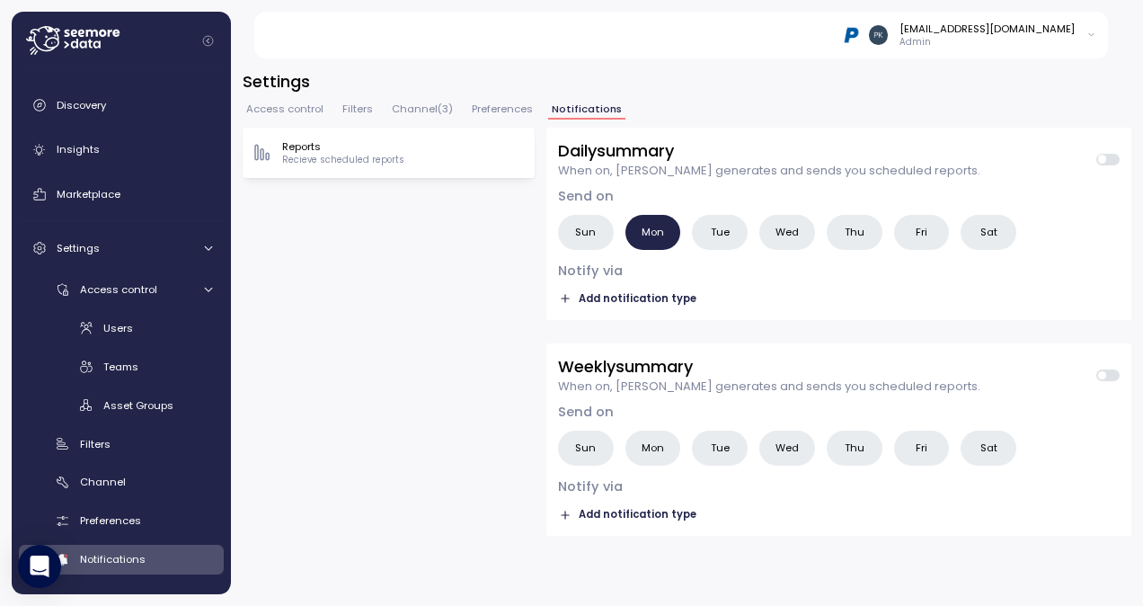
click at [361, 158] on p "Recieve scheduled reports" at bounding box center [343, 160] width 122 height 13
click at [779, 233] on span "Wed" at bounding box center [787, 232] width 23 height 19
click at [634, 233] on label "Mon" at bounding box center [654, 232] width 56 height 35
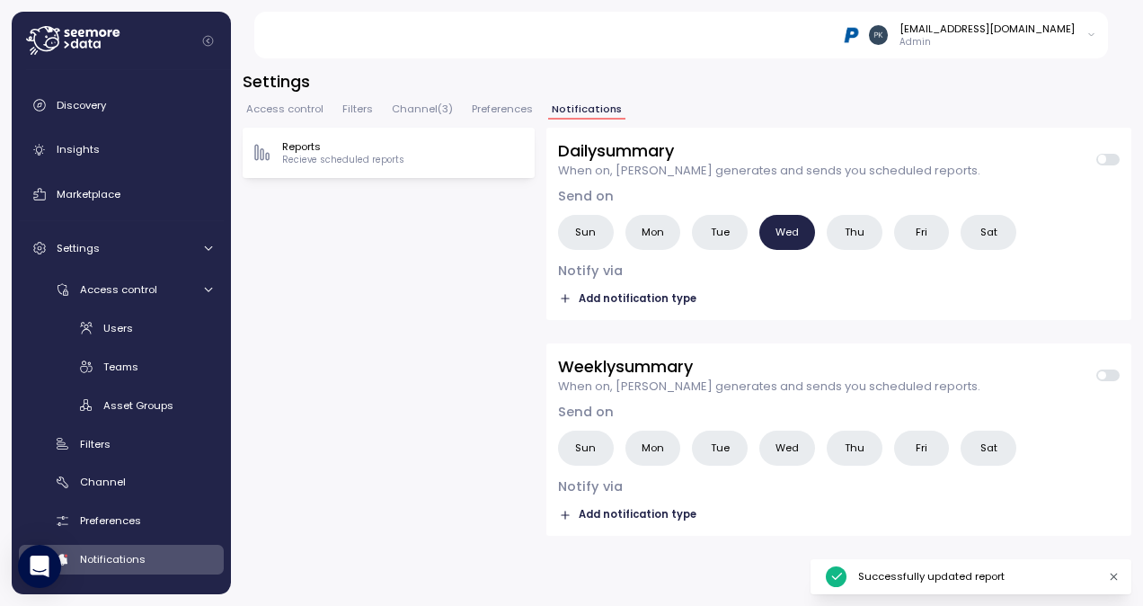
click at [564, 299] on icon "button" at bounding box center [565, 298] width 13 height 13
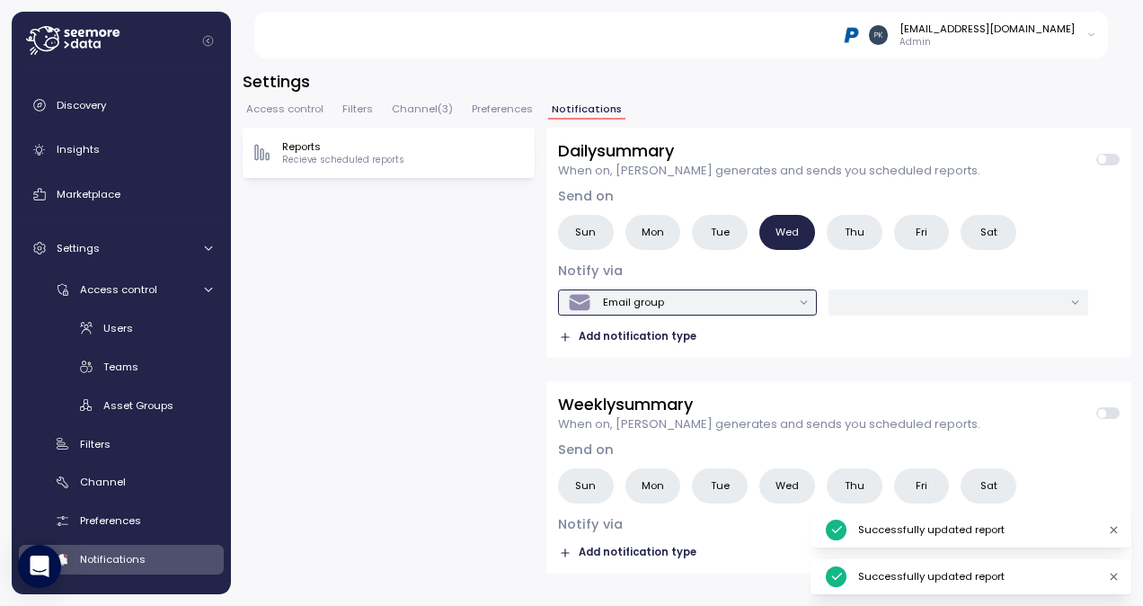
click at [712, 301] on div "Email group" at bounding box center [680, 302] width 224 height 24
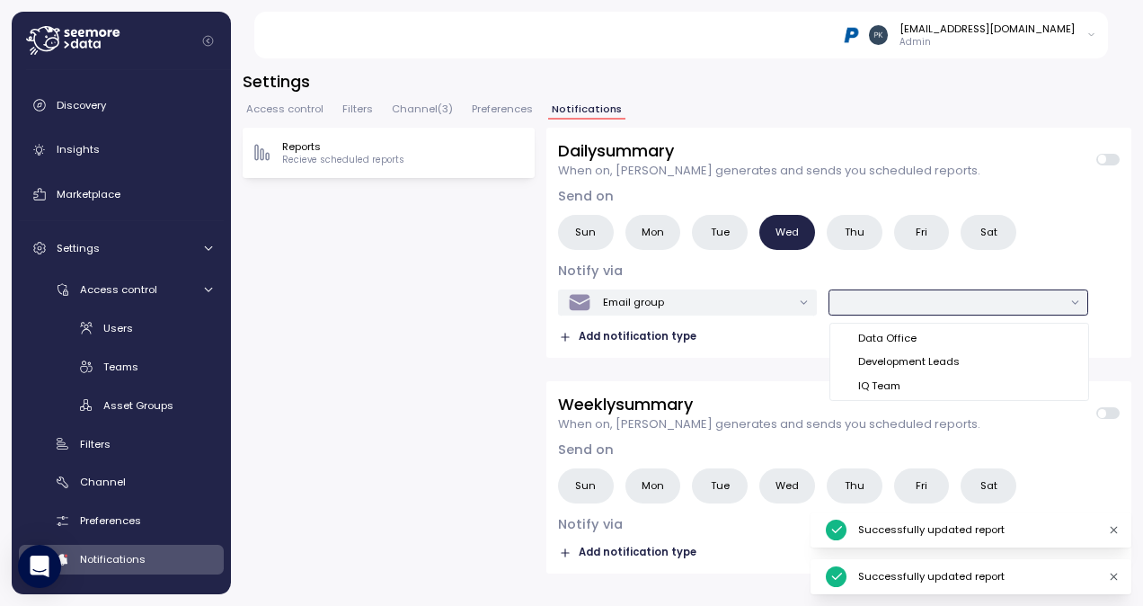
click at [913, 295] on input "text" at bounding box center [950, 302] width 224 height 16
click at [906, 339] on div "Data Office" at bounding box center [887, 338] width 58 height 14
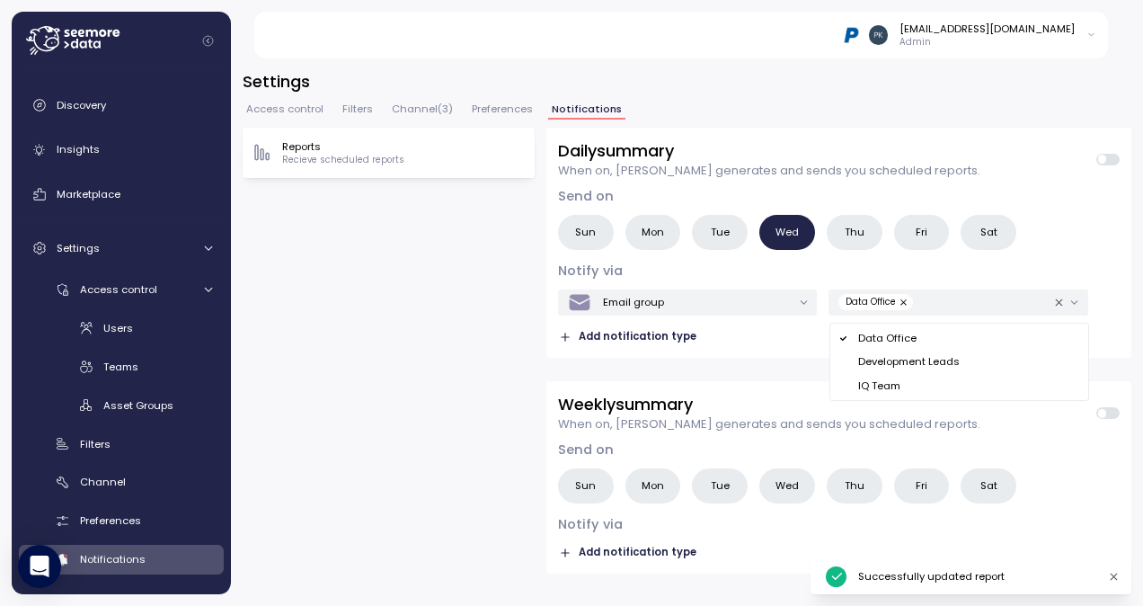
click at [768, 336] on div "Email group Data Office Add notification type" at bounding box center [839, 317] width 562 height 57
click at [1105, 159] on span at bounding box center [1102, 159] width 9 height 9
click at [564, 336] on icon "button" at bounding box center [565, 337] width 13 height 13
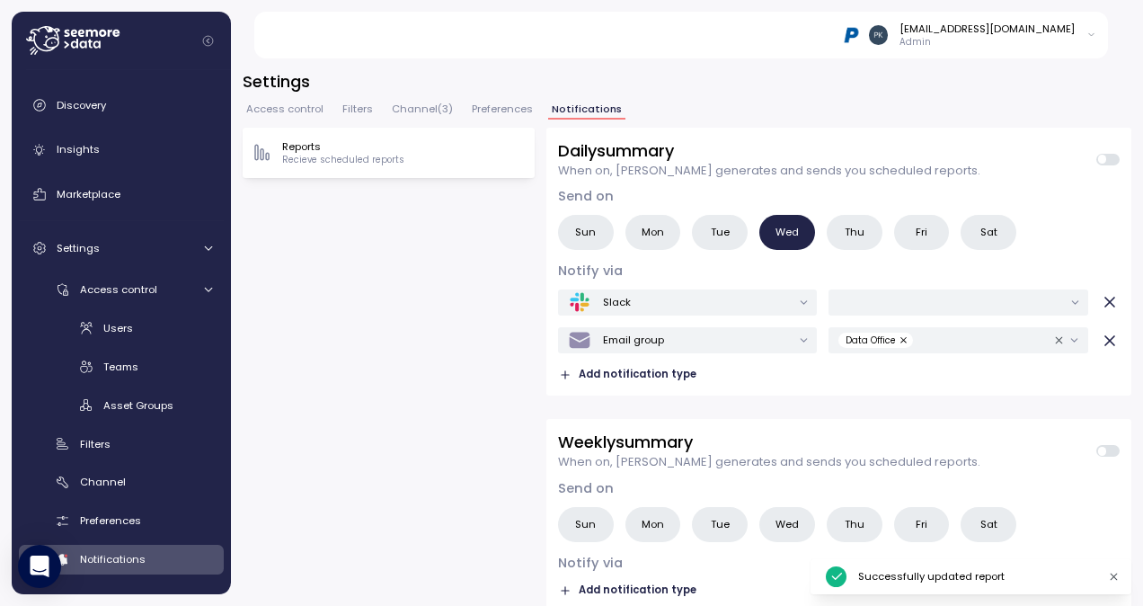
click at [1101, 300] on icon "button" at bounding box center [1110, 302] width 18 height 18
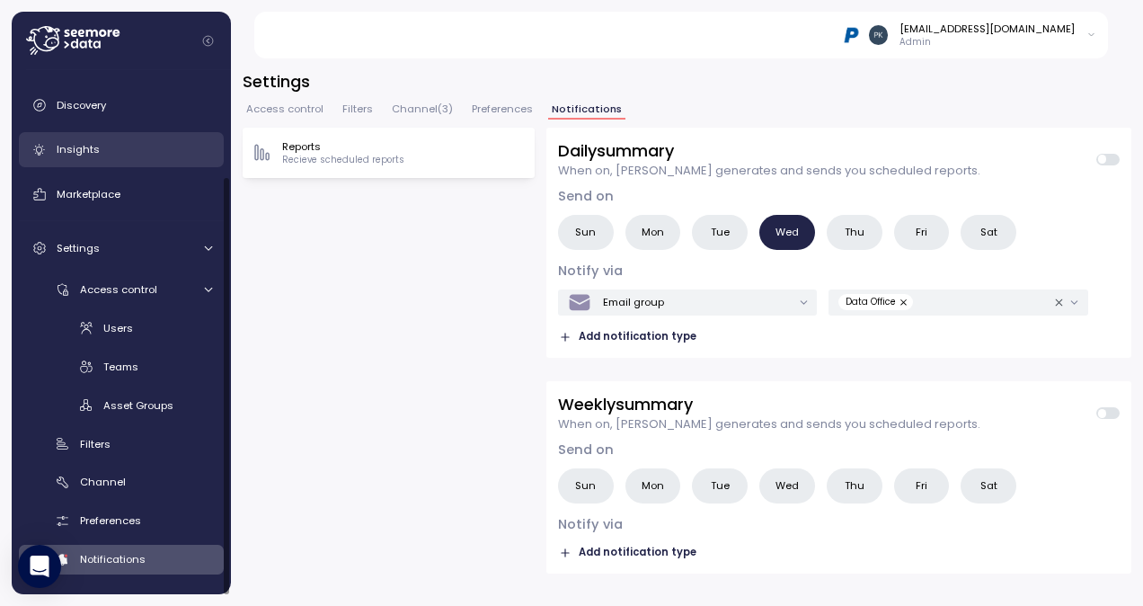
click at [104, 145] on div "Insights" at bounding box center [134, 149] width 155 height 18
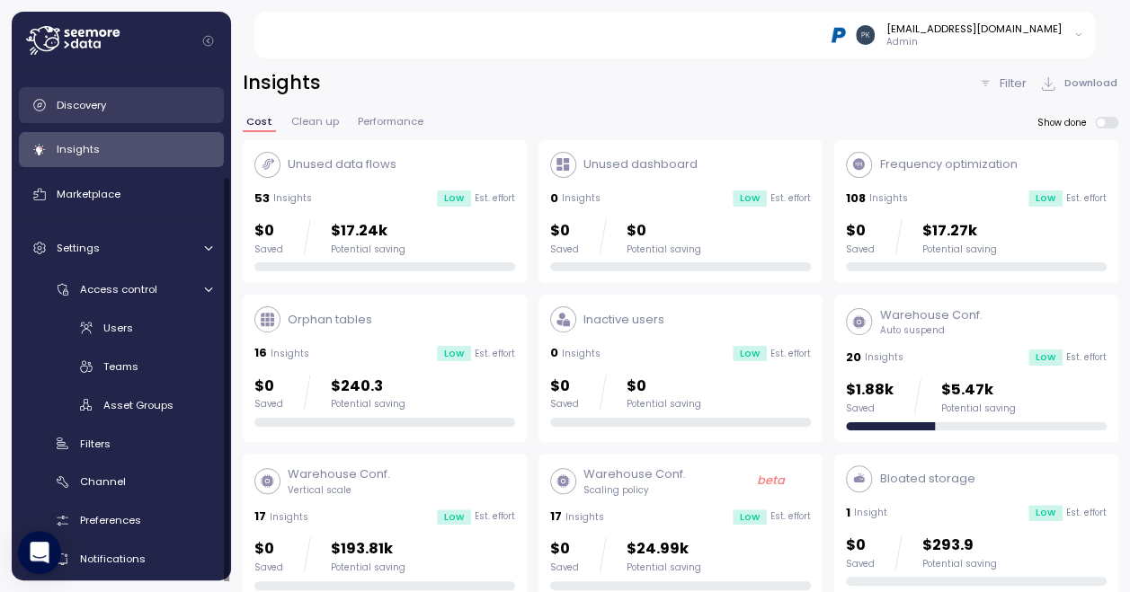
click at [79, 102] on span "Discovery" at bounding box center [81, 105] width 49 height 14
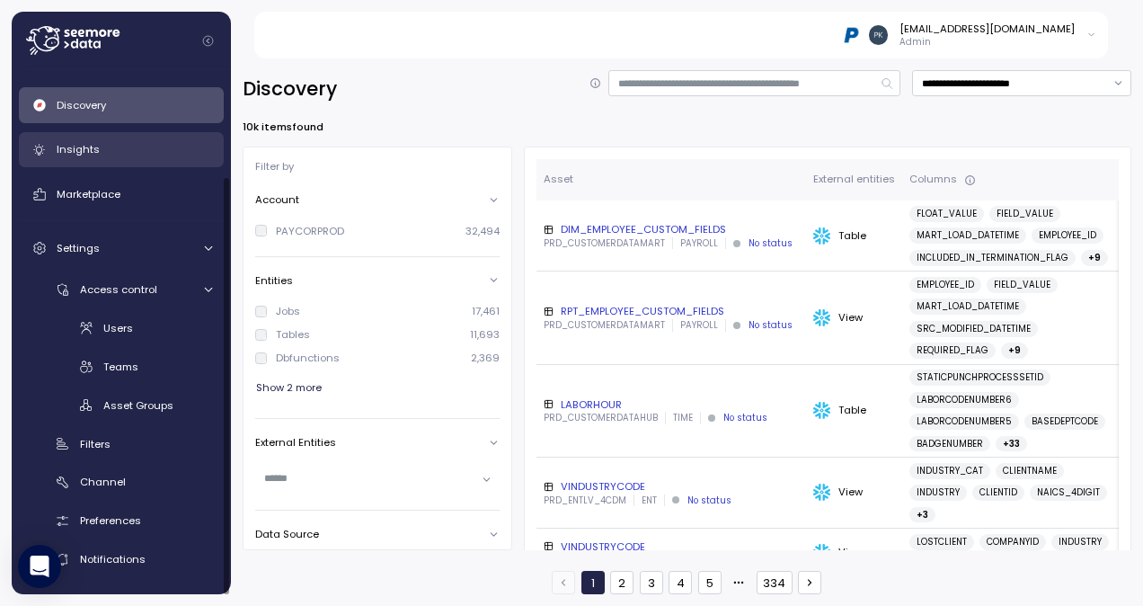
click at [71, 146] on span "Insights" at bounding box center [78, 149] width 43 height 14
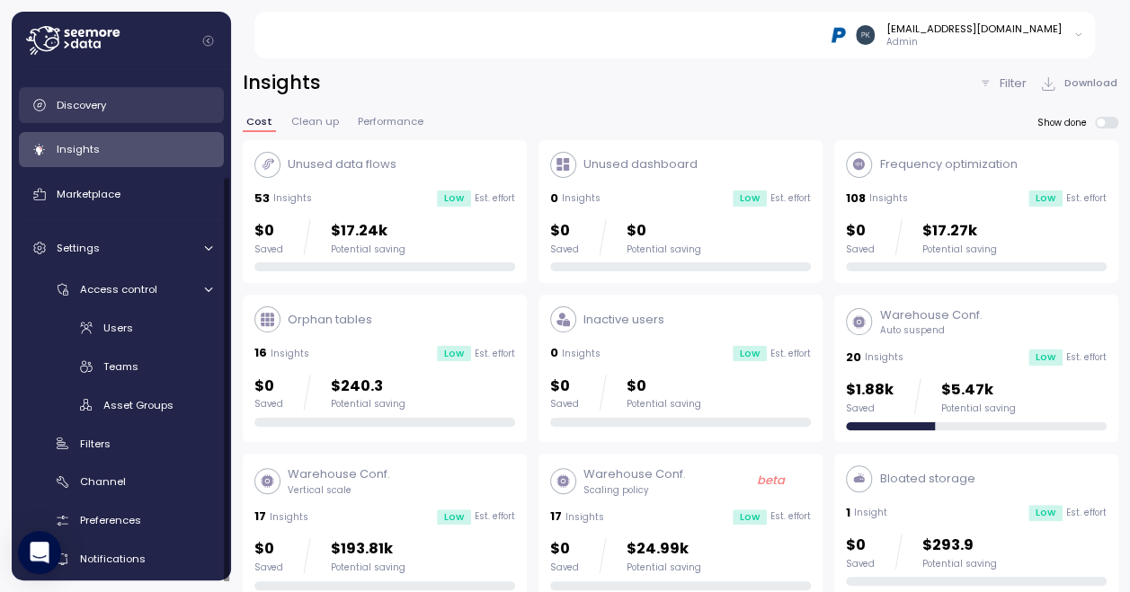
click at [93, 104] on span "Discovery" at bounding box center [81, 105] width 49 height 14
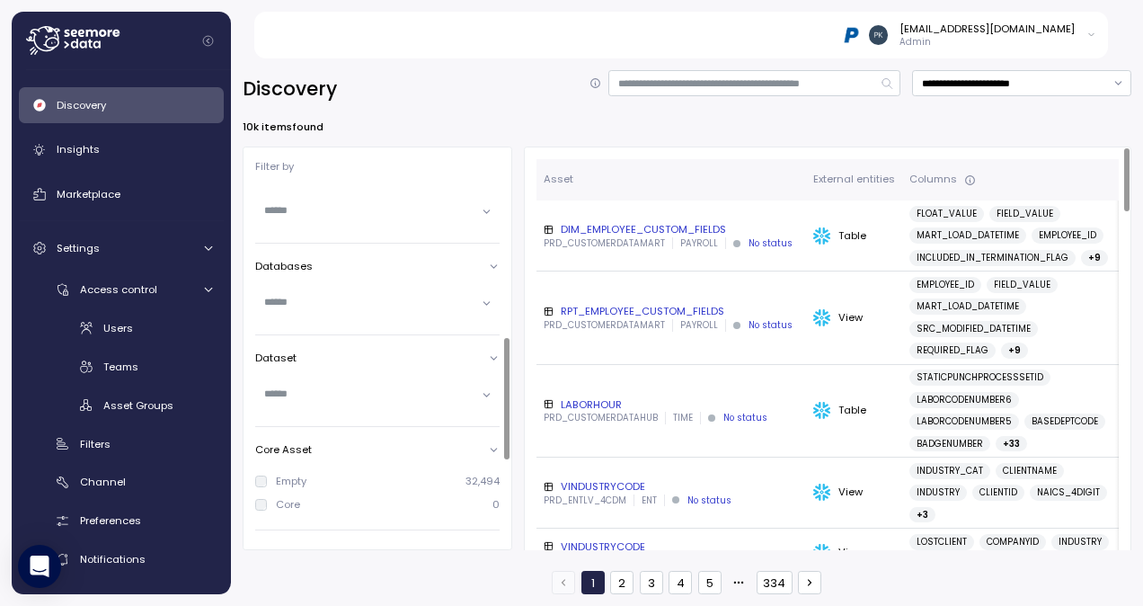
scroll to position [670, 0]
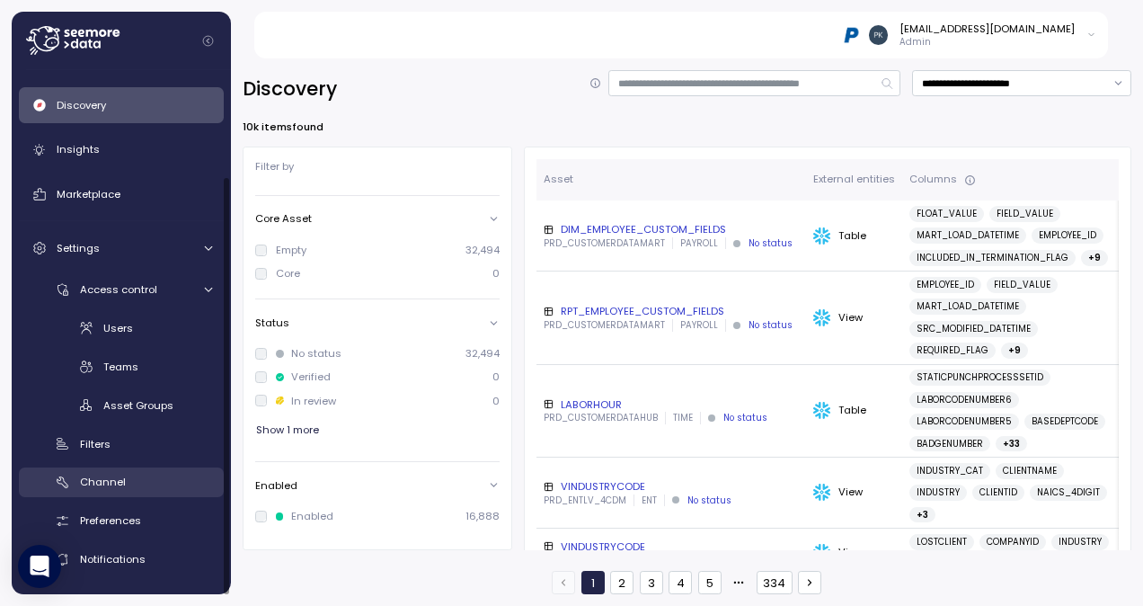
click at [109, 480] on span "Channel" at bounding box center [103, 482] width 46 height 14
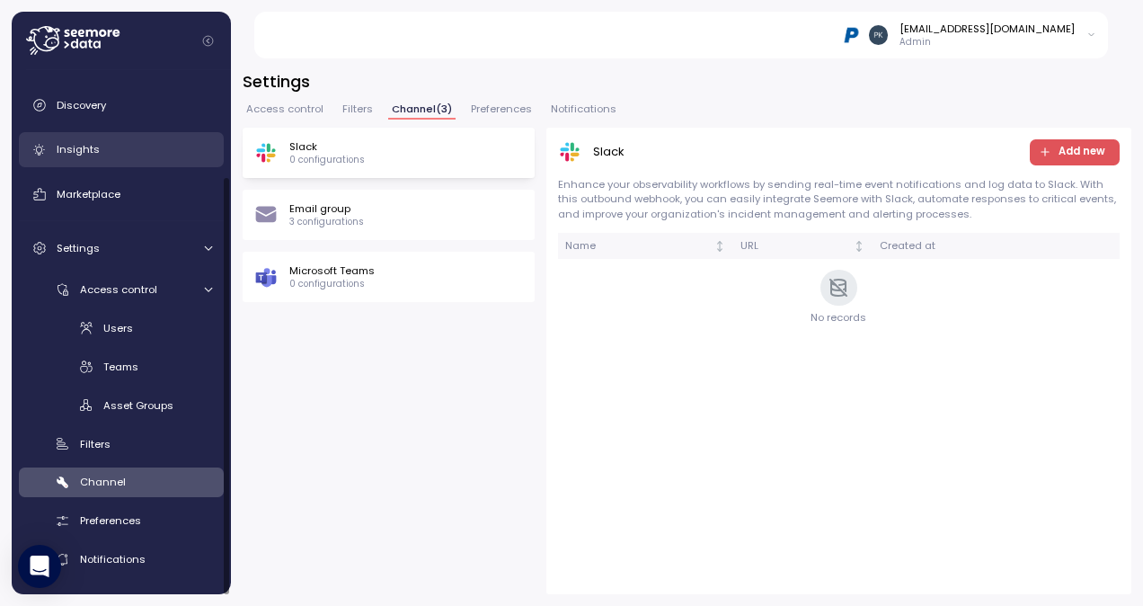
click at [59, 151] on span "Insights" at bounding box center [78, 149] width 43 height 14
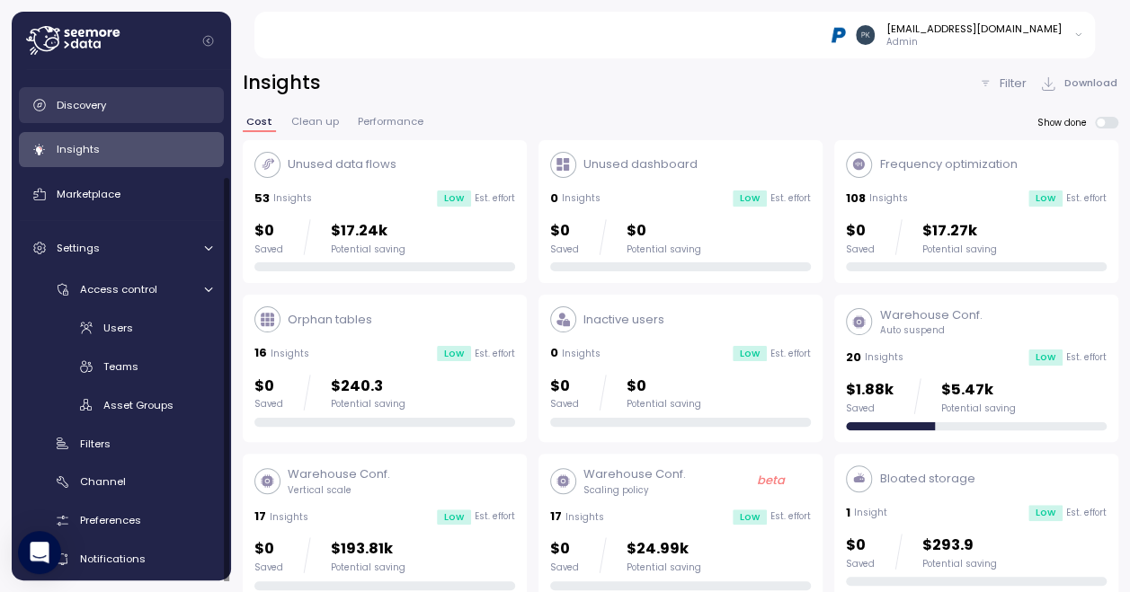
click at [59, 101] on span "Discovery" at bounding box center [81, 105] width 49 height 14
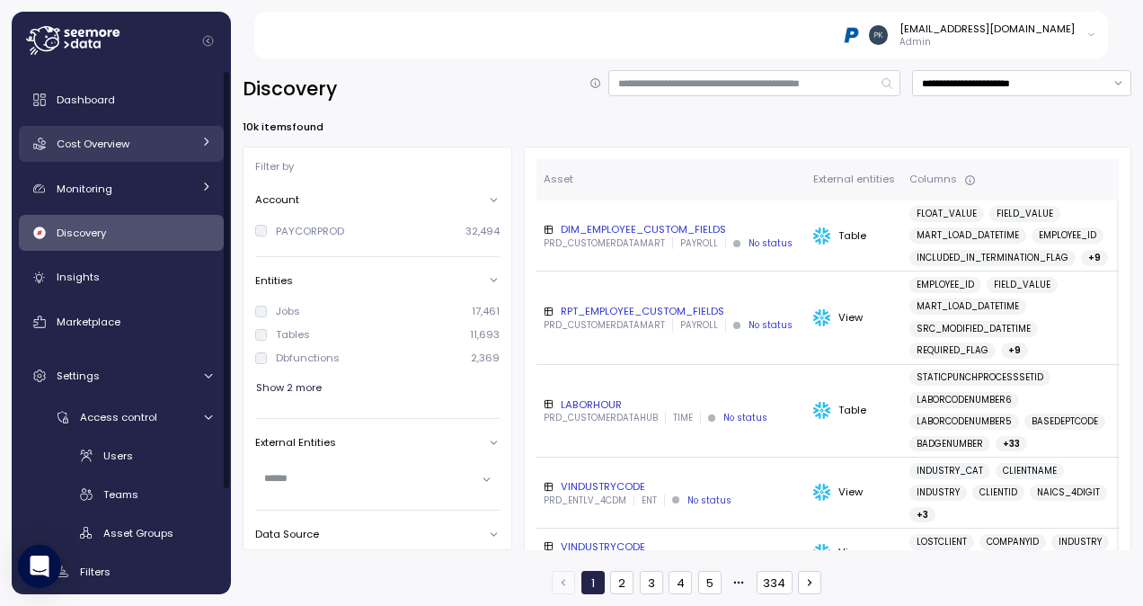
click at [114, 139] on span "Cost Overview" at bounding box center [93, 144] width 73 height 14
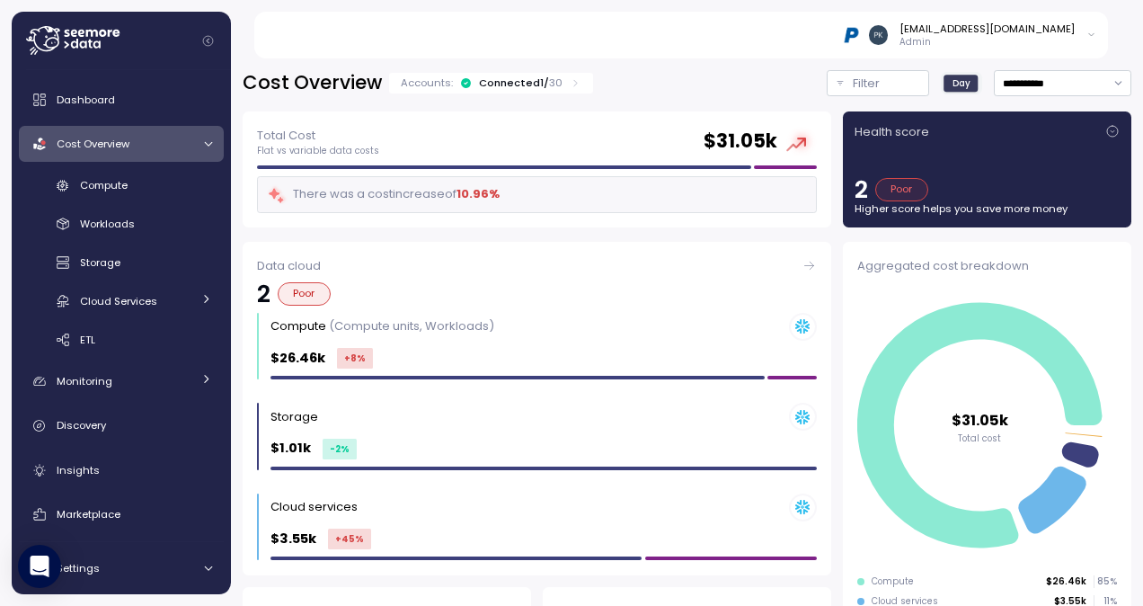
click at [498, 81] on div "Connected 1 / 30" at bounding box center [521, 82] width 84 height 14
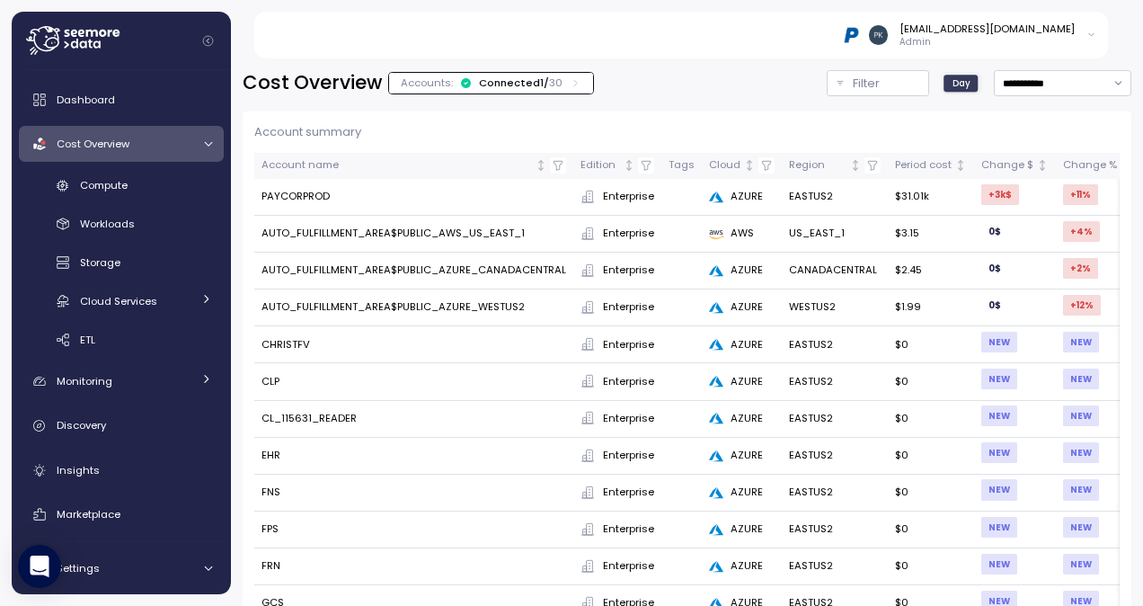
click at [324, 88] on h2 "Cost Overview" at bounding box center [312, 83] width 139 height 26
click at [549, 83] on p "30" at bounding box center [555, 82] width 13 height 14
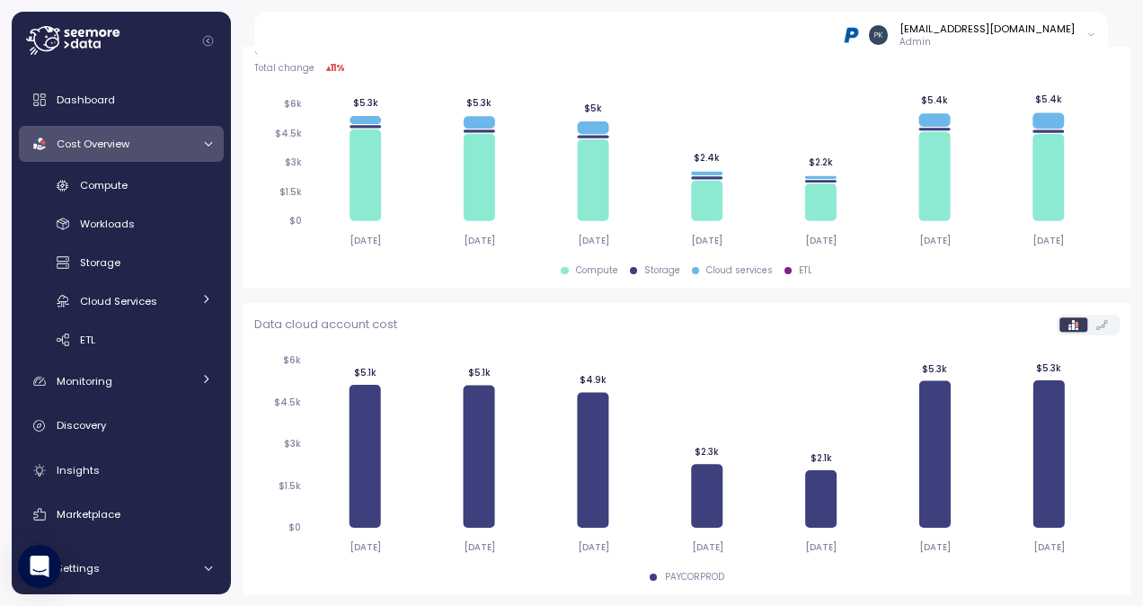
scroll to position [347, 0]
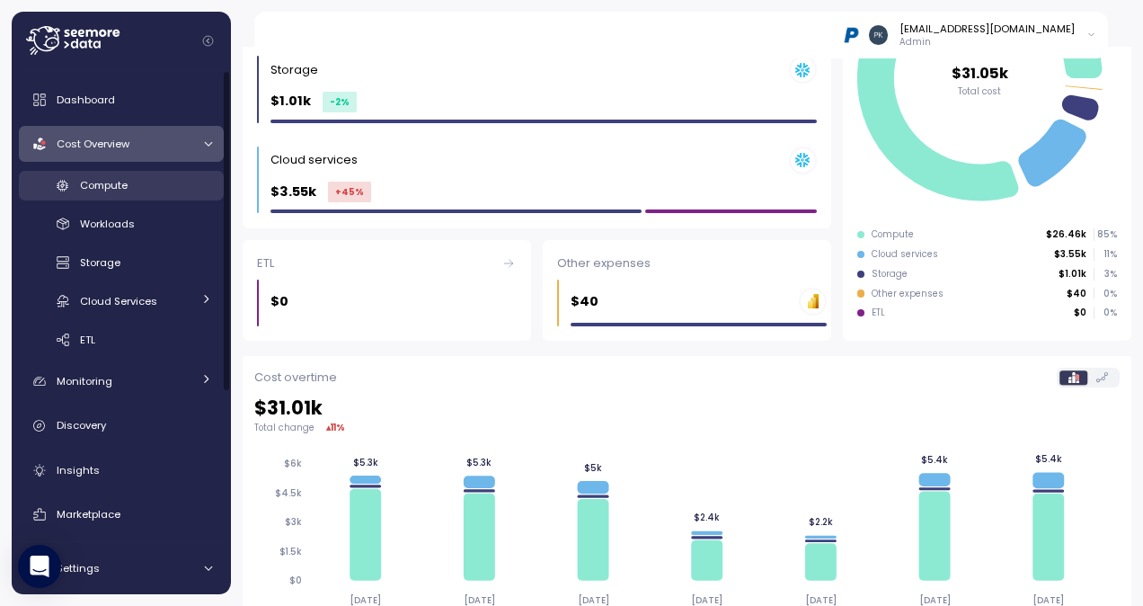
click at [102, 190] on span "Compute" at bounding box center [104, 185] width 48 height 14
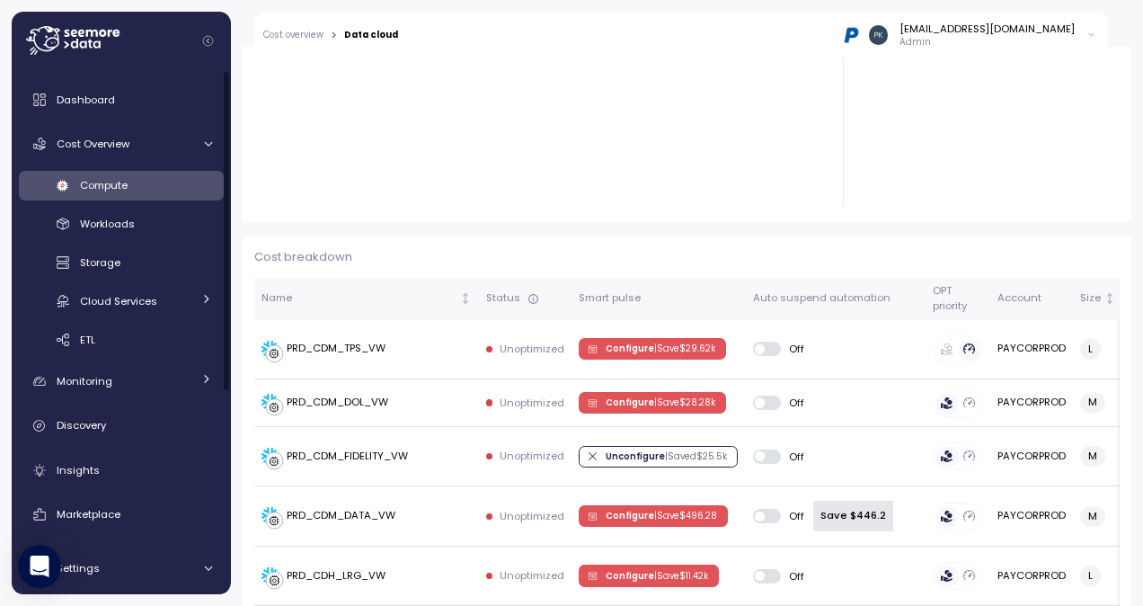
scroll to position [381, 0]
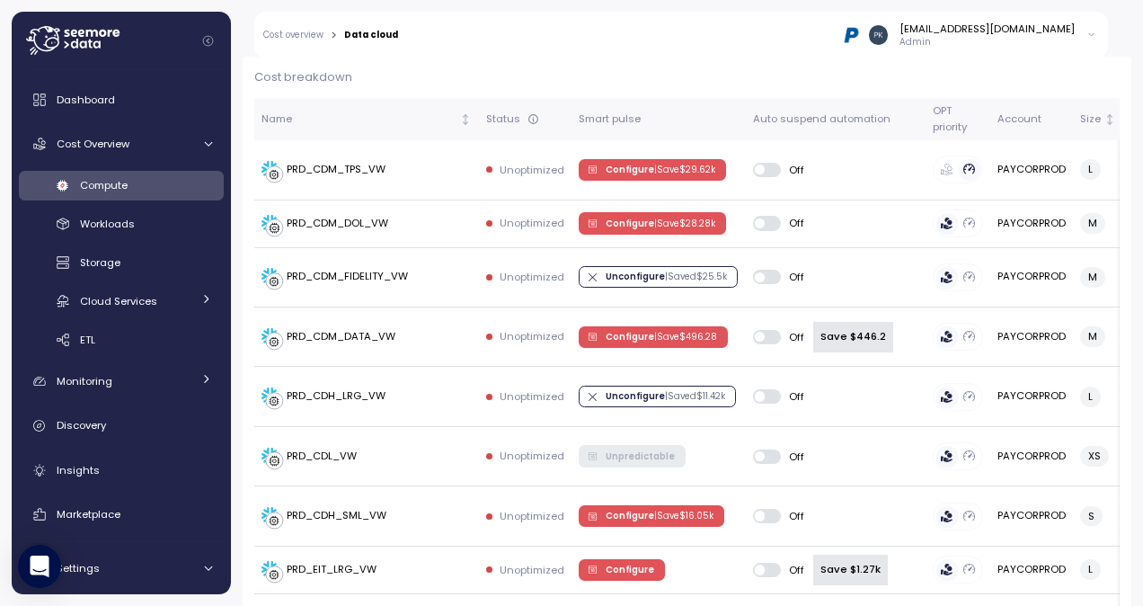
scroll to position [471, 0]
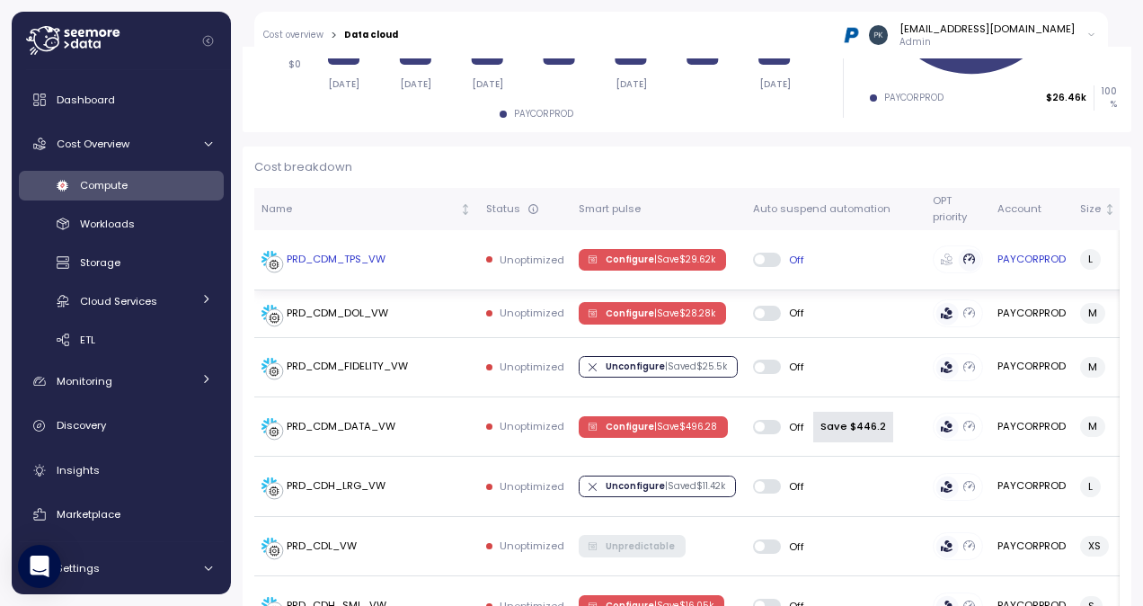
click at [339, 254] on div "PRD_CDM_TPS_VW" at bounding box center [336, 260] width 99 height 16
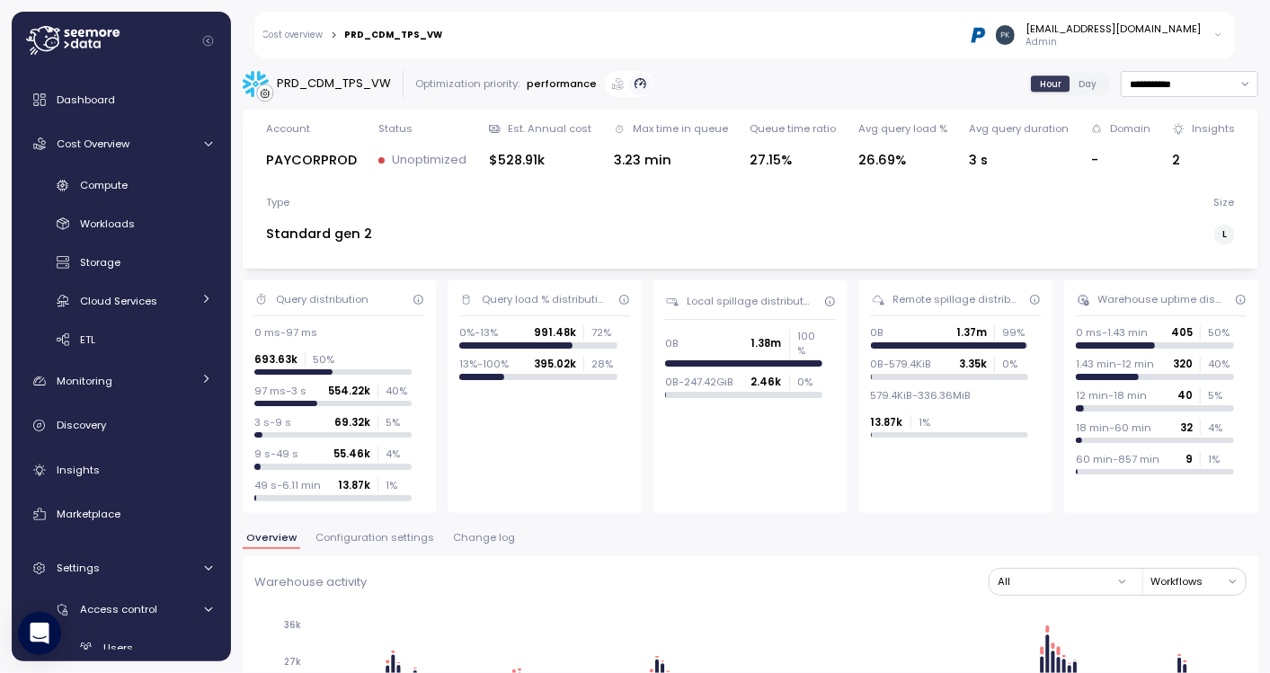
click at [1142, 128] on div "Insights" at bounding box center [1213, 128] width 43 height 14
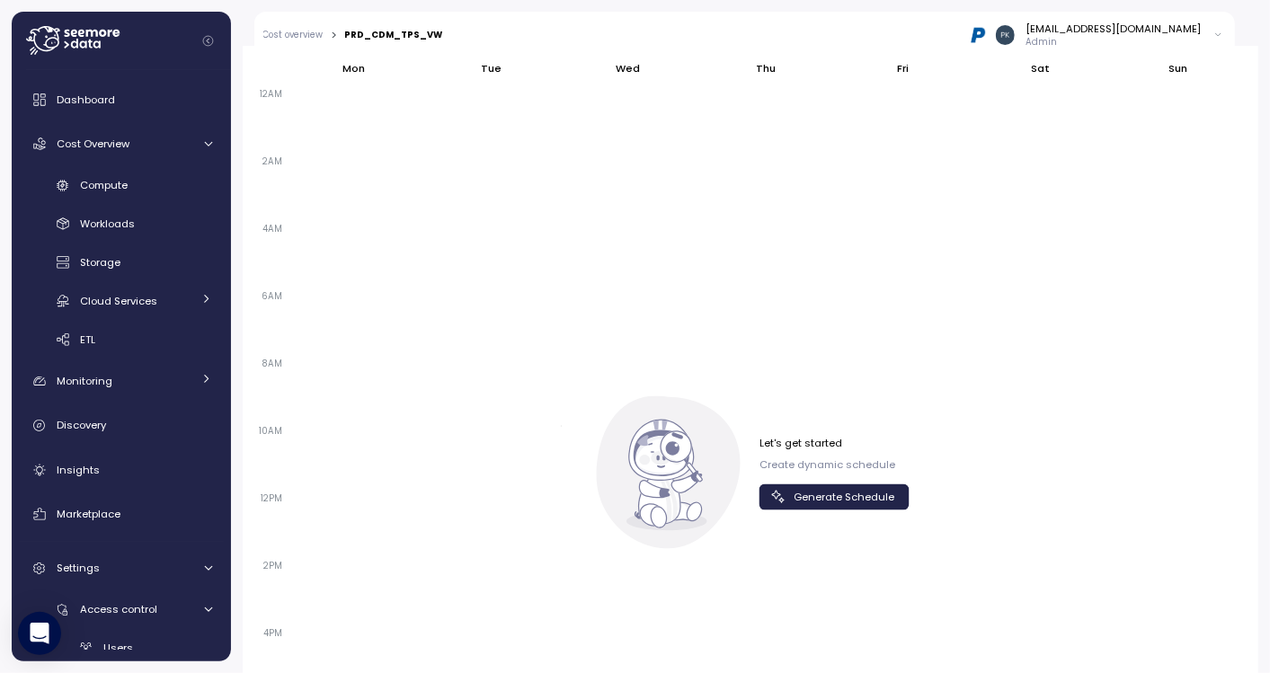
scroll to position [1298, 0]
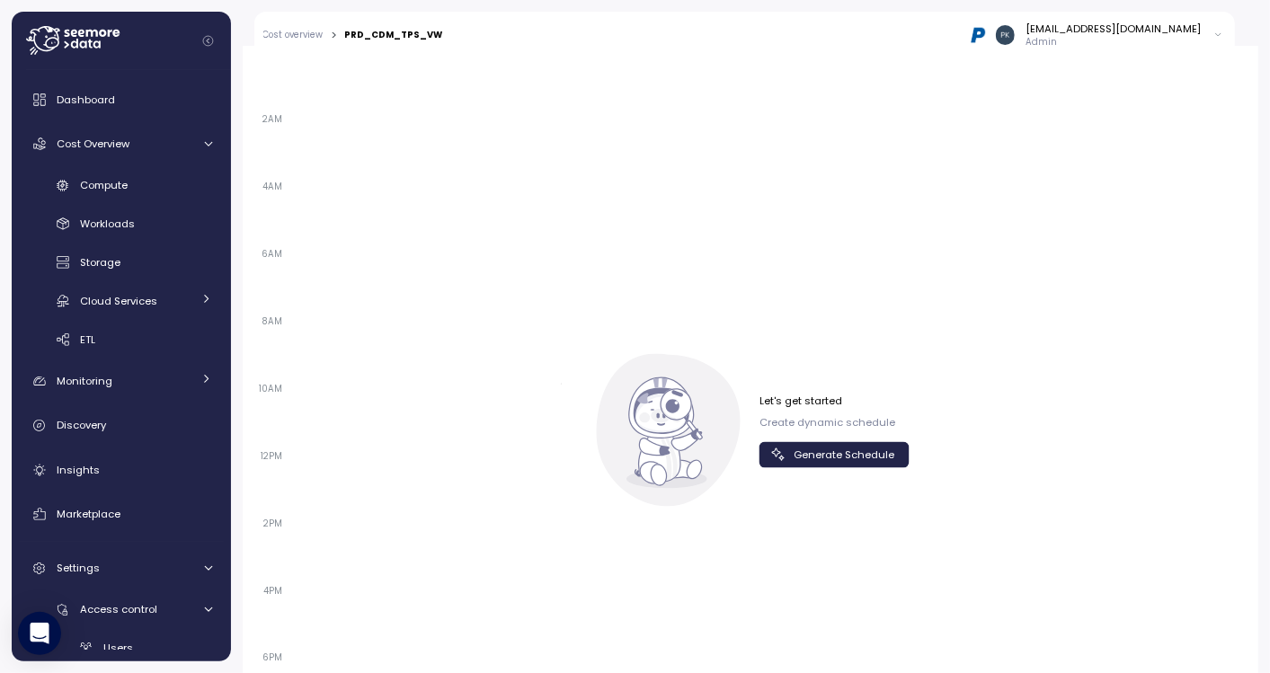
click at [847, 443] on span "Generate Schedule" at bounding box center [844, 455] width 101 height 24
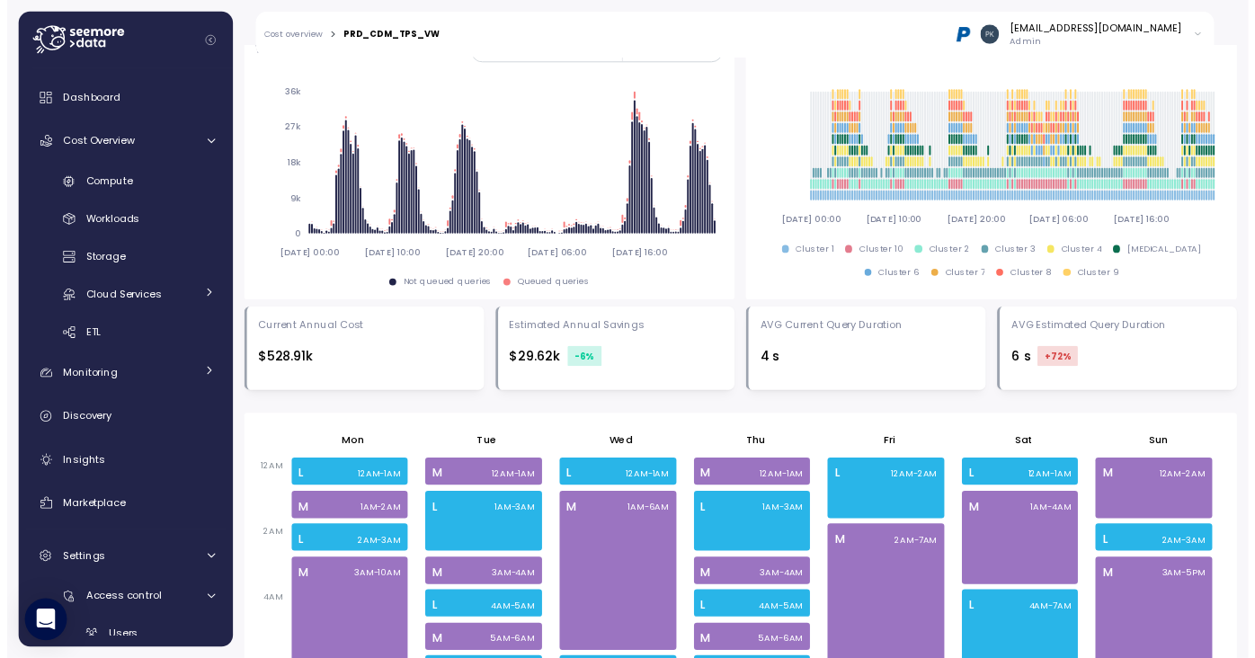
scroll to position [972, 0]
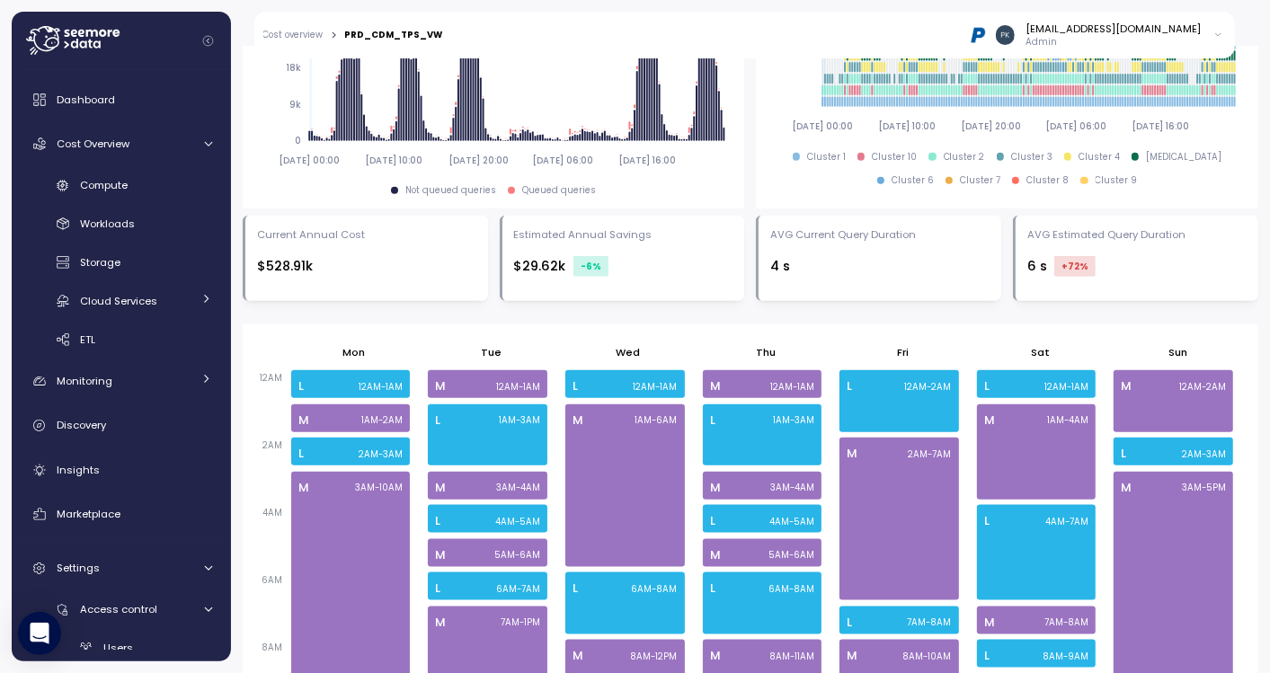
click at [558, 227] on div "Estimated Annual Savings" at bounding box center [583, 234] width 138 height 14
click at [518, 227] on div "Estimated Annual Savings" at bounding box center [583, 234] width 138 height 14
click at [559, 256] on div "$29.62k -6 %" at bounding box center [623, 267] width 219 height 22
click at [336, 227] on div "Current Annual Cost" at bounding box center [311, 234] width 108 height 14
click at [315, 253] on div "Current Annual Cost $528.91k" at bounding box center [366, 258] width 219 height 62
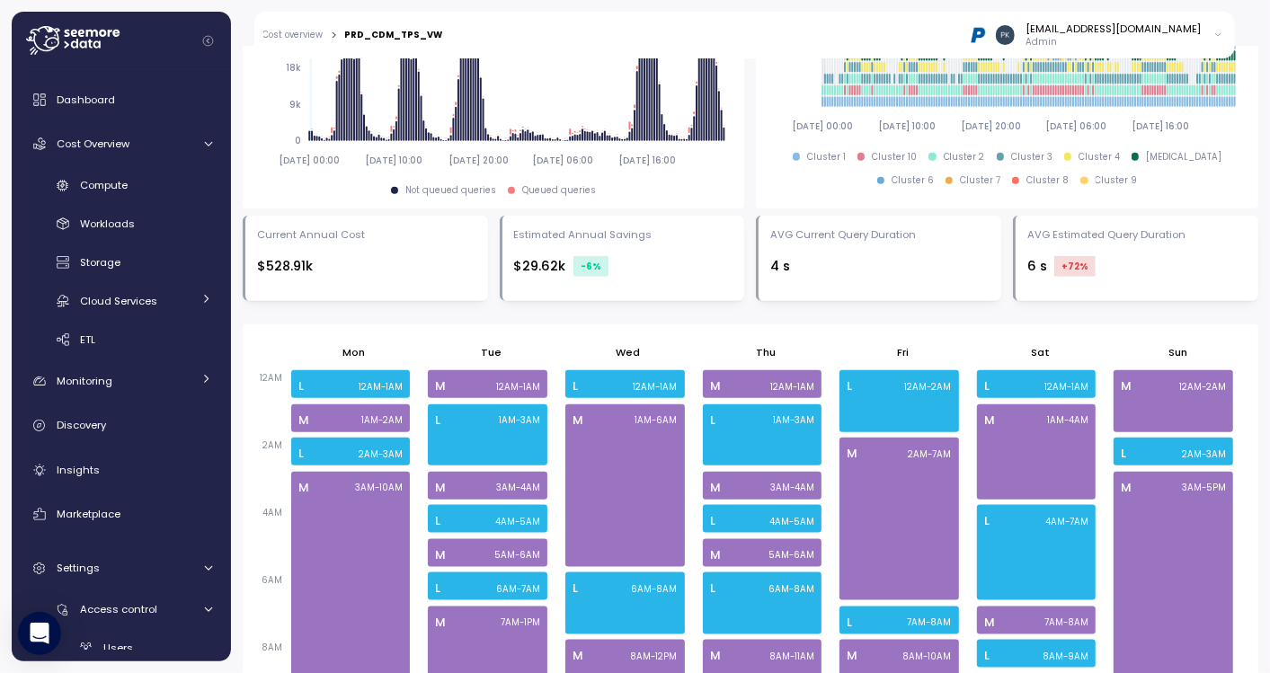
click at [310, 256] on div "$528.91k" at bounding box center [366, 266] width 219 height 21
click at [87, 470] on span "Insights" at bounding box center [78, 470] width 43 height 14
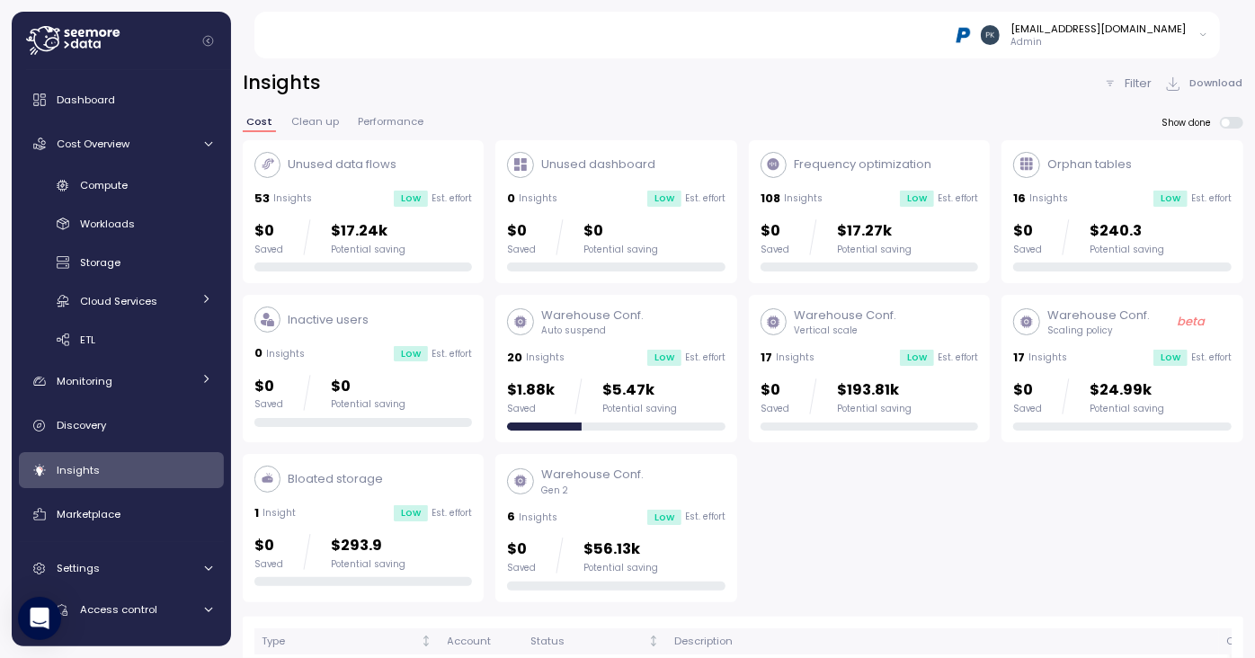
click at [1121, 85] on div "Filter" at bounding box center [1127, 84] width 49 height 18
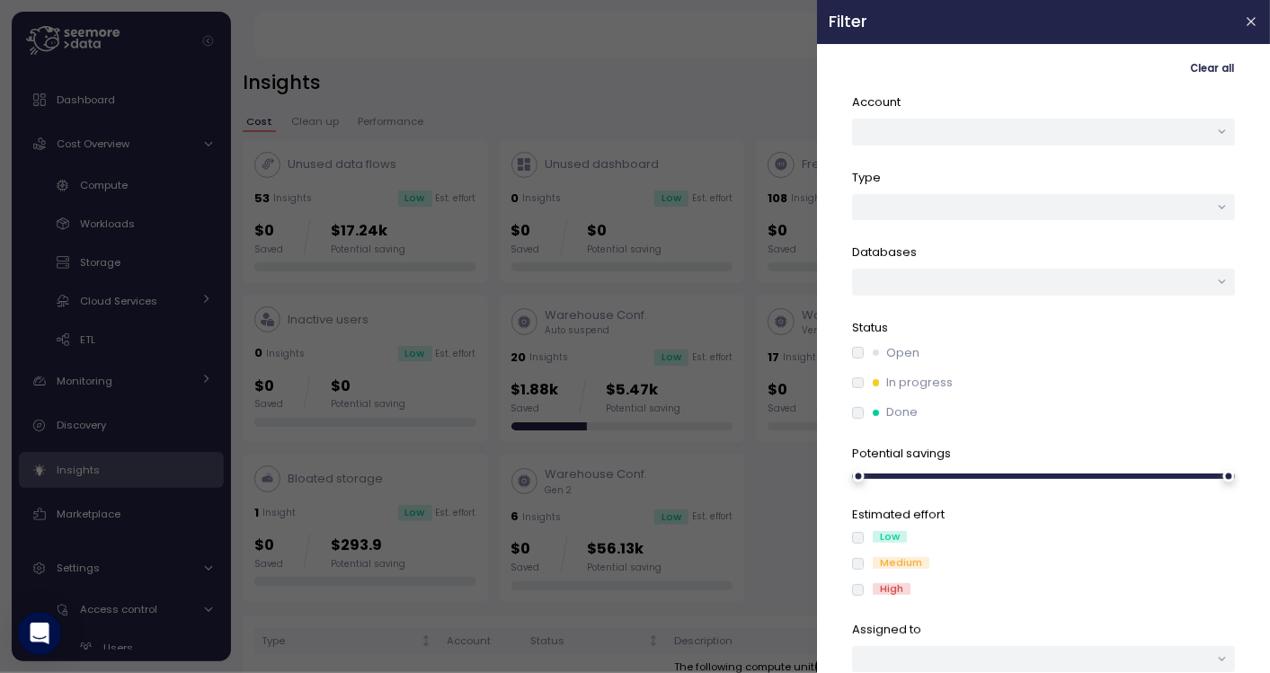
click at [1045, 146] on div "Account Type Databases Status Open In progress Done Potential savings Estimated…" at bounding box center [1043, 382] width 383 height 579
click at [1044, 132] on button "button" at bounding box center [1043, 132] width 383 height 26
click at [1038, 214] on div at bounding box center [1043, 207] width 383 height 26
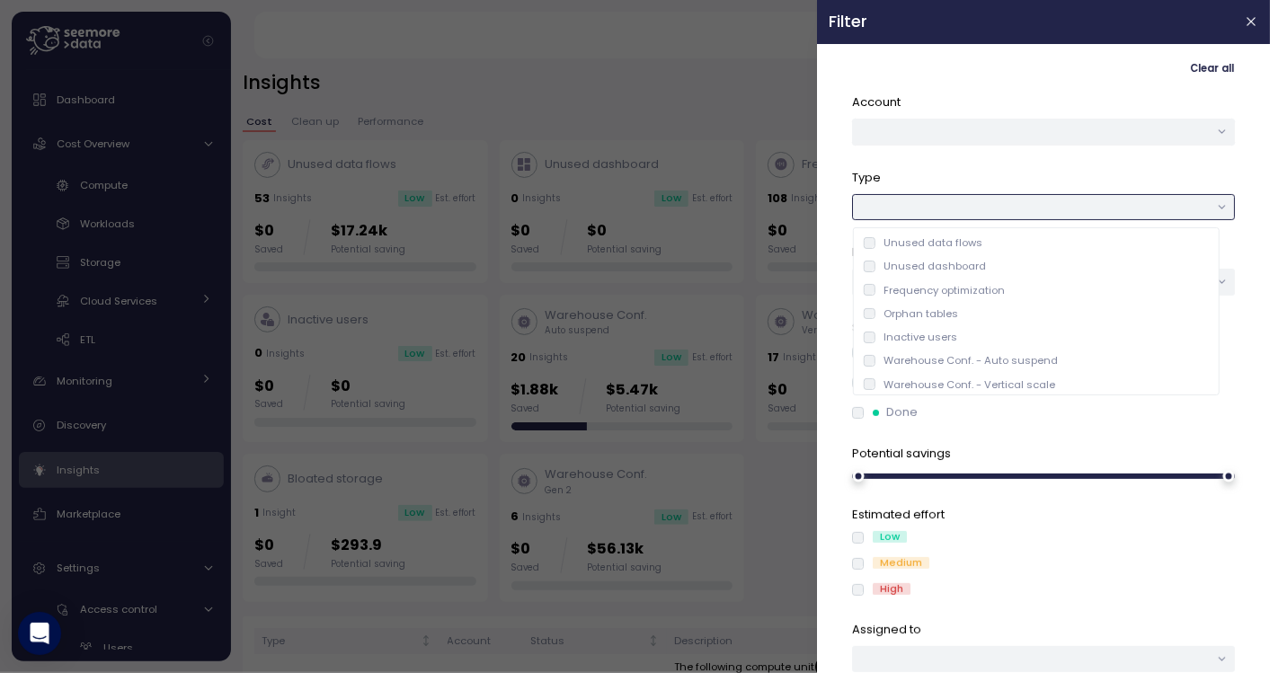
click at [1038, 213] on div at bounding box center [1043, 207] width 383 height 26
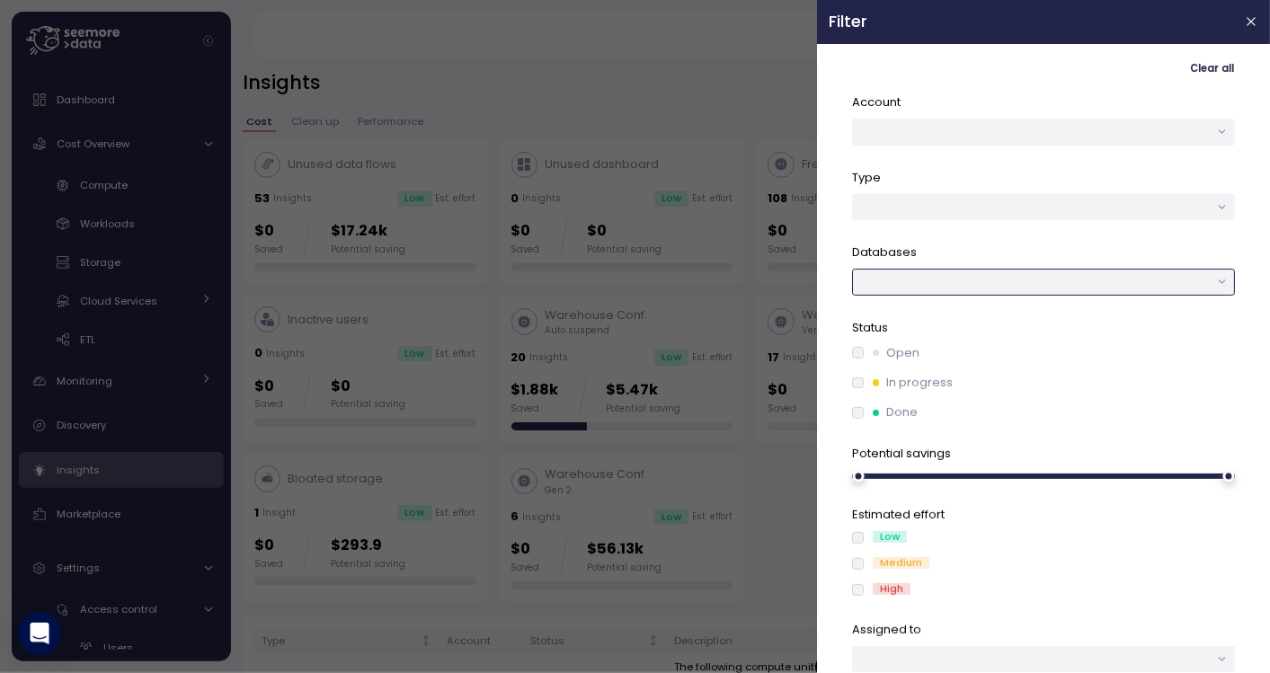
click at [1015, 285] on div at bounding box center [1043, 282] width 383 height 26
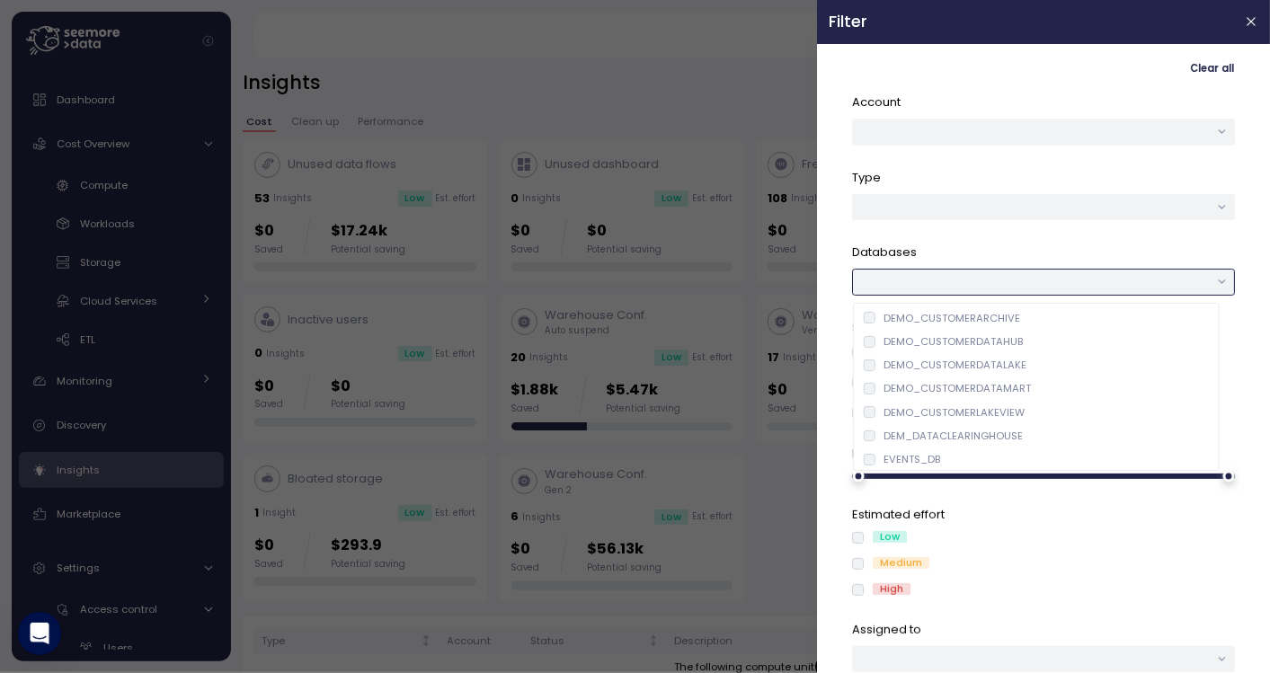
click at [1015, 284] on div at bounding box center [1043, 282] width 383 height 26
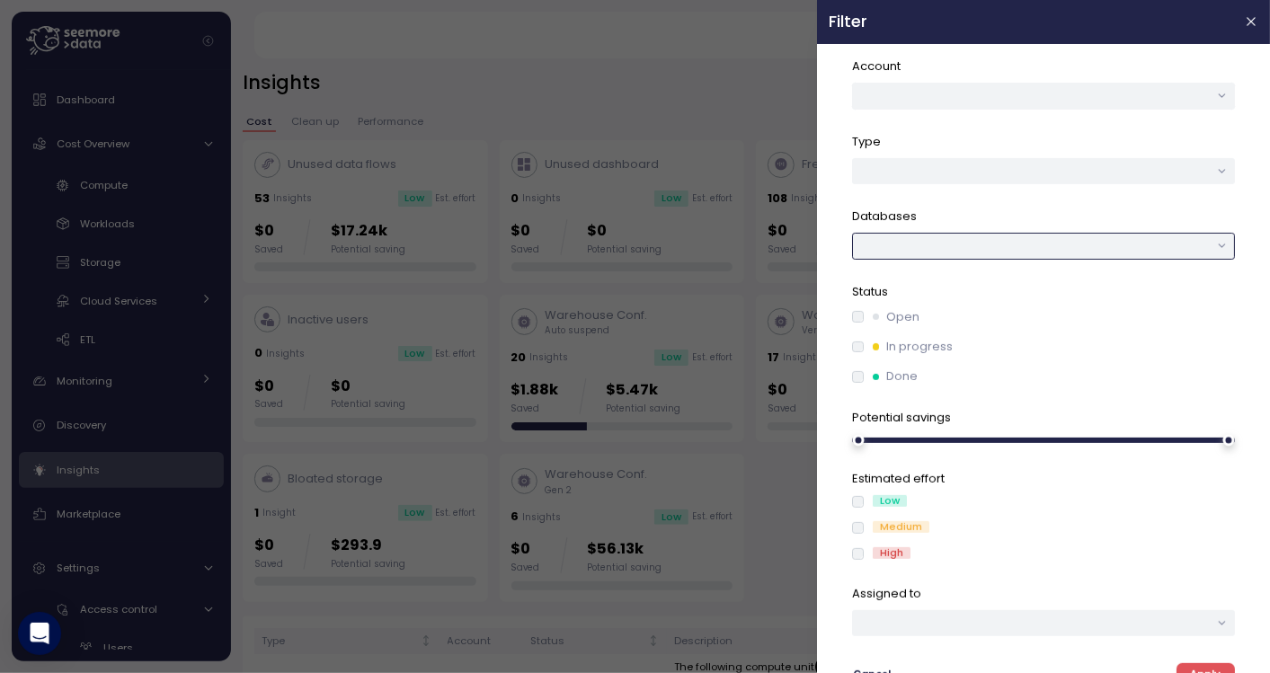
scroll to position [53, 0]
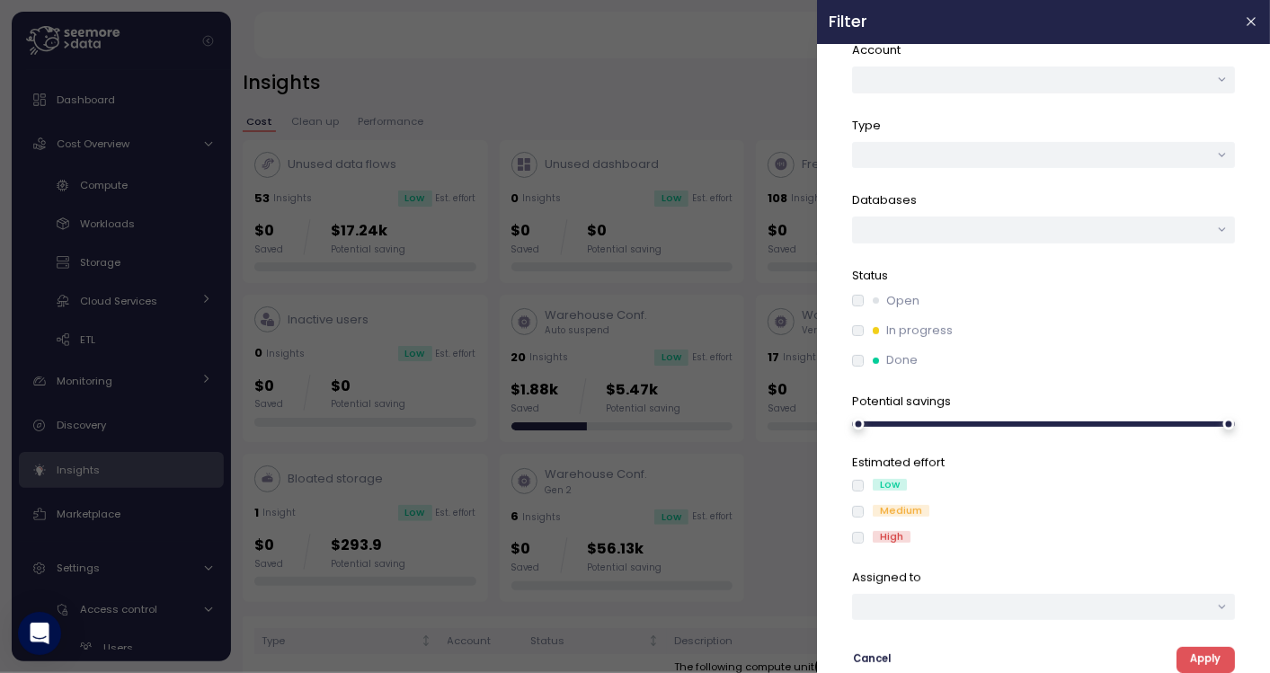
click at [1245, 18] on icon "button" at bounding box center [1252, 21] width 14 height 14
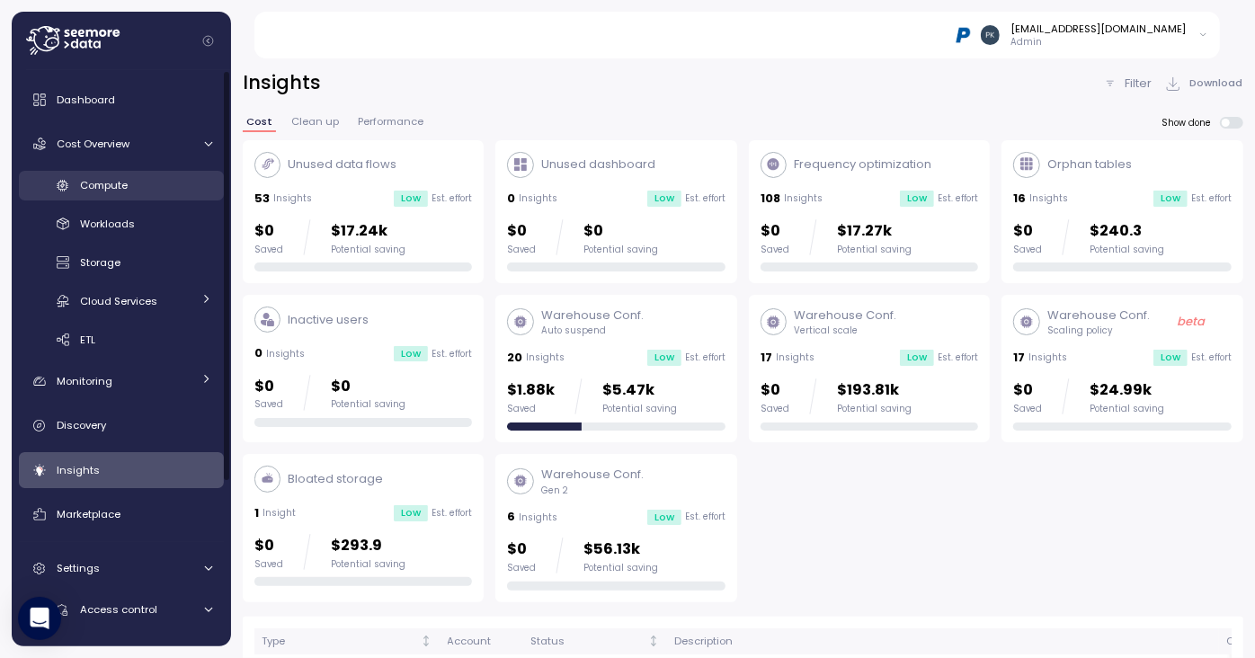
click at [114, 181] on span "Compute" at bounding box center [104, 185] width 48 height 14
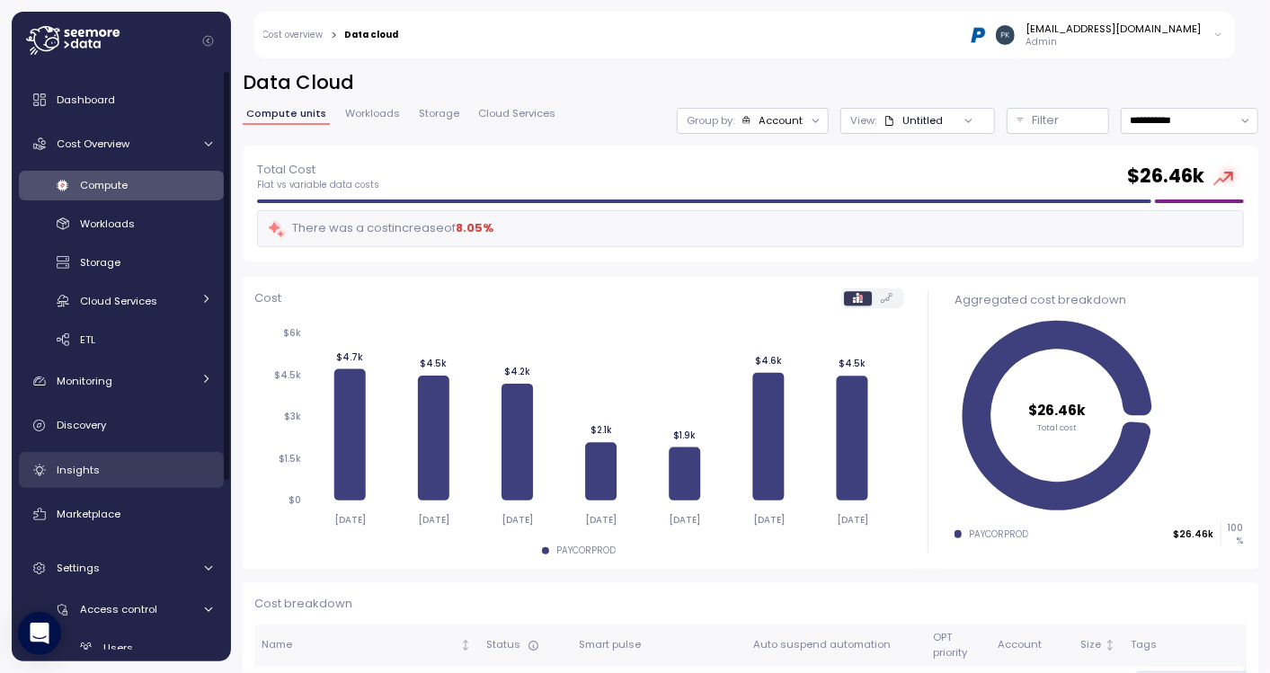
click at [90, 474] on span "Insights" at bounding box center [78, 470] width 43 height 14
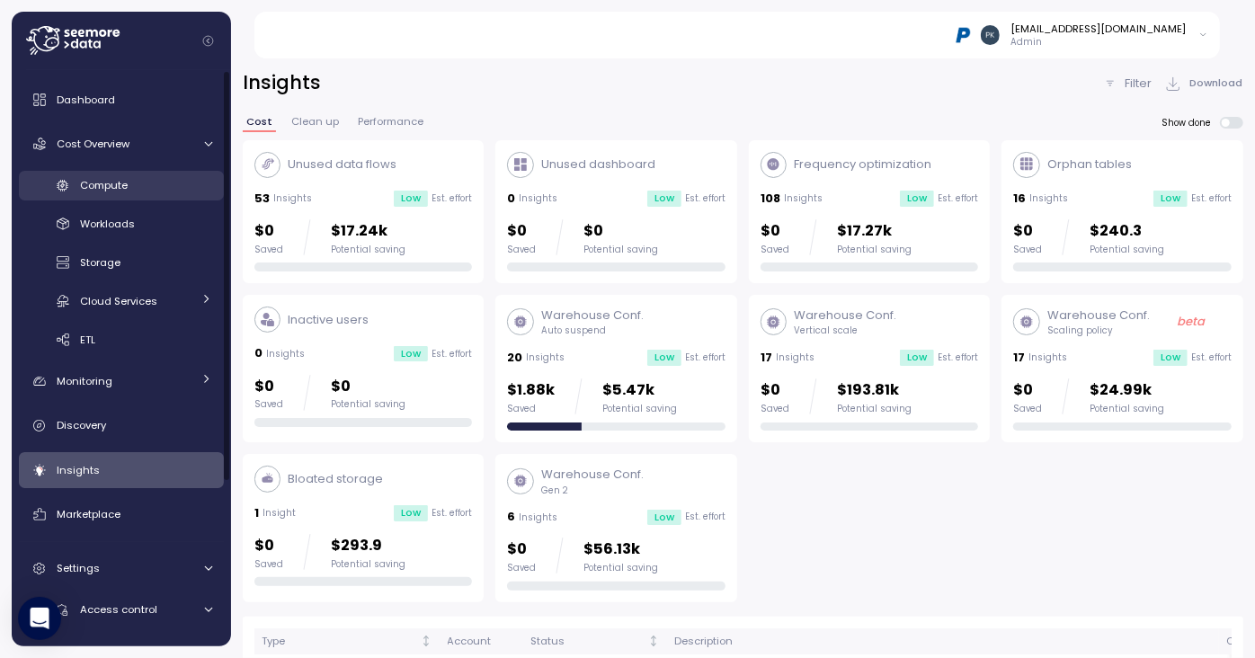
click at [105, 182] on span "Compute" at bounding box center [104, 185] width 48 height 14
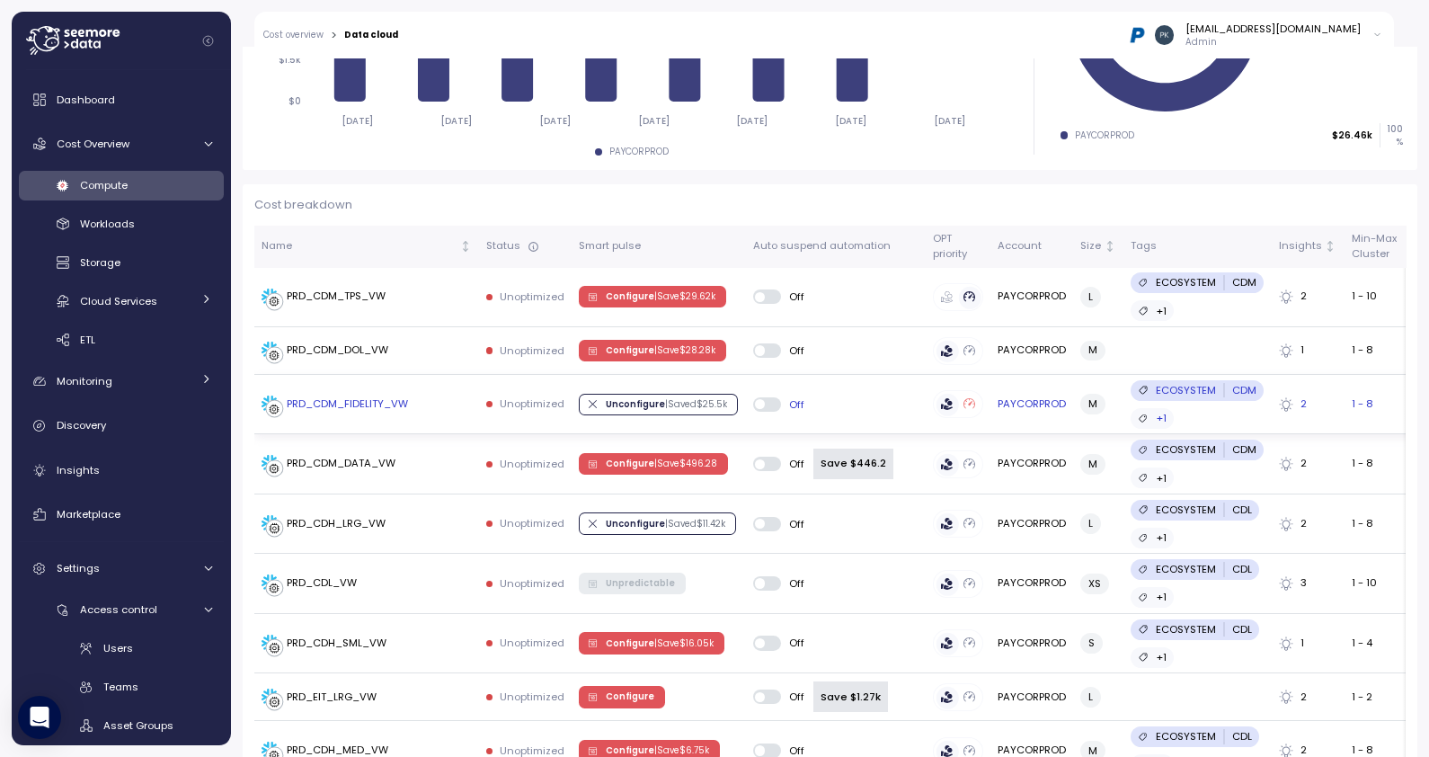
scroll to position [399, 0]
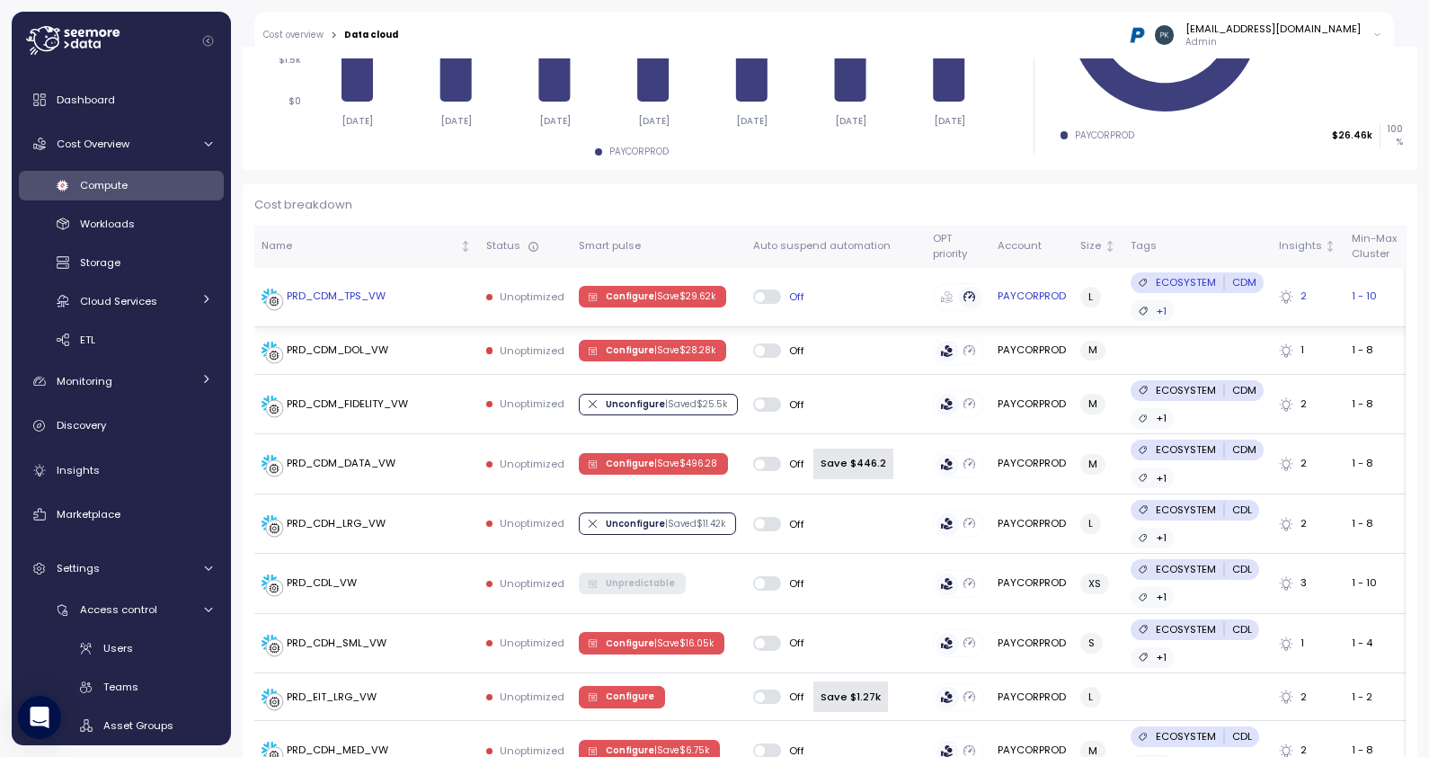
click at [1269, 289] on icon at bounding box center [1286, 296] width 14 height 14
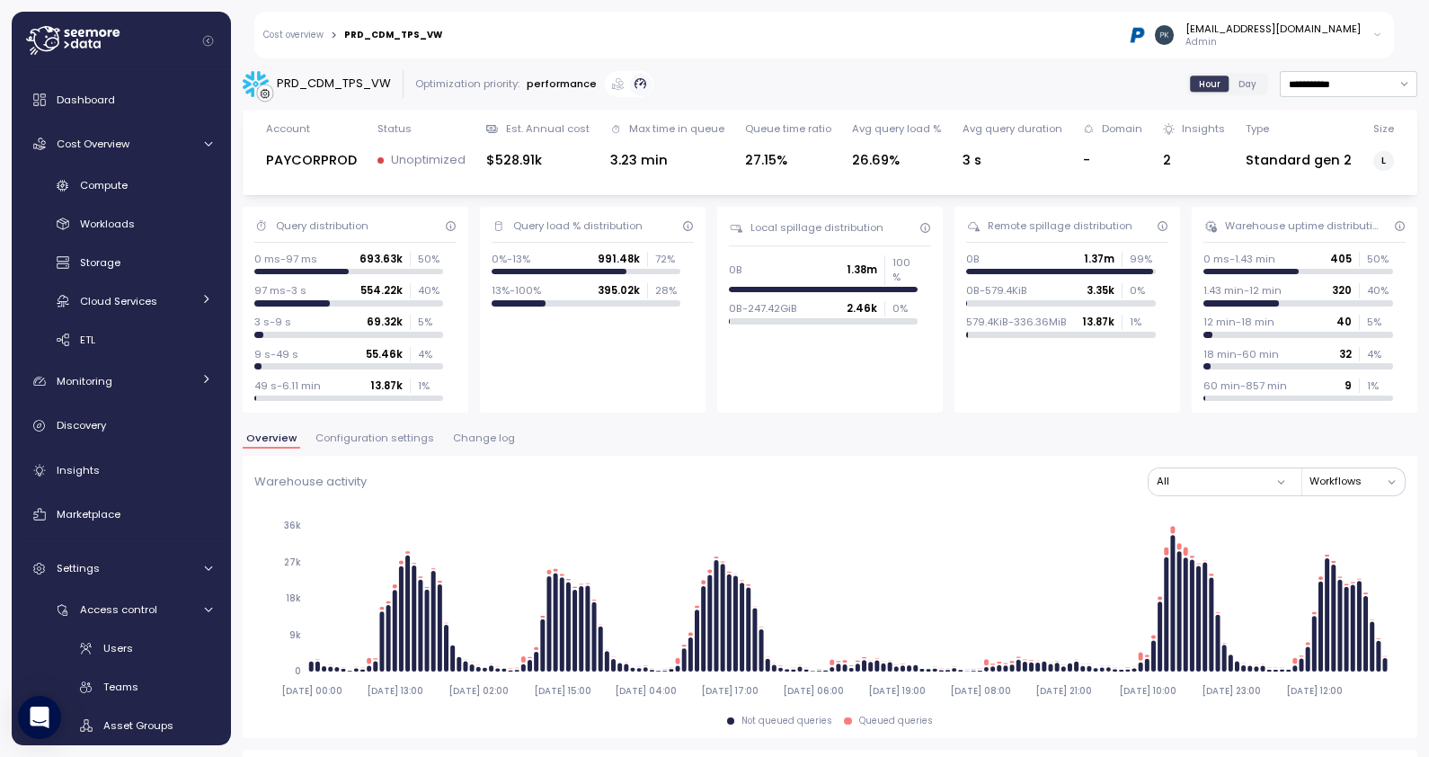
scroll to position [1635, 0]
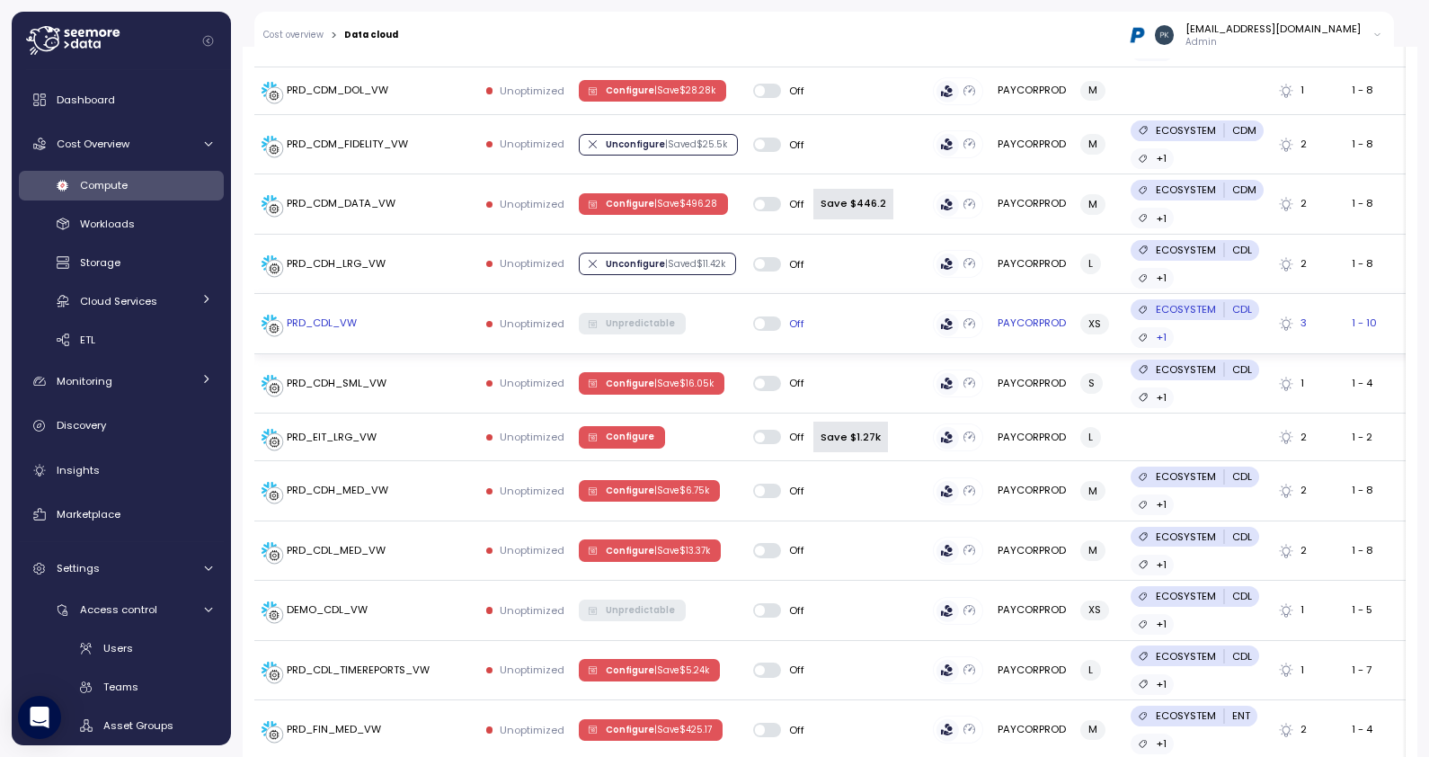
scroll to position [624, 0]
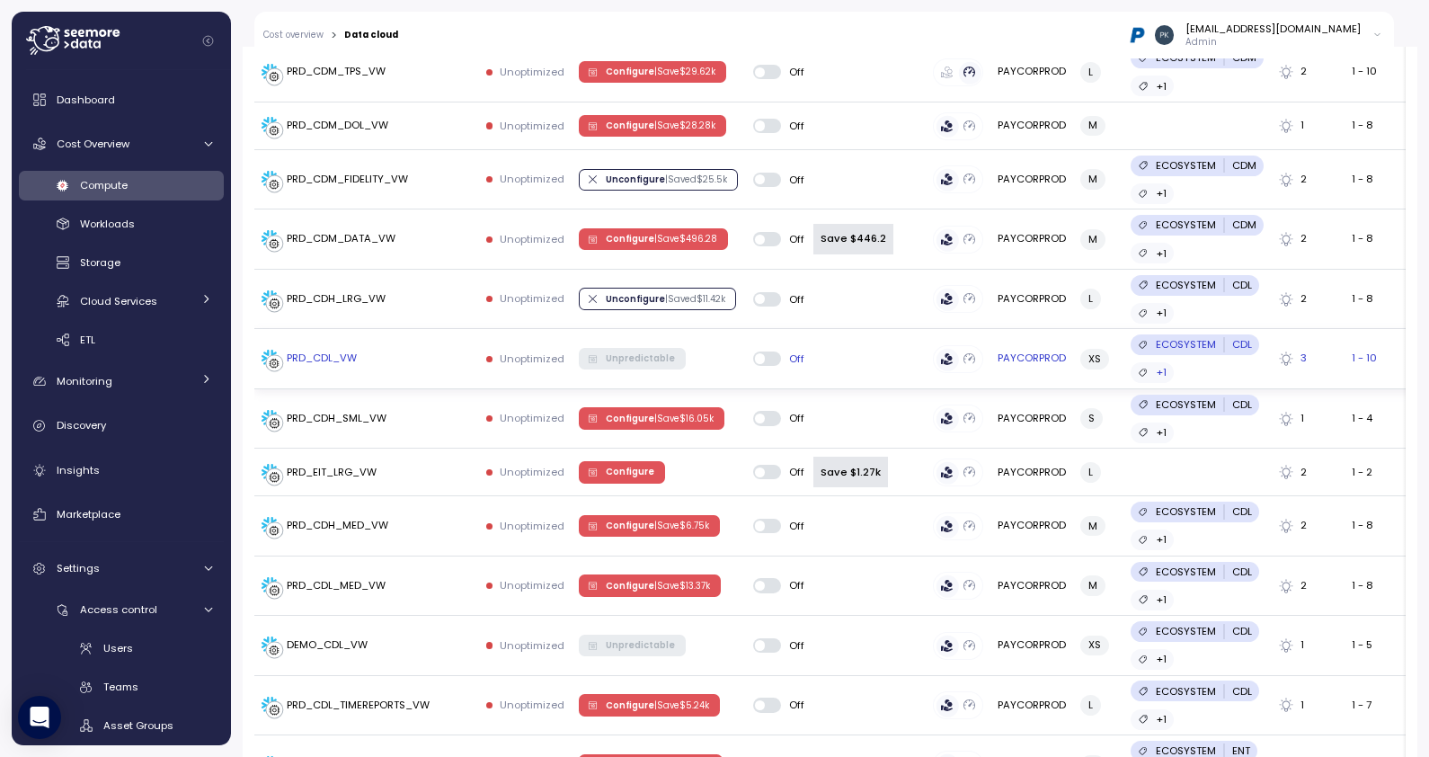
click at [324, 357] on div "PRD_CDL_VW" at bounding box center [322, 358] width 70 height 16
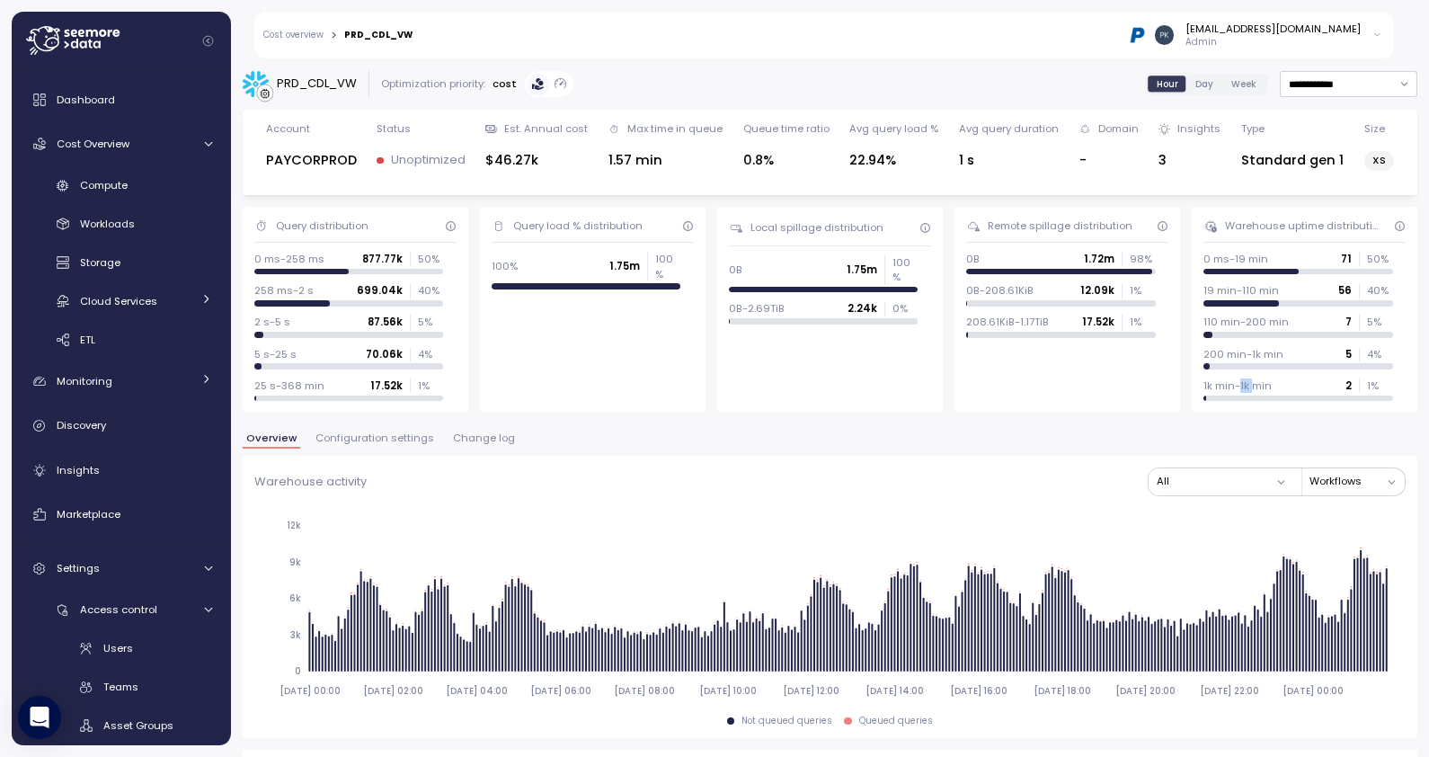
click at [1114, 386] on div "Remote spillage distribution 0B 1.72m 98 % 0B-208.61KiB 12.09k 1 % 208.61KiB-1.…" at bounding box center [1067, 310] width 226 height 206
click at [1278, 227] on div "Warehouse uptime distribution" at bounding box center [1303, 225] width 157 height 14
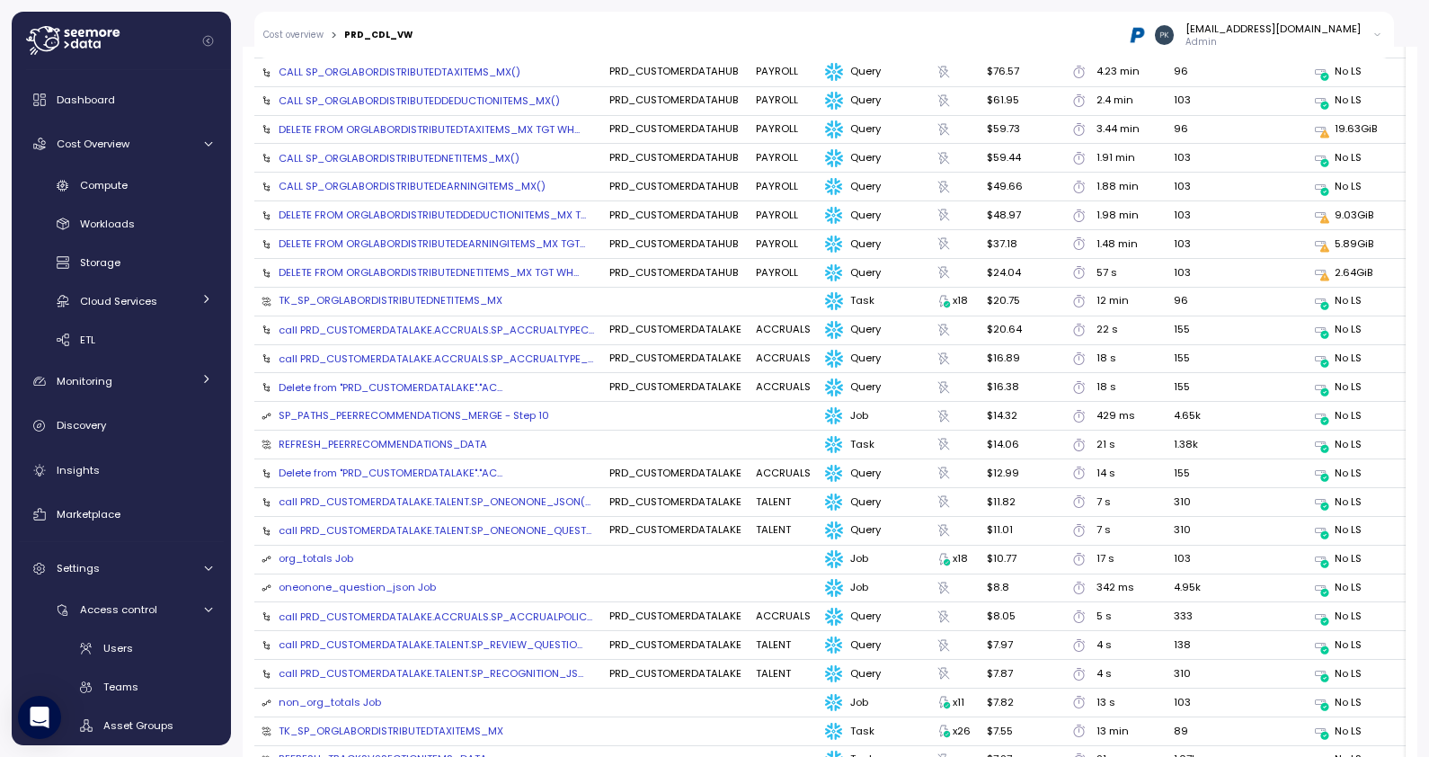
scroll to position [1910, 0]
